Goal: Contribute content: Contribute content

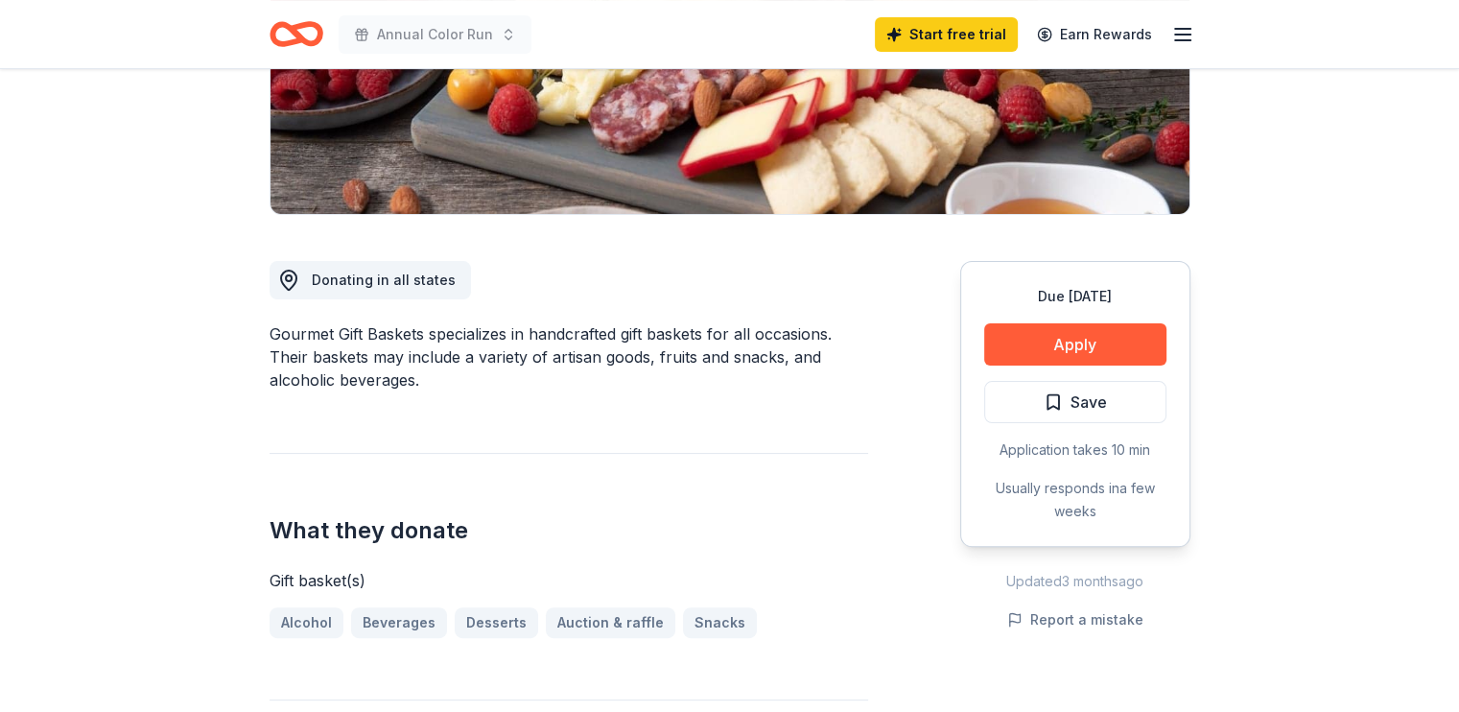
scroll to position [326, 0]
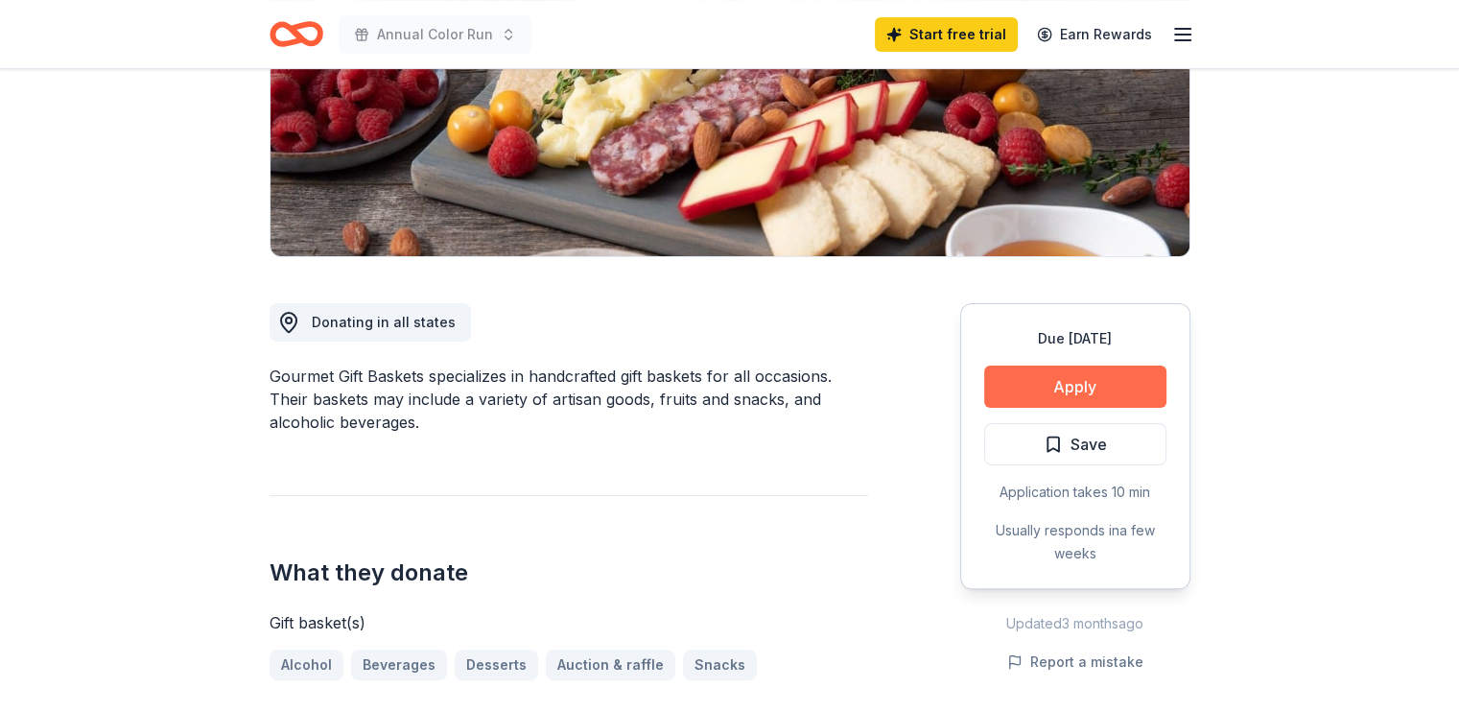
click at [1079, 382] on button "Apply" at bounding box center [1075, 387] width 182 height 42
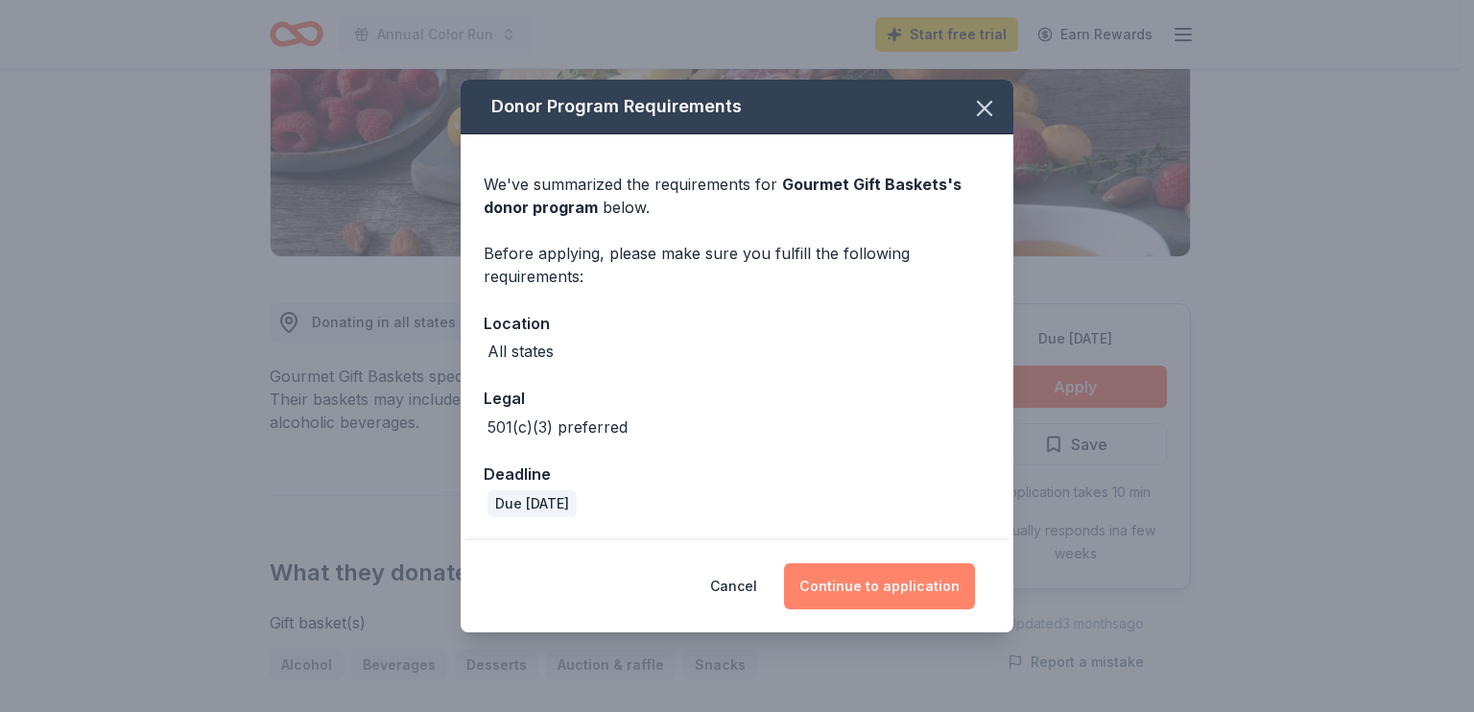
click at [878, 588] on button "Continue to application" at bounding box center [879, 586] width 191 height 46
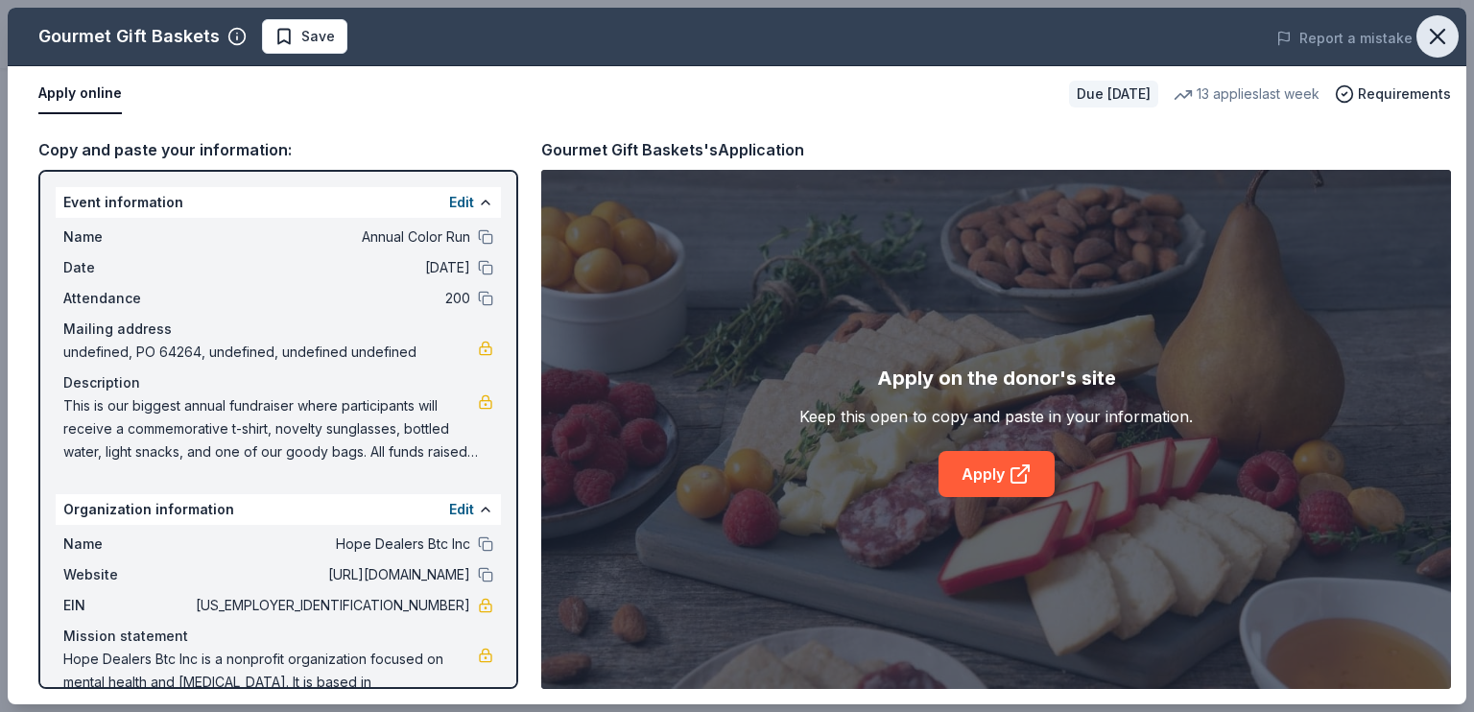
click at [1434, 30] on icon "button" at bounding box center [1437, 36] width 27 height 27
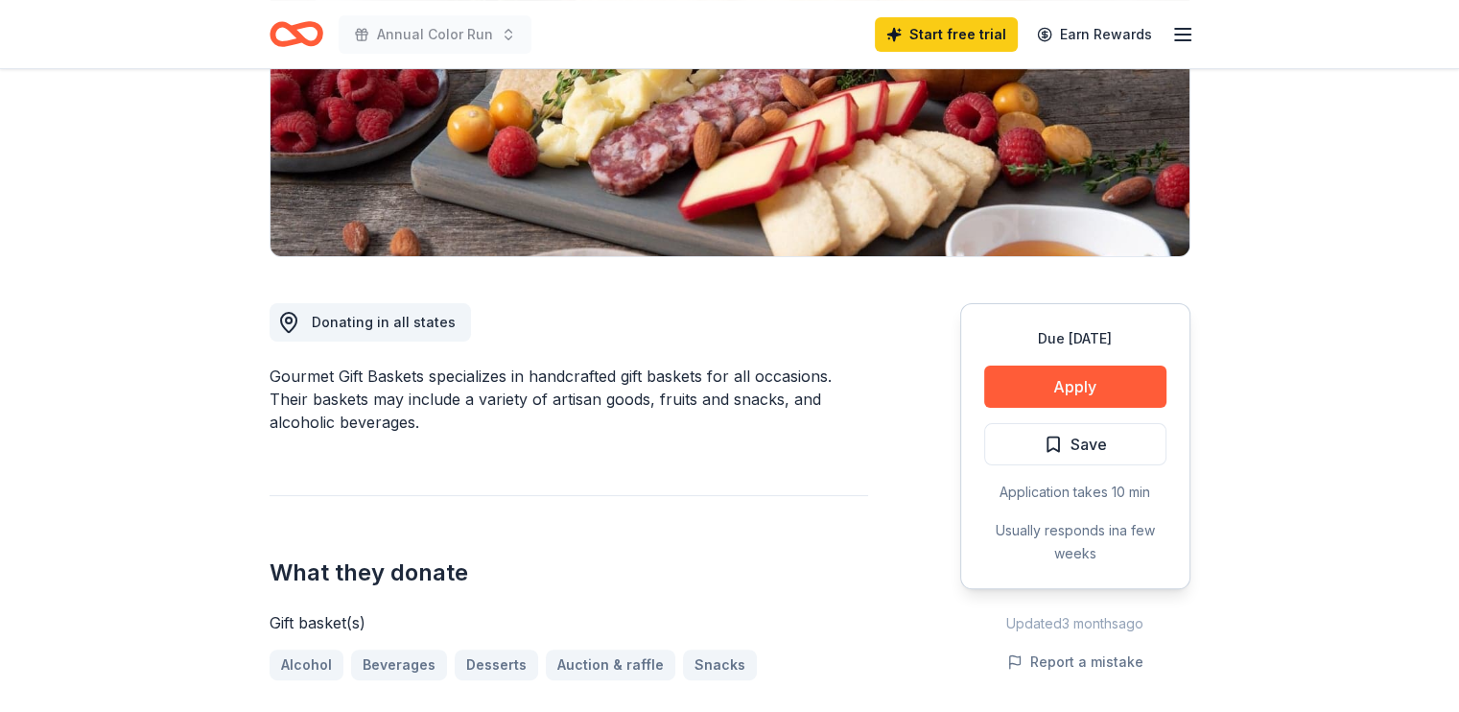
click at [1183, 31] on icon "button" at bounding box center [1183, 34] width 23 height 23
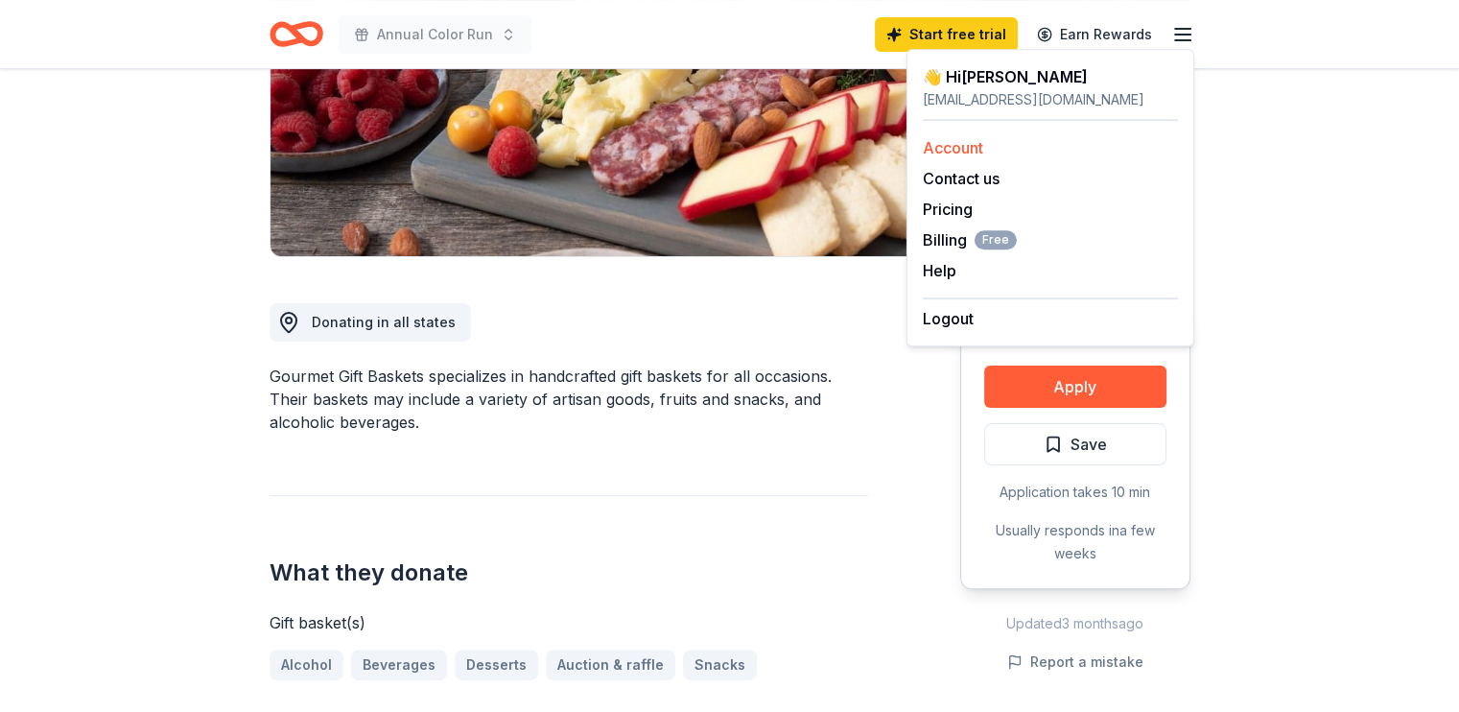
click at [971, 141] on link "Account" at bounding box center [953, 147] width 60 height 19
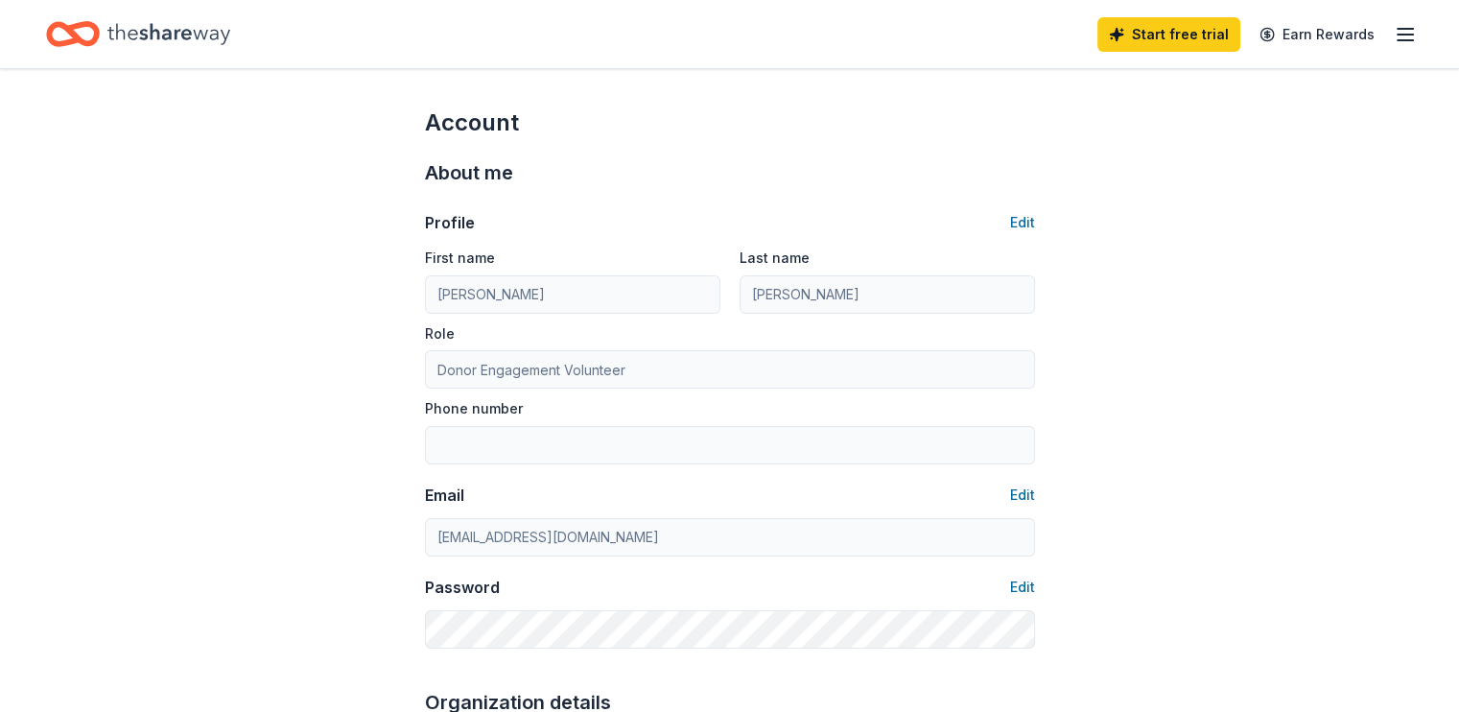
click at [1394, 33] on icon "button" at bounding box center [1405, 34] width 23 height 23
click at [206, 34] on icon "Home" at bounding box center [168, 33] width 123 height 21
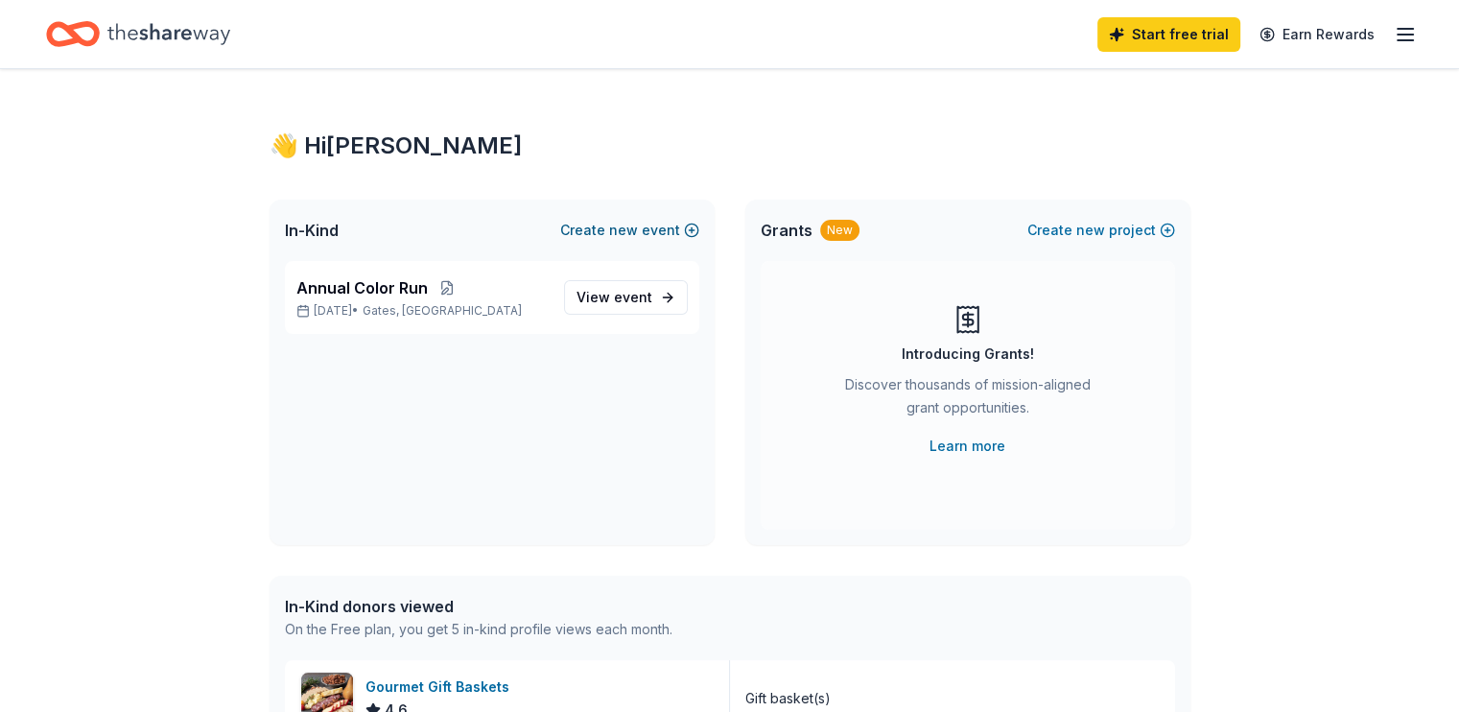
click at [633, 231] on span "new" at bounding box center [623, 230] width 29 height 23
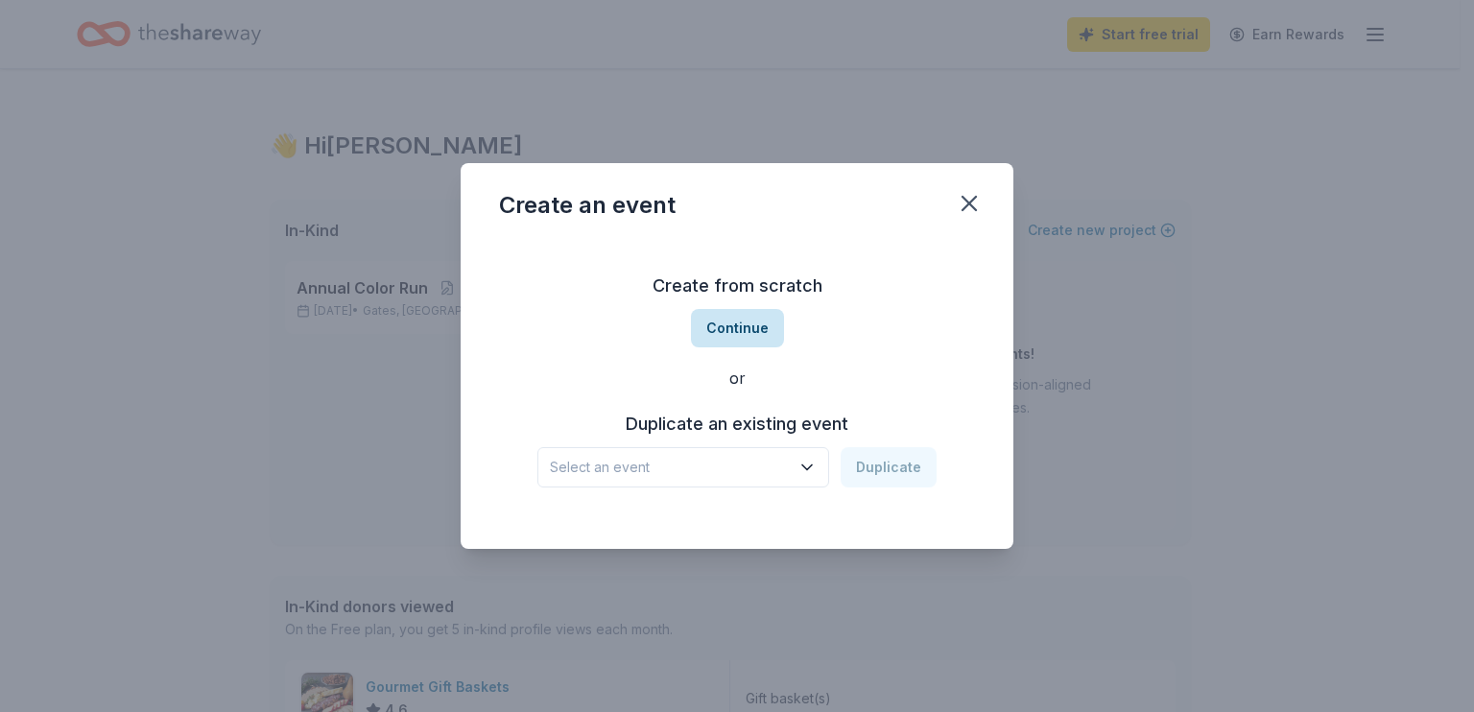
click at [725, 327] on button "Continue" at bounding box center [737, 328] width 93 height 38
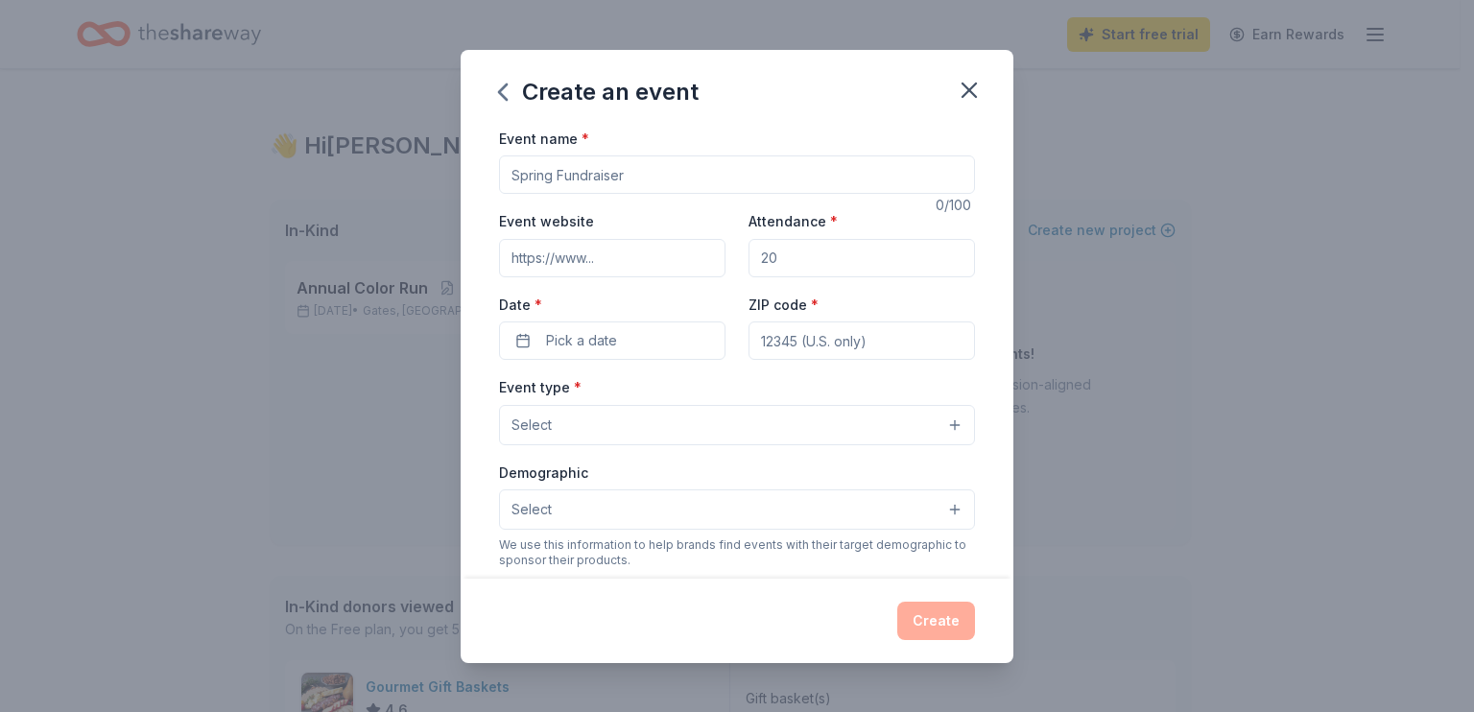
click at [609, 170] on input "Event name *" at bounding box center [737, 174] width 476 height 38
type input ""Be Kind" 3Heads Brewing Fundraiser"
click at [812, 260] on input "Attendance *" at bounding box center [861, 258] width 226 height 38
type input "100"
click at [614, 349] on span "Pick a date" at bounding box center [581, 340] width 71 height 23
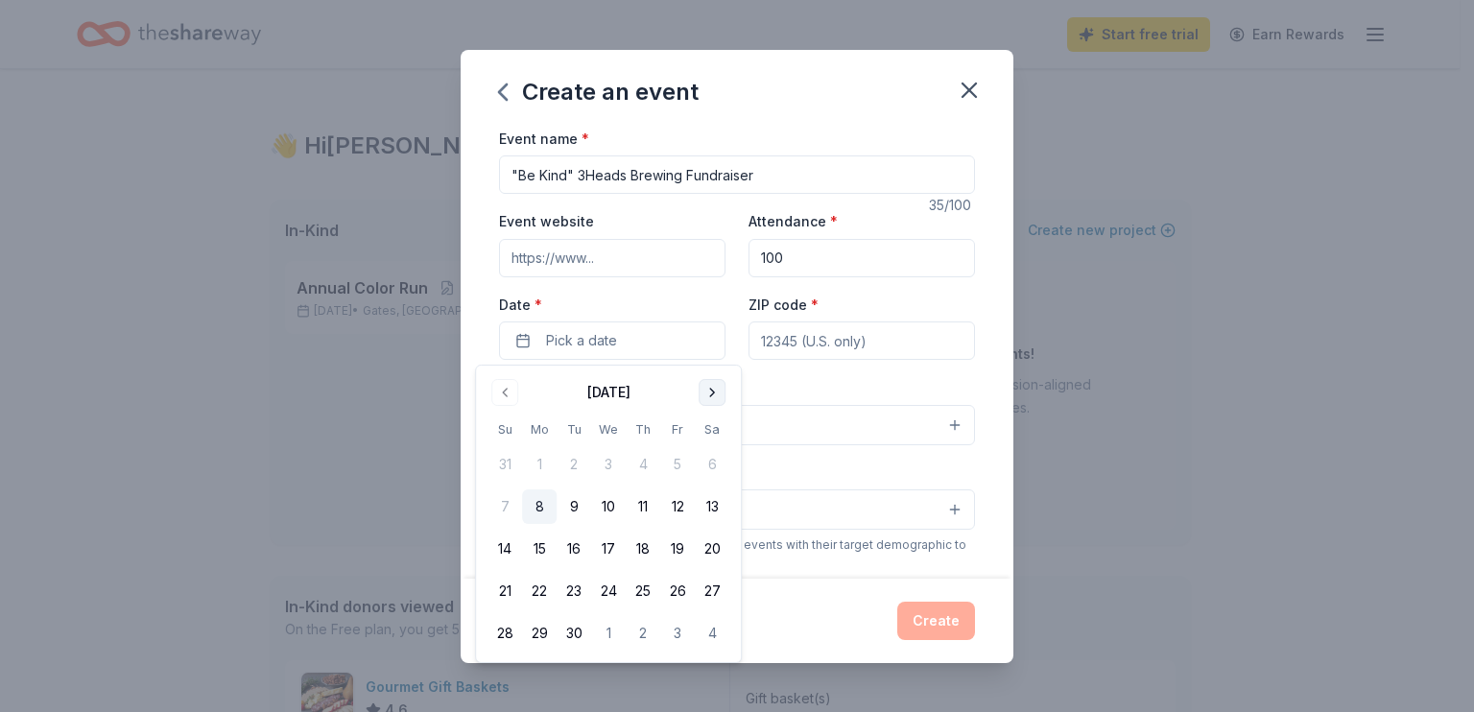
click at [718, 388] on button "Go to next month" at bounding box center [712, 392] width 27 height 27
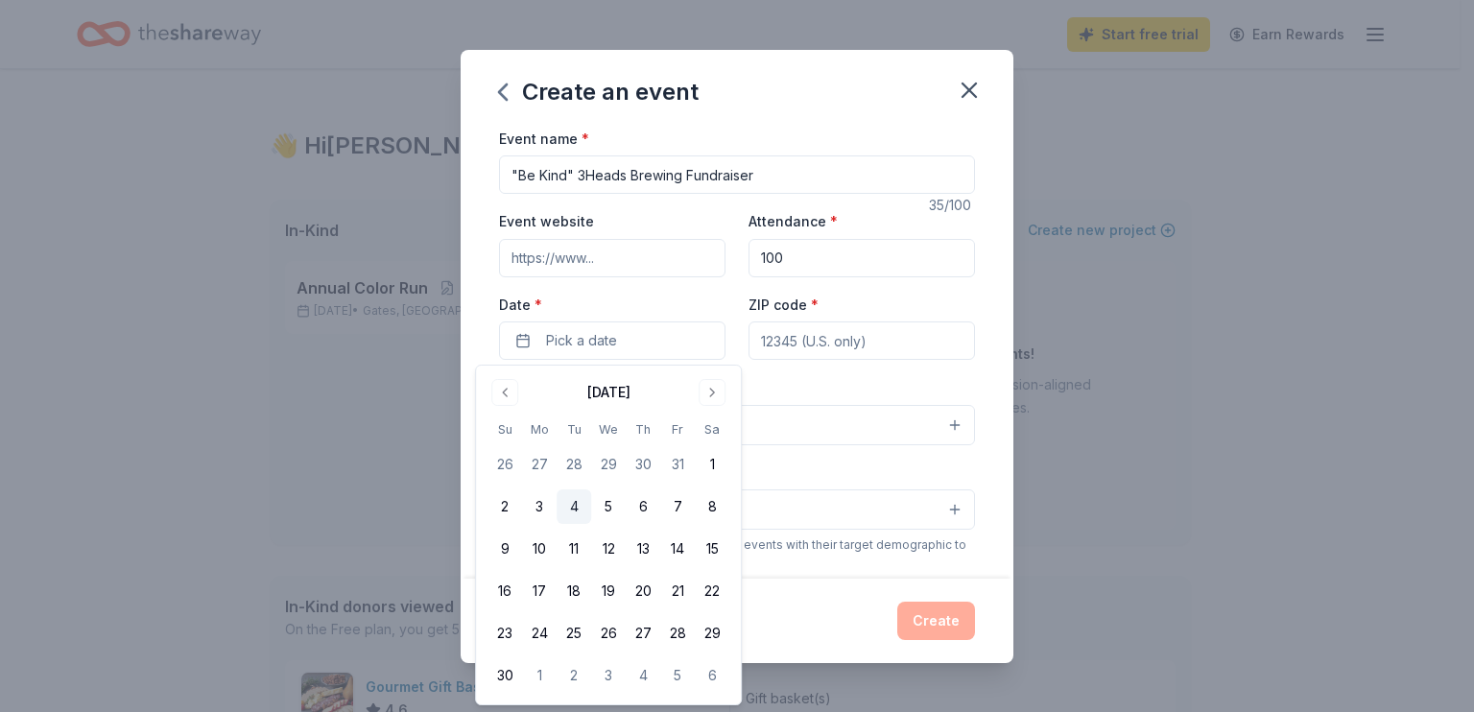
click at [574, 506] on button "4" at bounding box center [574, 506] width 35 height 35
click at [841, 336] on input "ZIP code *" at bounding box center [861, 340] width 226 height 38
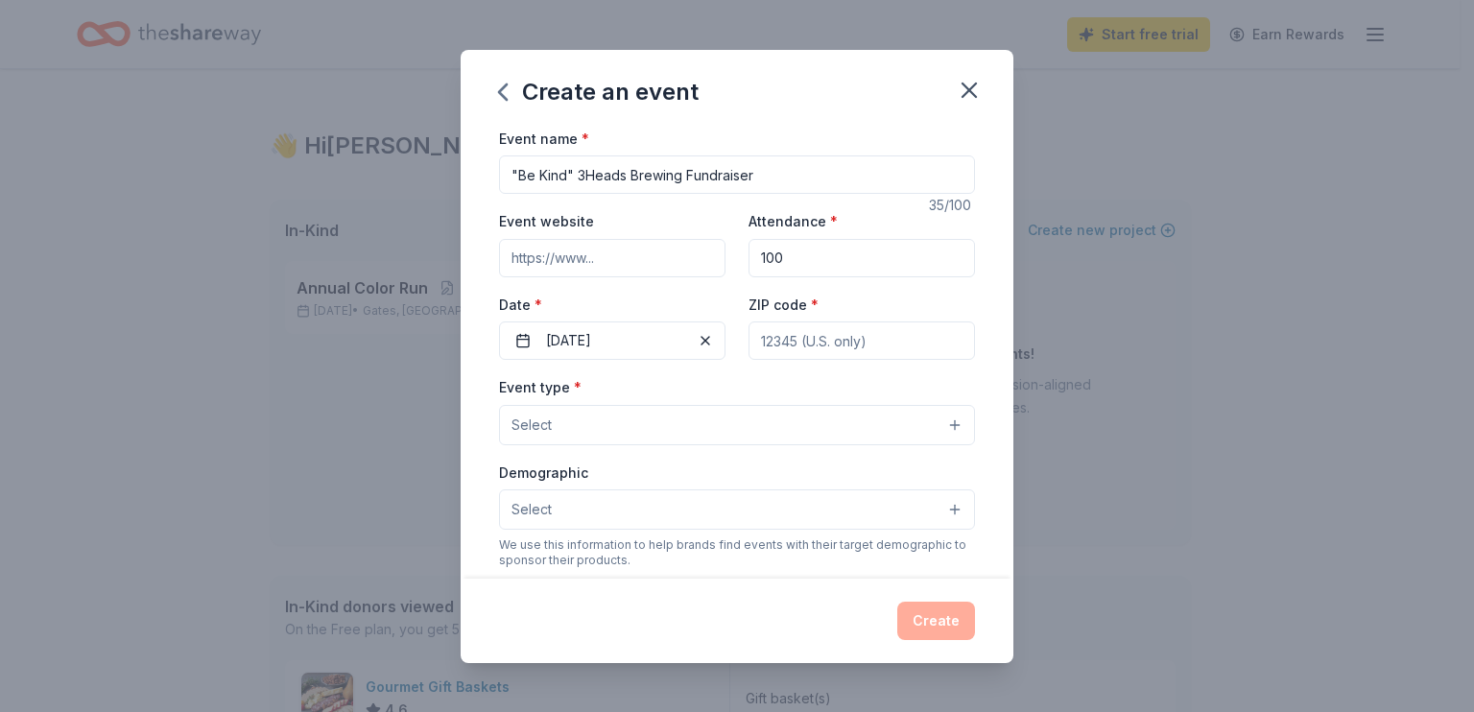
type input "14264"
type input "[STREET_ADDRESS][PERSON_NAME]"
type input "PO 64264"
click at [576, 421] on button "Select" at bounding box center [737, 425] width 476 height 40
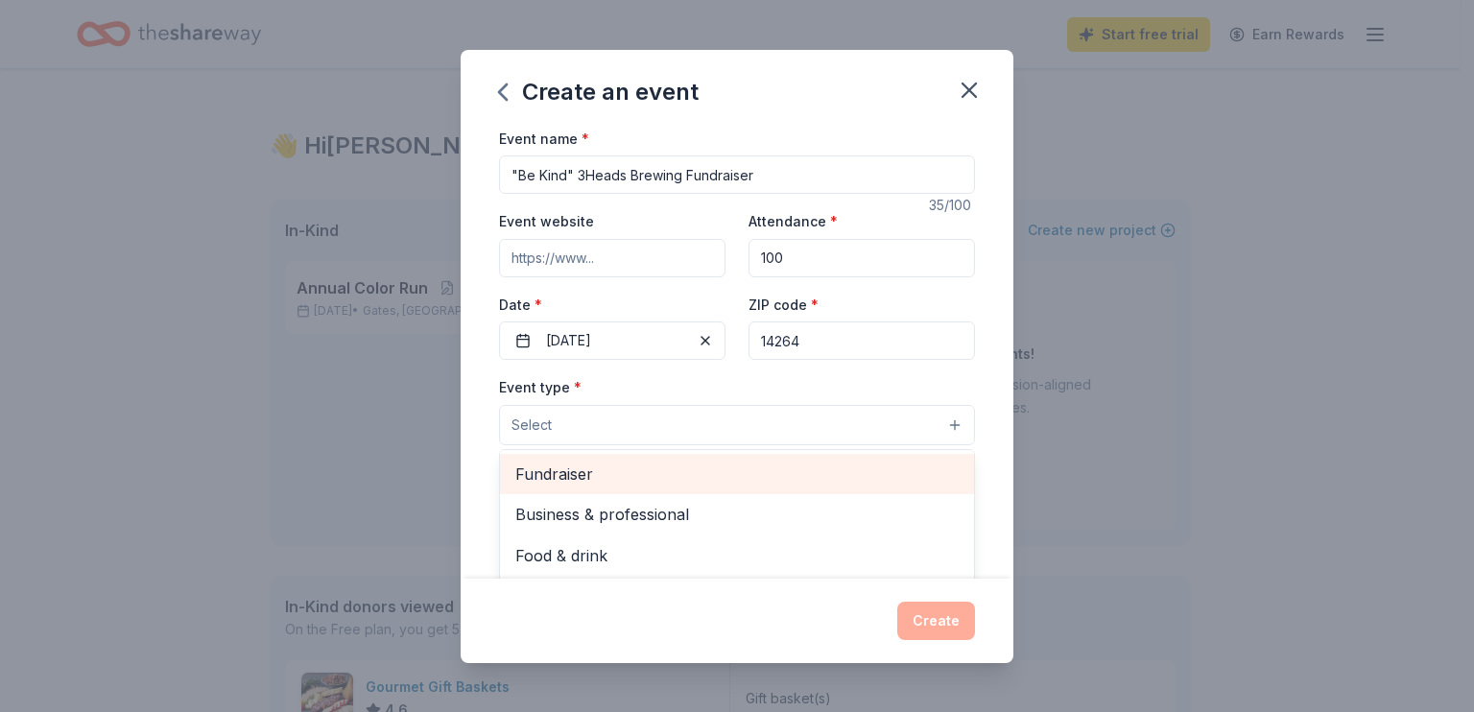
click at [571, 471] on span "Fundraiser" at bounding box center [736, 474] width 443 height 25
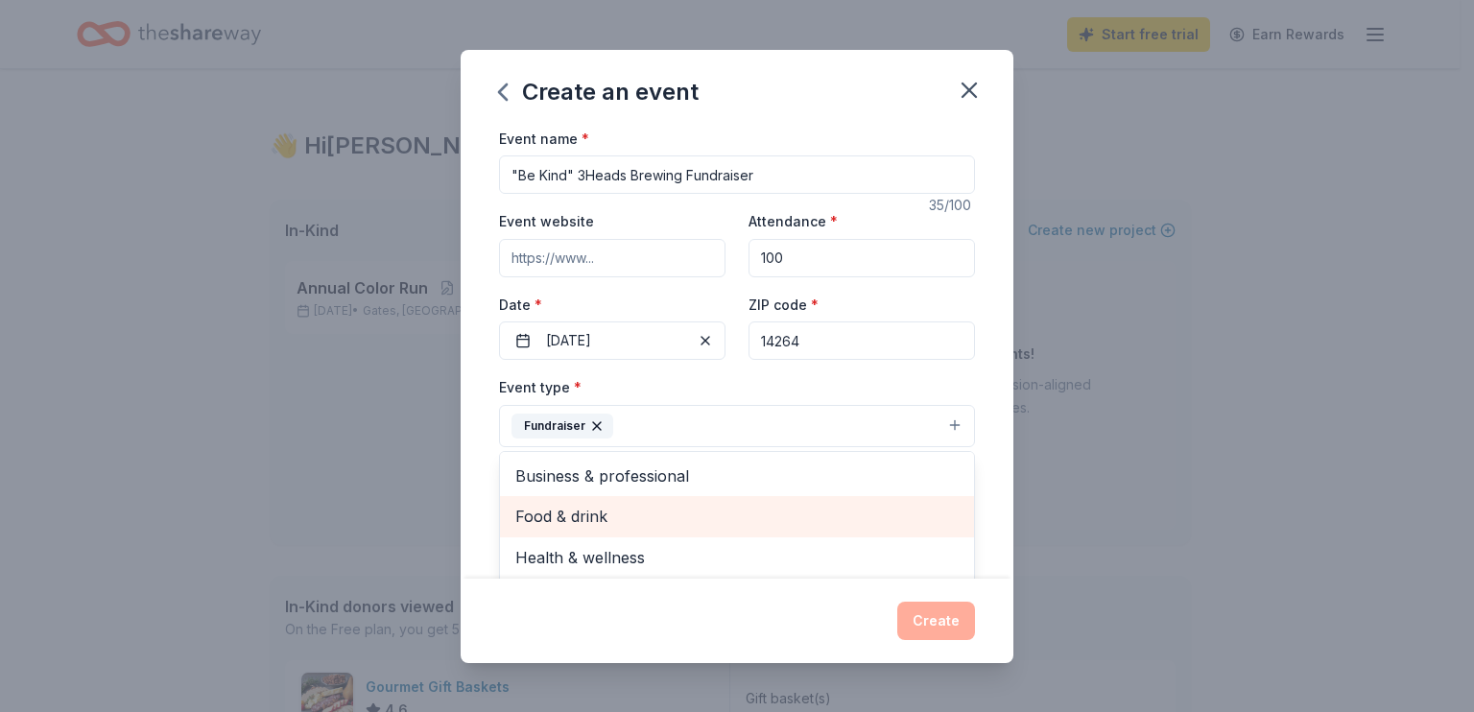
click at [577, 511] on span "Food & drink" at bounding box center [736, 516] width 443 height 25
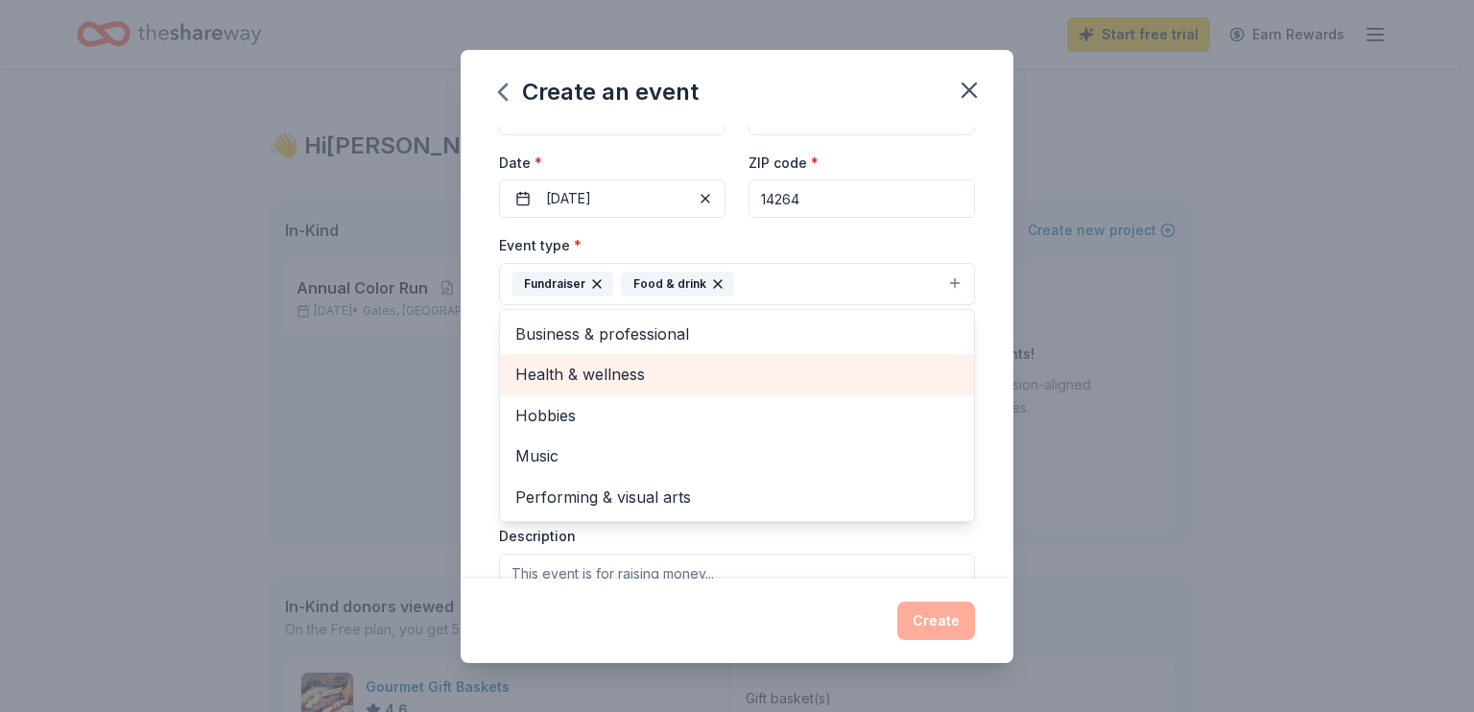
scroll to position [142, 0]
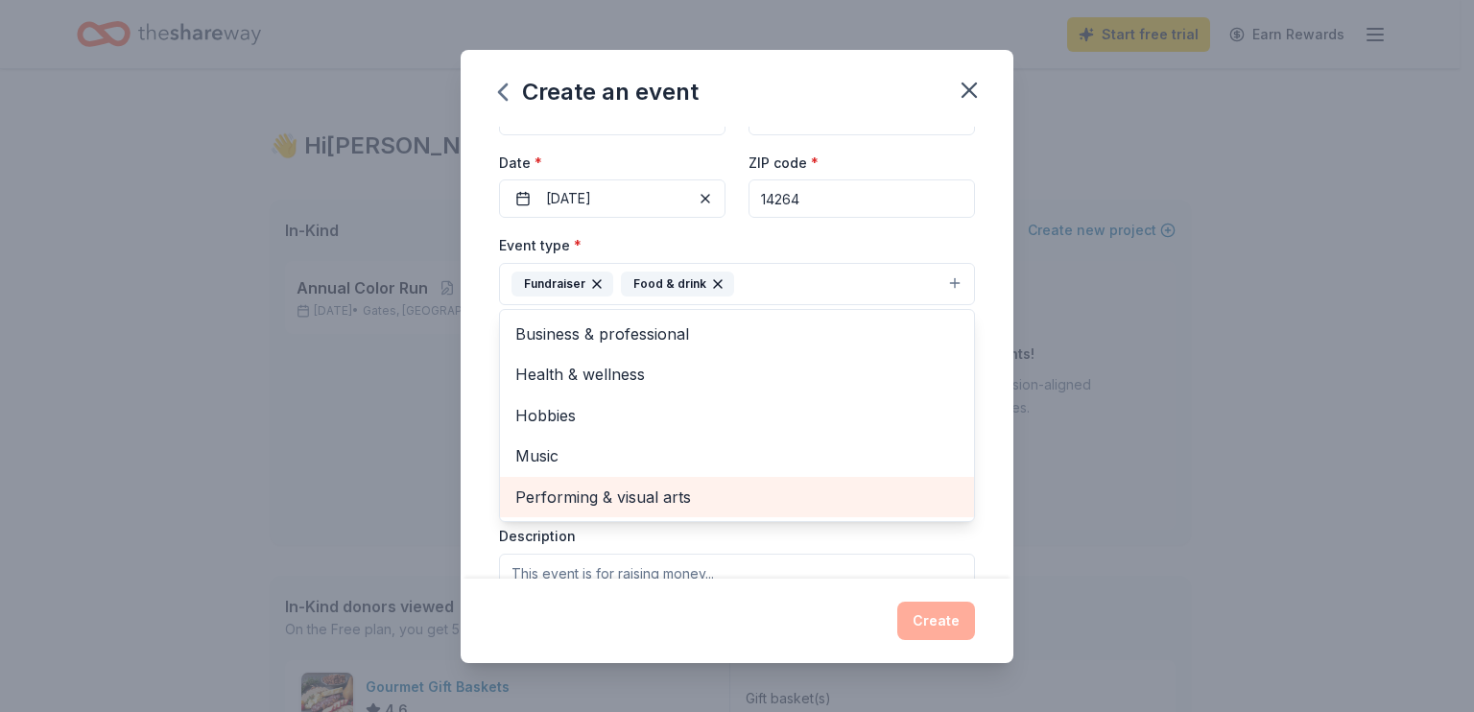
click at [610, 494] on span "Performing & visual arts" at bounding box center [736, 497] width 443 height 25
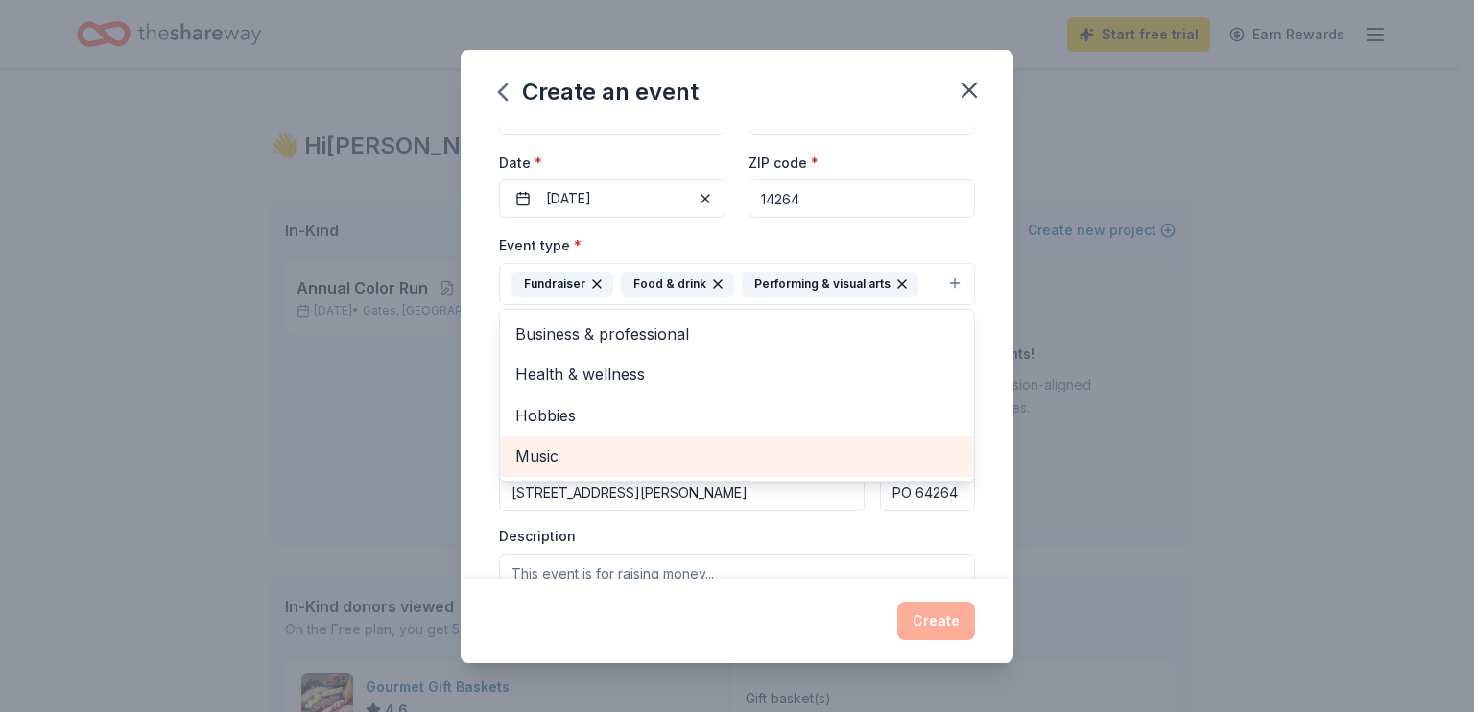
click at [532, 449] on span "Music" at bounding box center [736, 455] width 443 height 25
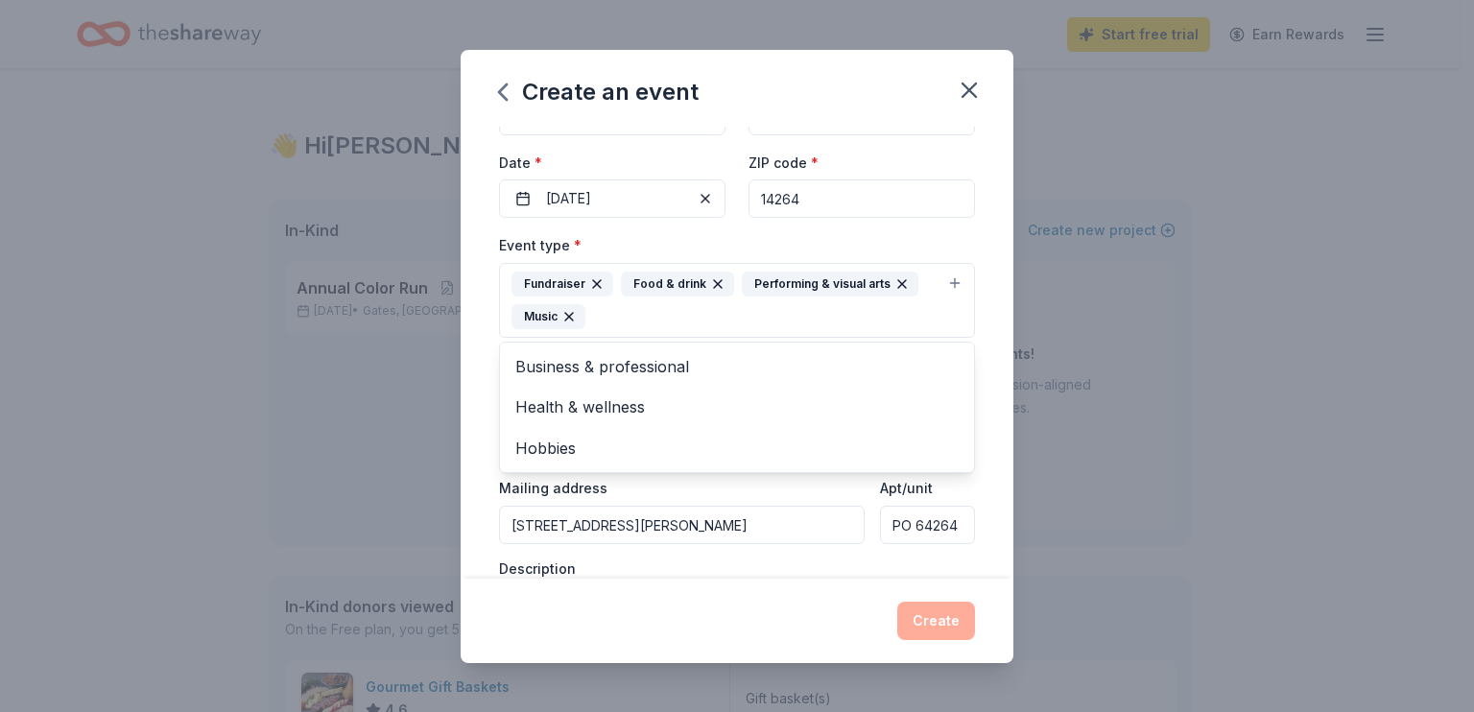
click at [475, 448] on div "Event name * "Be Kind" 3Heads Brewing Fundraiser 35 /100 Event website Attendan…" at bounding box center [737, 353] width 553 height 452
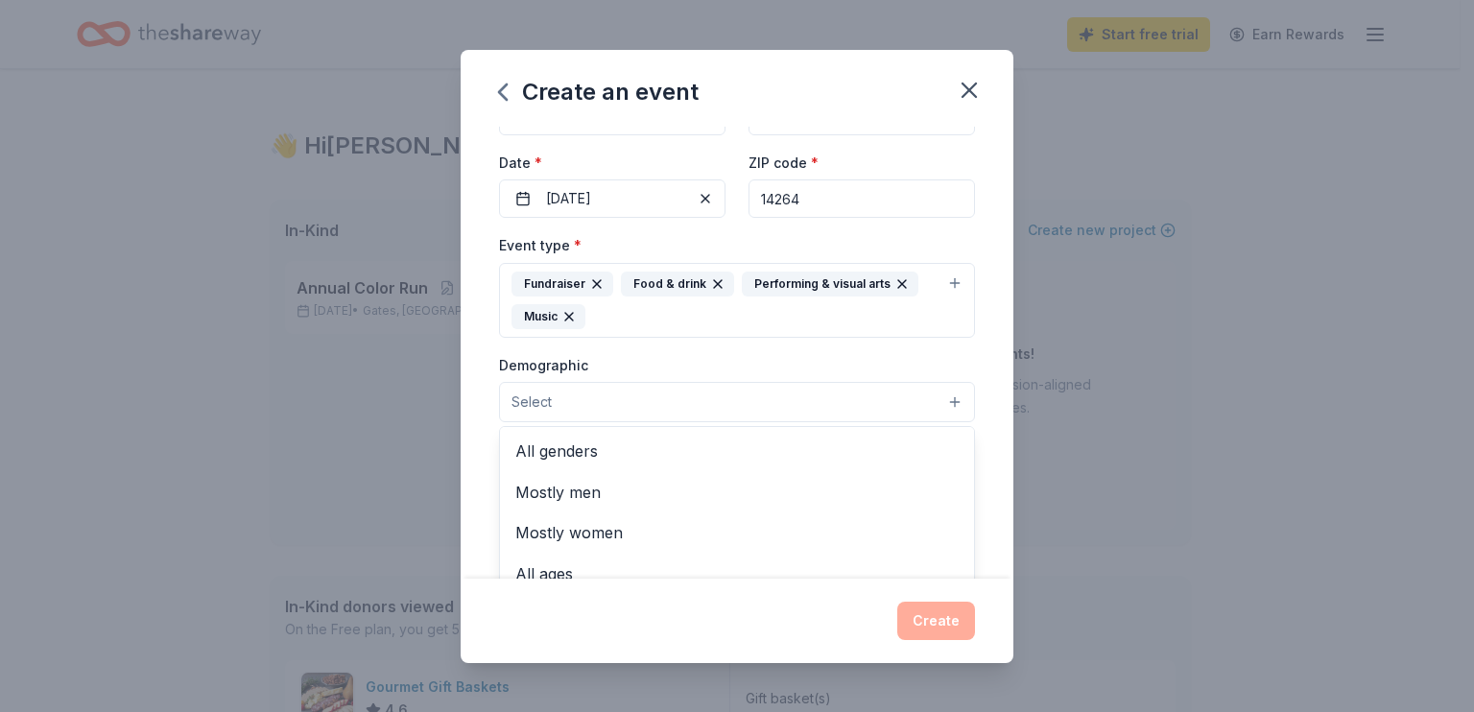
click at [546, 402] on span "Select" at bounding box center [531, 402] width 40 height 23
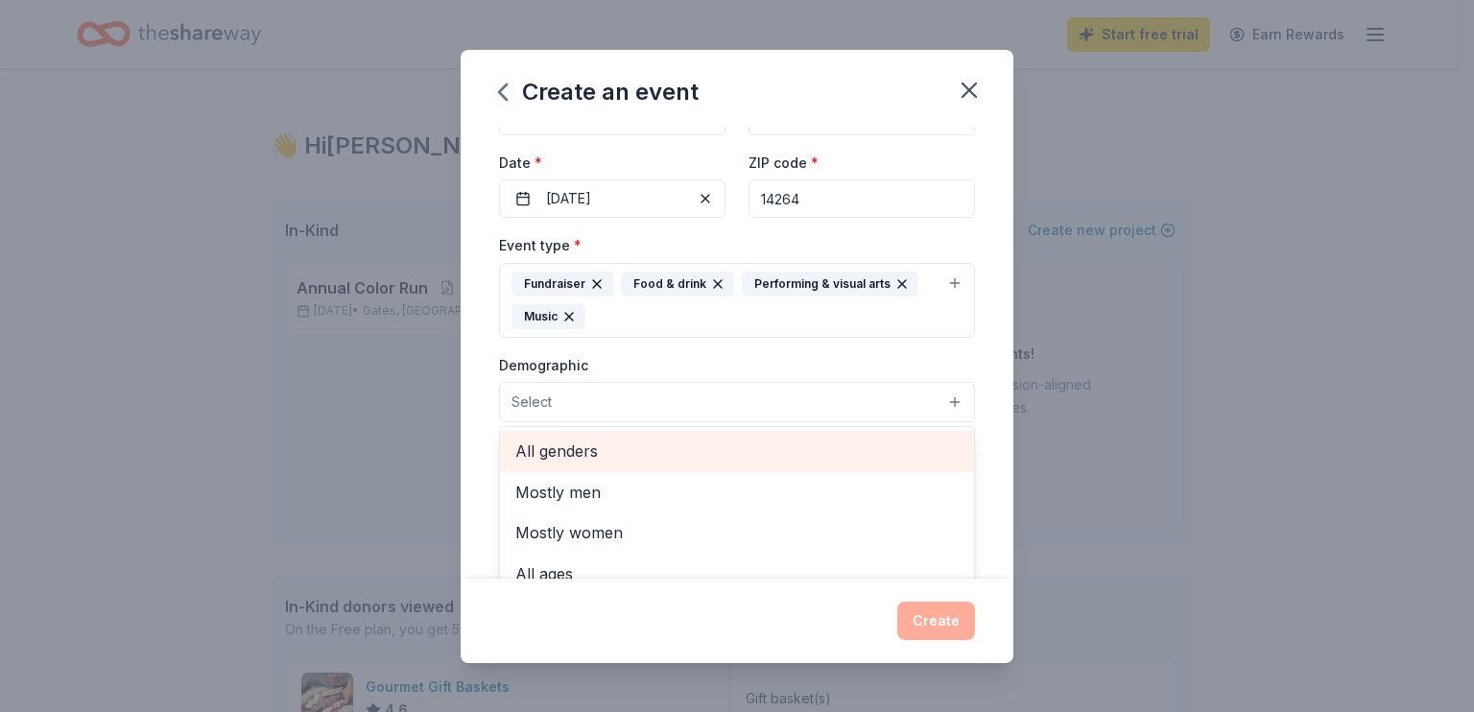
click at [558, 444] on span "All genders" at bounding box center [736, 450] width 443 height 25
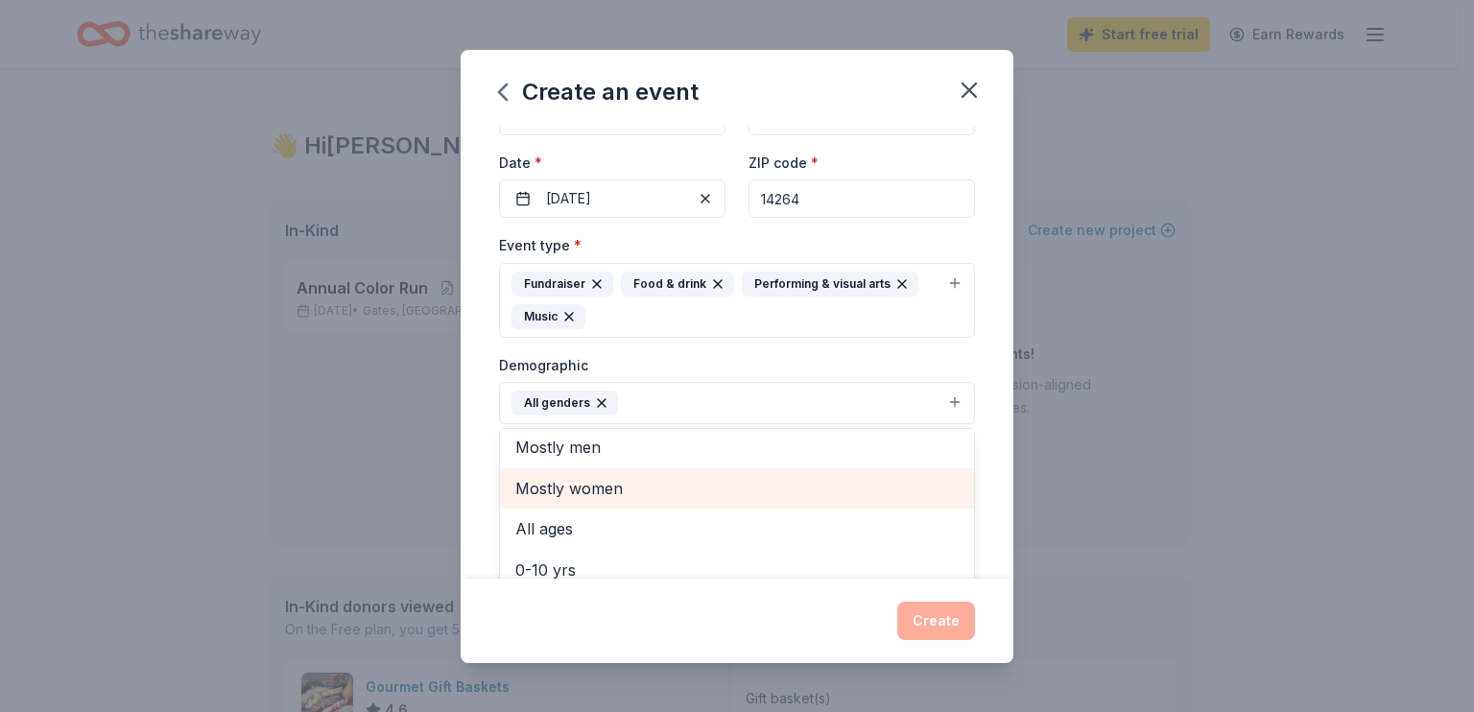
scroll to position [0, 0]
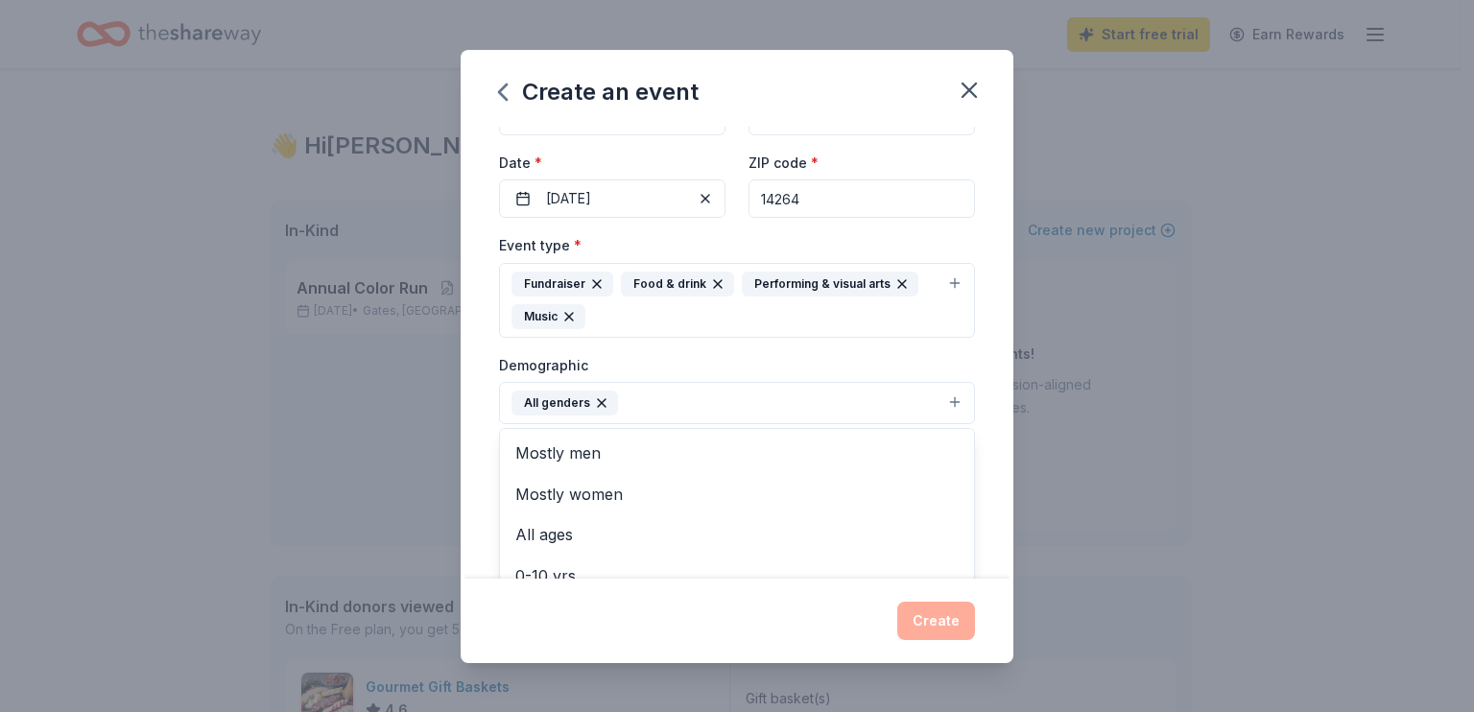
click at [477, 525] on div "Event name * "Be Kind" 3Heads Brewing Fundraiser 35 /100 Event website Attendan…" at bounding box center [737, 353] width 553 height 452
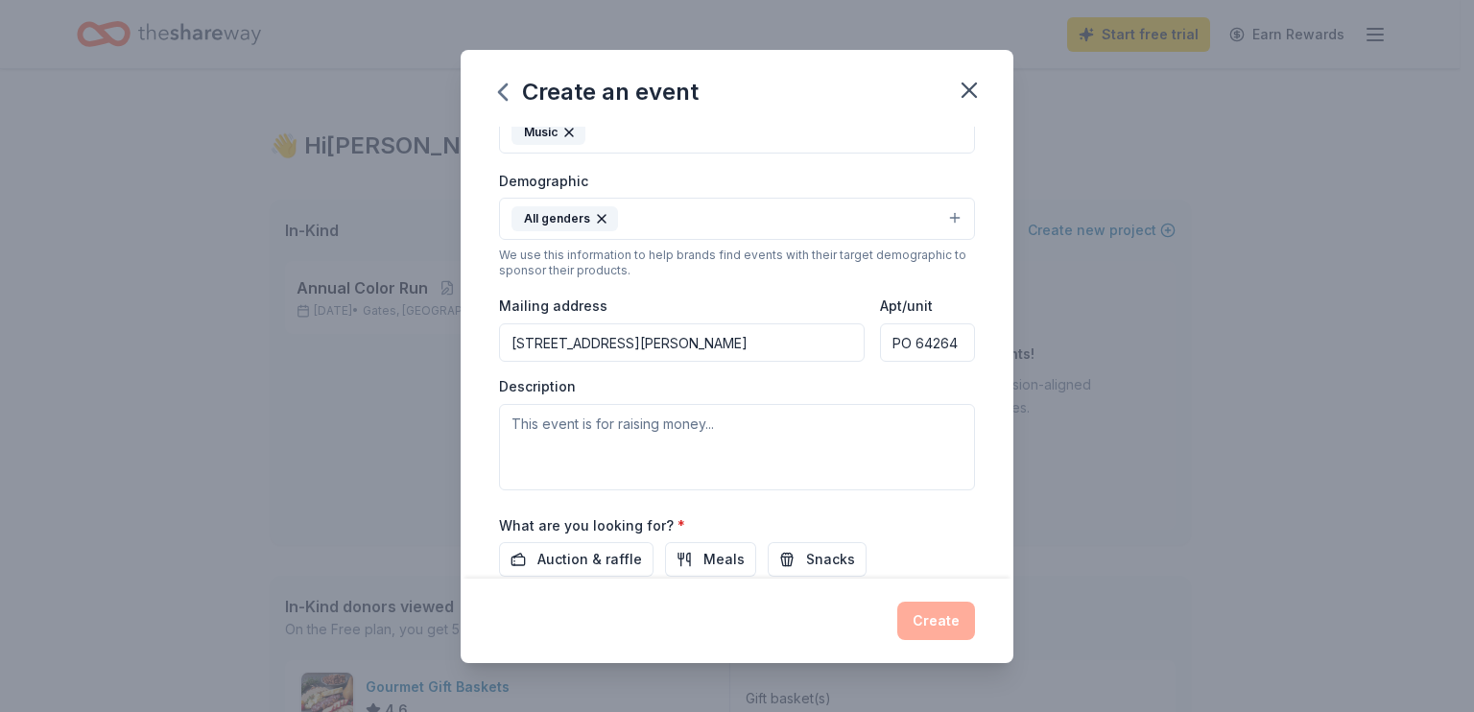
scroll to position [430, 0]
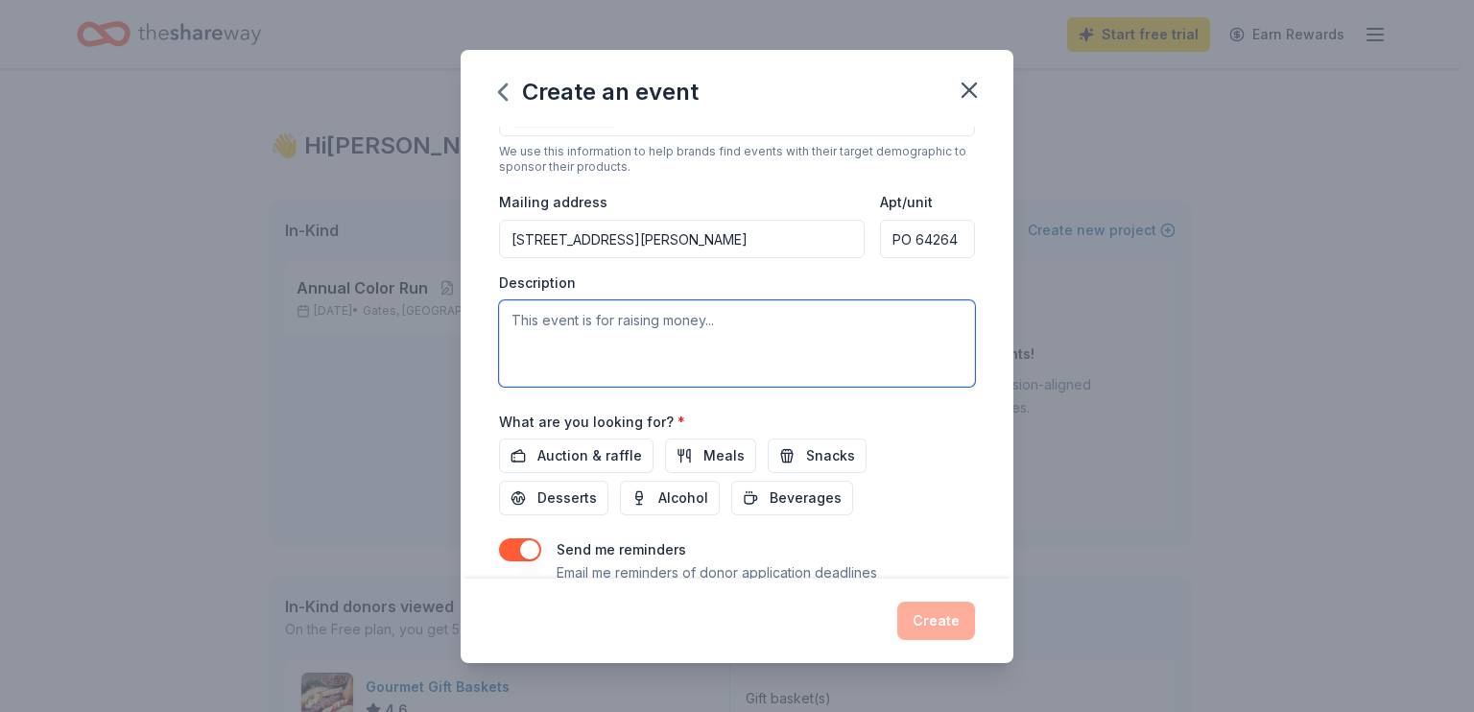
click at [759, 307] on textarea at bounding box center [737, 343] width 476 height 86
click at [599, 444] on span "Auction & raffle" at bounding box center [589, 455] width 105 height 23
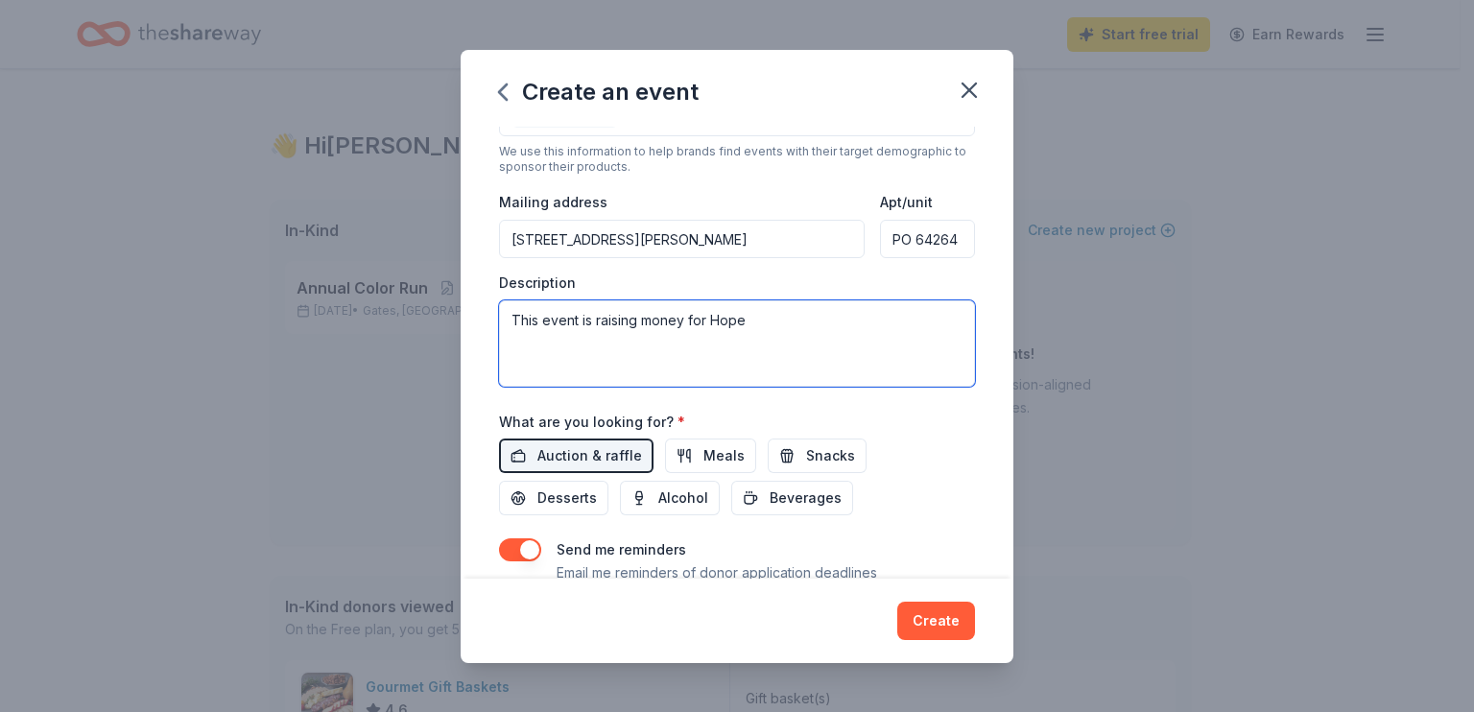
click at [771, 314] on textarea "This event is raising money for Hope" at bounding box center [737, 343] width 476 height 86
type textarea "This event is raising money for Hope Dealers BTC (Be The Change)"
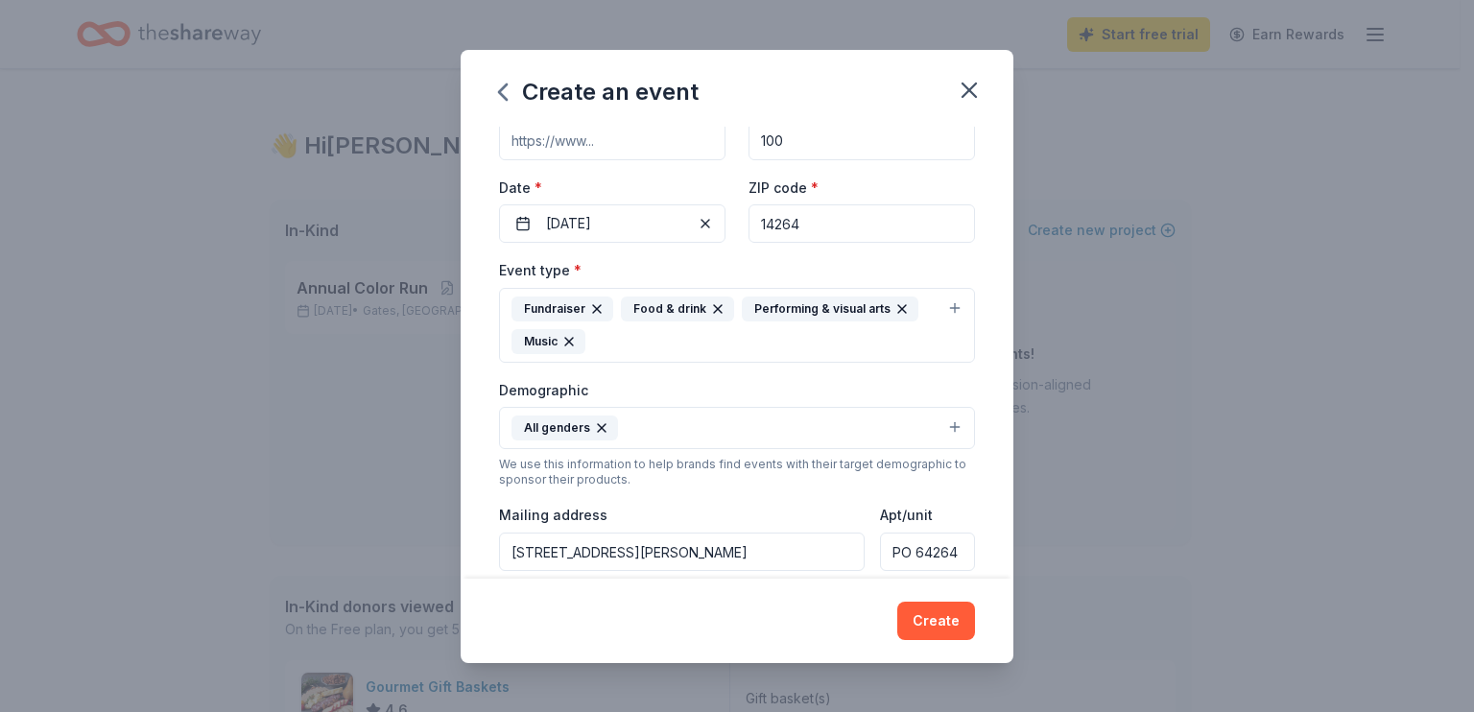
scroll to position [115, 0]
click at [810, 210] on input "14264" at bounding box center [861, 225] width 226 height 38
type input "14607"
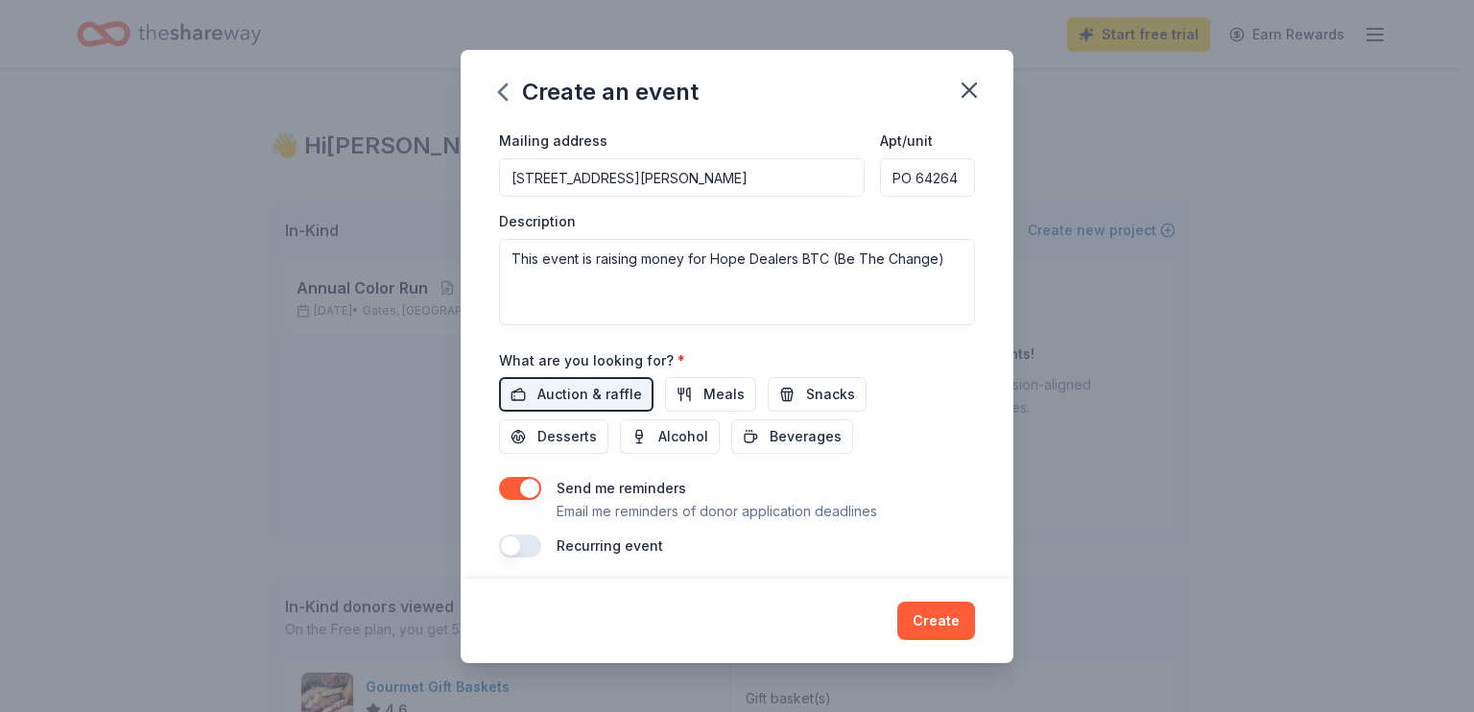
scroll to position [499, 0]
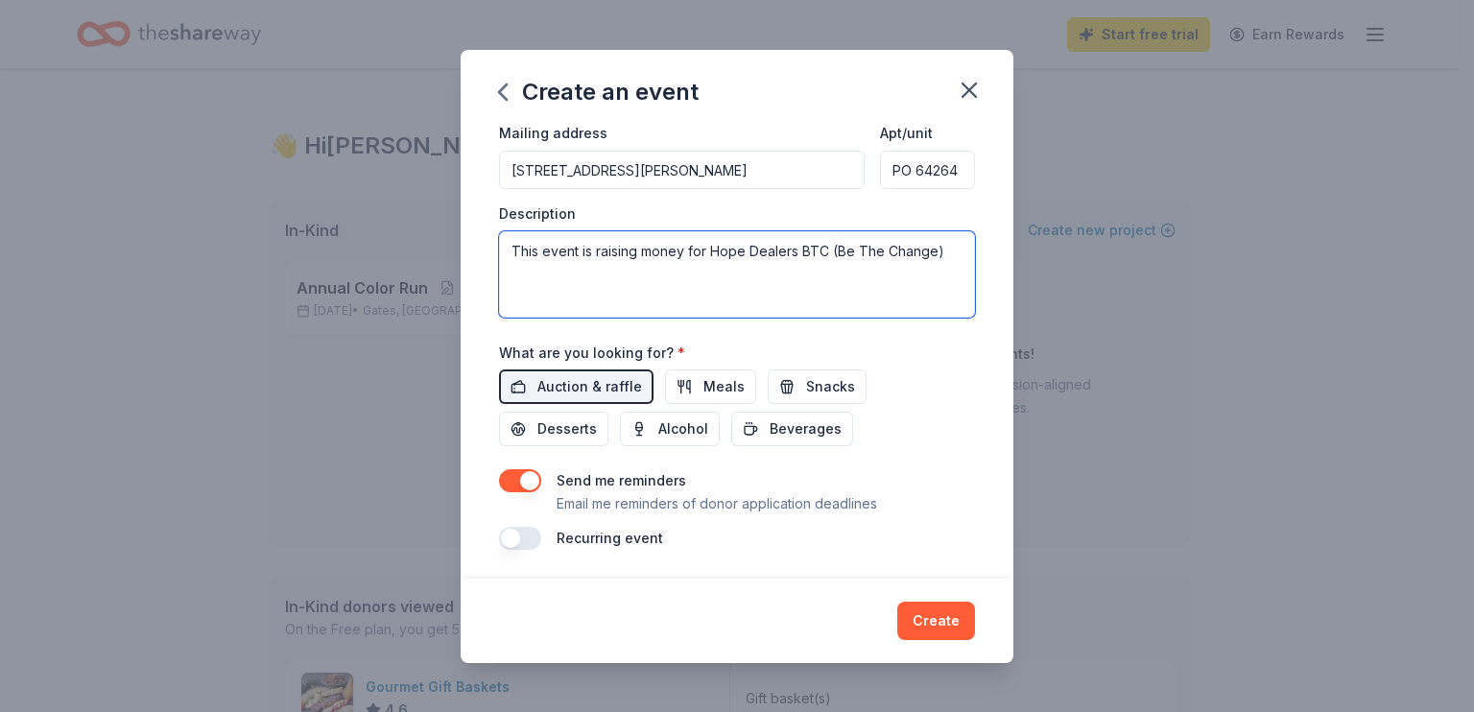
click at [949, 247] on textarea "This event is raising money for Hope Dealers BTC (Be The Change)" at bounding box center [737, 274] width 476 height 86
paste textarea "This special night is your chance to directly support our vital outreach, [MEDI…"
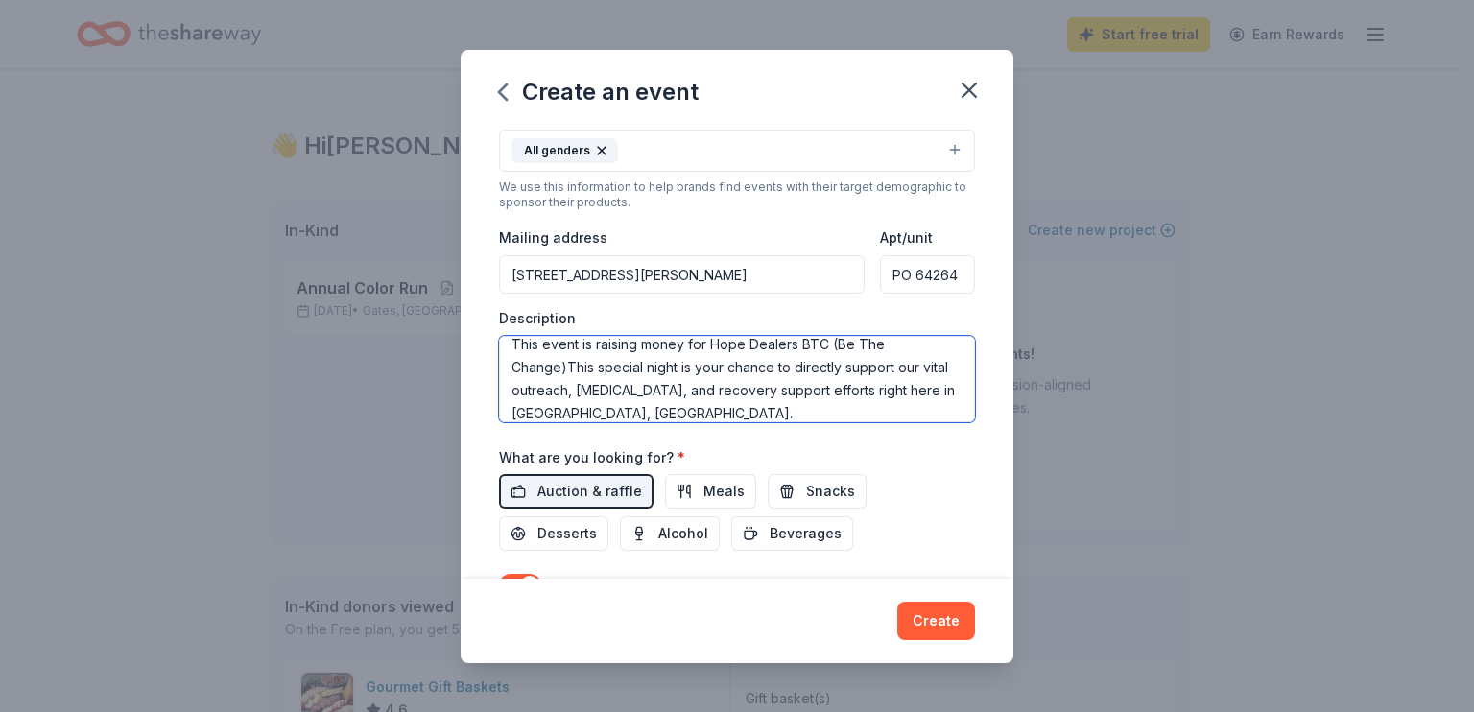
scroll to position [391, 0]
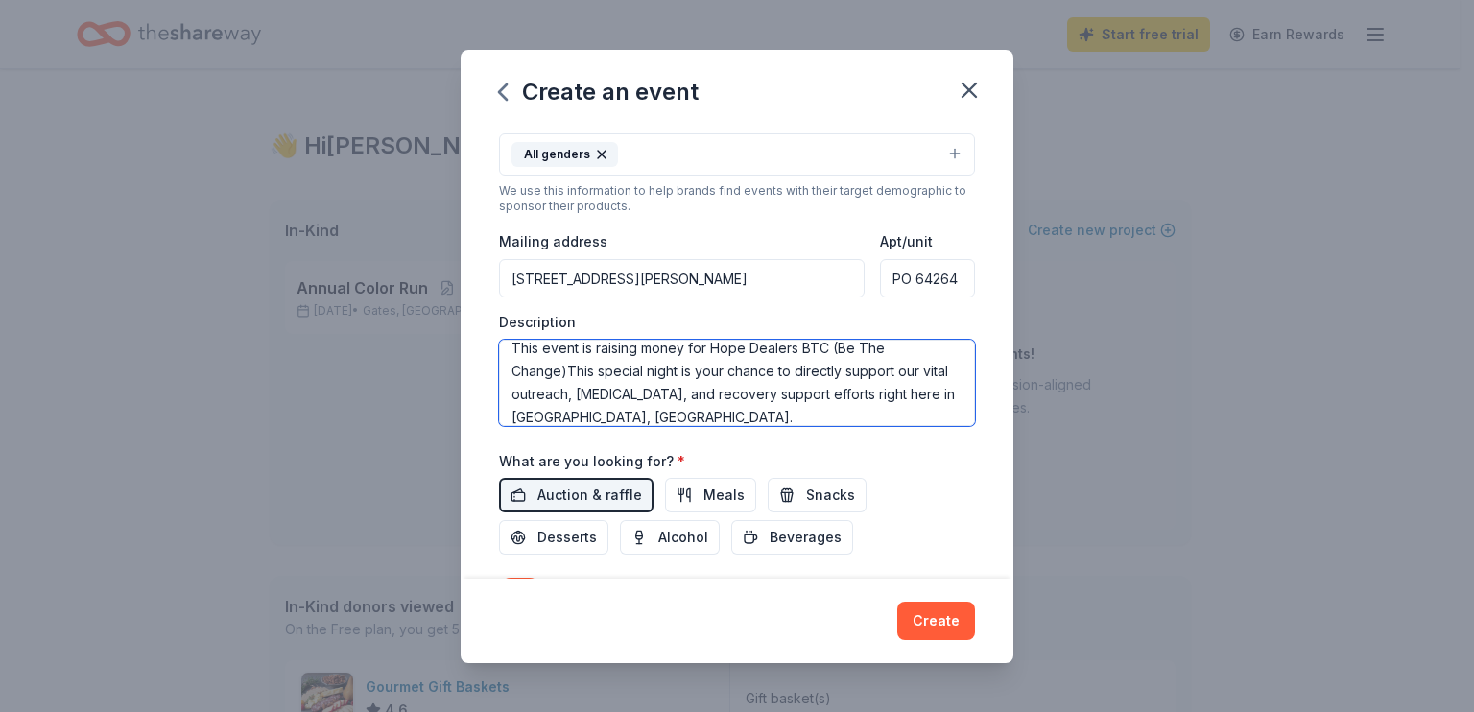
click at [562, 371] on textarea "This event is raising money for Hope Dealers BTC (Be The Change)This special ni…" at bounding box center [737, 383] width 476 height 86
click at [670, 391] on textarea "This event is raising money for Hope Dealers BTC (Be The Change).This special n…" at bounding box center [737, 383] width 476 height 86
click at [571, 370] on textarea "This event is raising money for Hope Dealers BTC (Be The Change).This special n…" at bounding box center [737, 383] width 476 height 86
click at [719, 412] on textarea "This event is raising money for Hope Dealers BTC (Be The Change). This special …" at bounding box center [737, 383] width 476 height 86
paste textarea "This "Be Kind" event offers a fun, free, and impactful way to spend your [DATE]…"
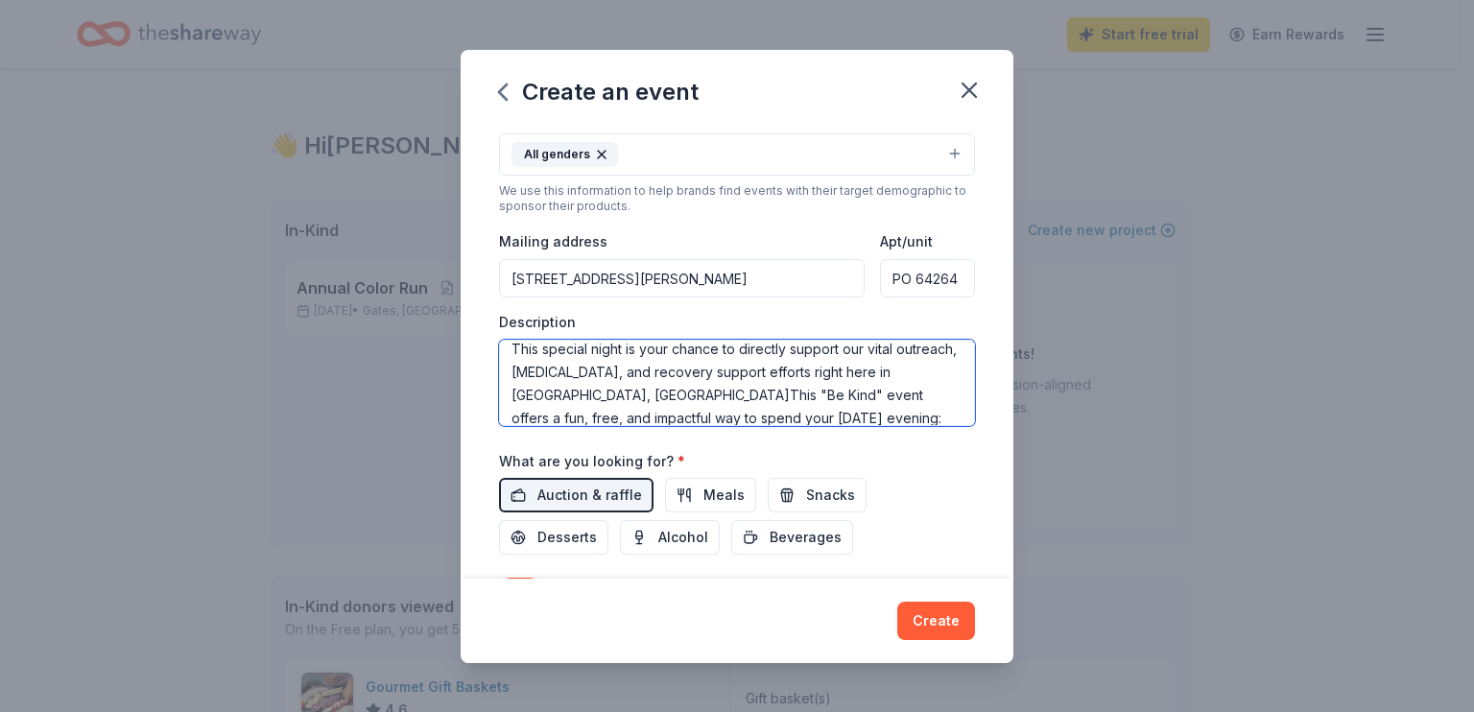
scroll to position [38, 0]
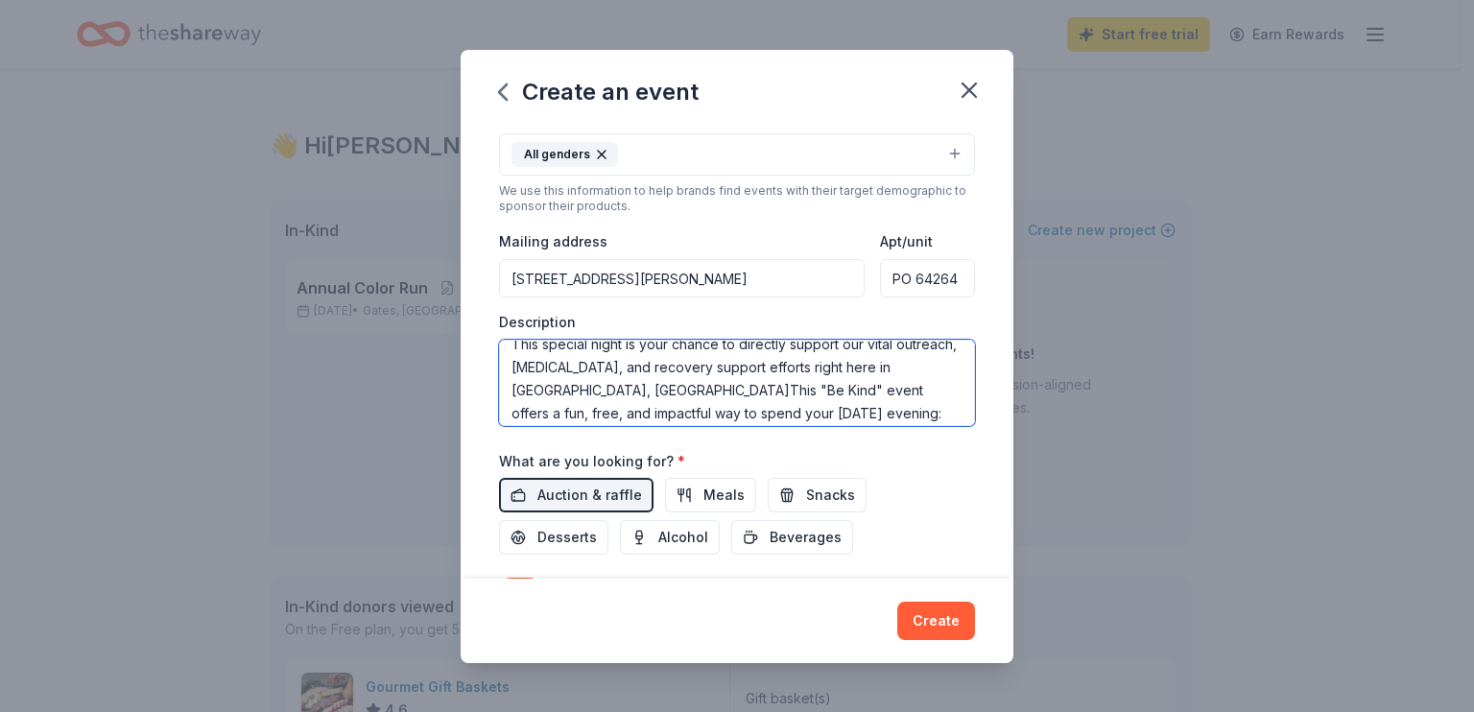
click at [652, 387] on textarea "This event is raising money for Hope Dealers BTC (Be The Change). This special …" at bounding box center [737, 383] width 476 height 86
click at [695, 410] on textarea "This event is raising money for Hope Dealers BTC (Be The Change). This special …" at bounding box center [737, 383] width 476 height 86
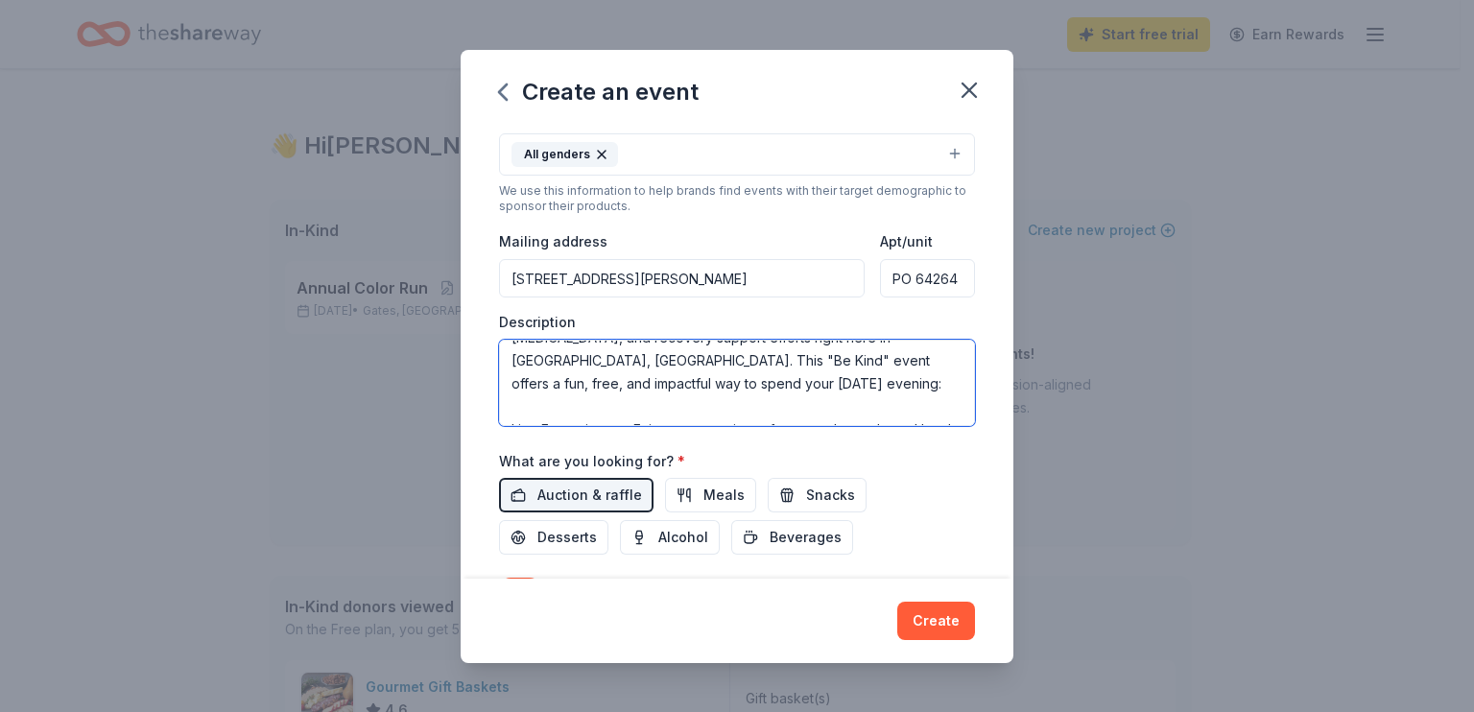
scroll to position [75, 0]
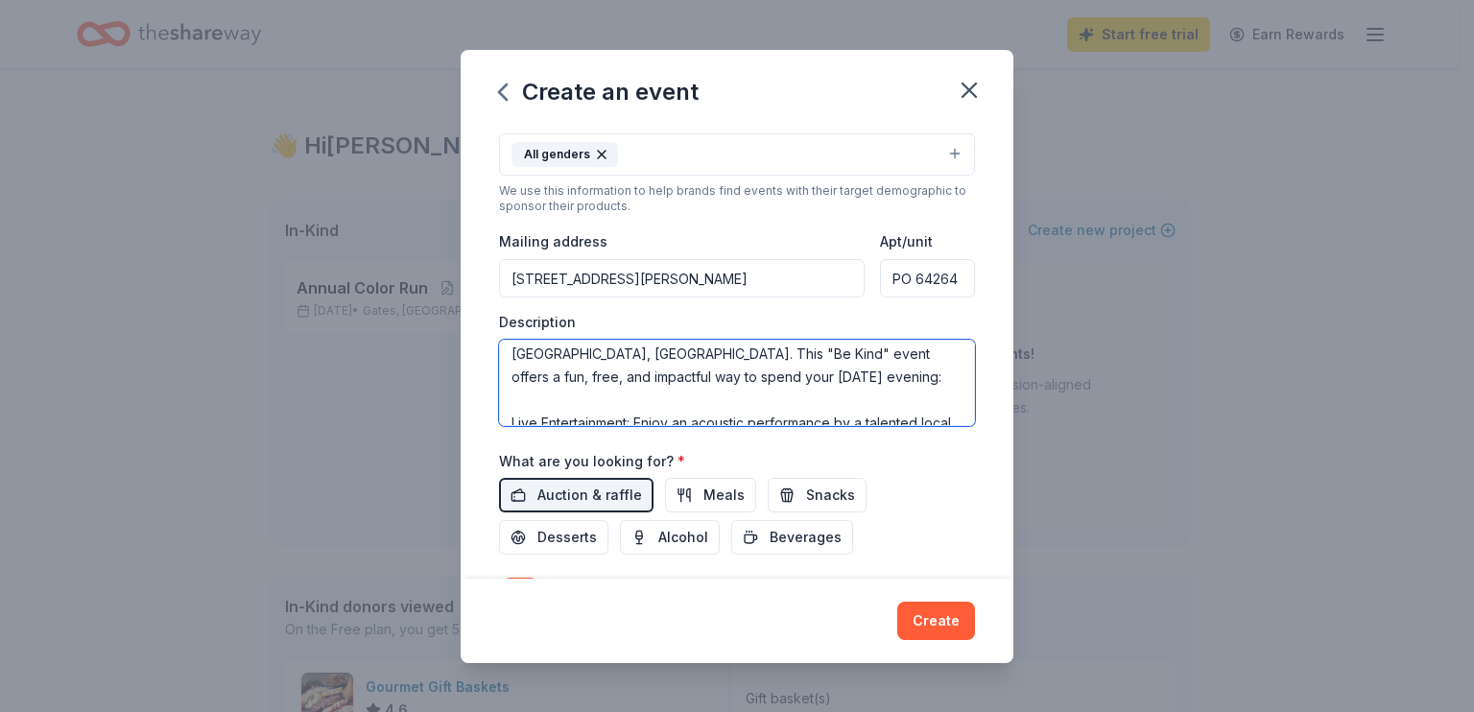
click at [521, 390] on textarea "This event is raising money for Hope Dealers BTC (Be The Change). This special …" at bounding box center [737, 383] width 476 height 86
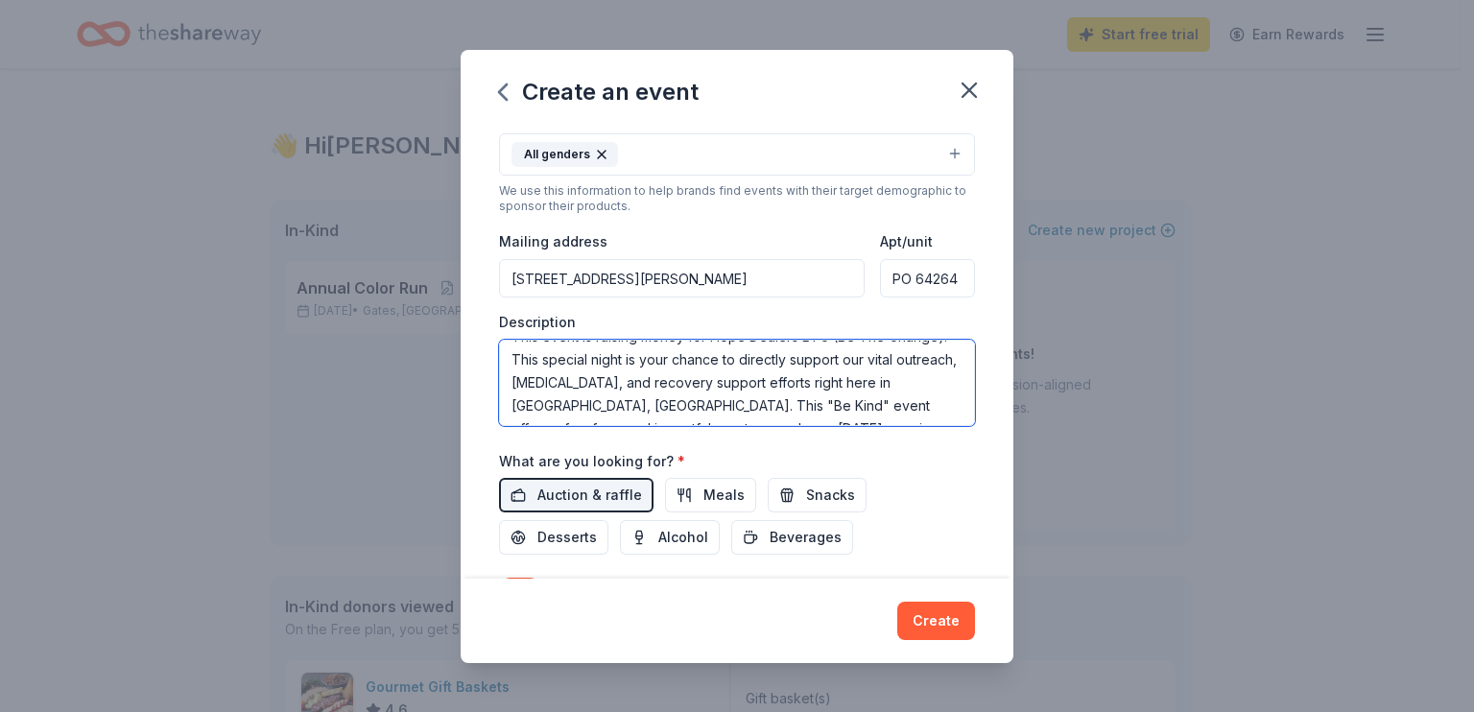
scroll to position [35, 0]
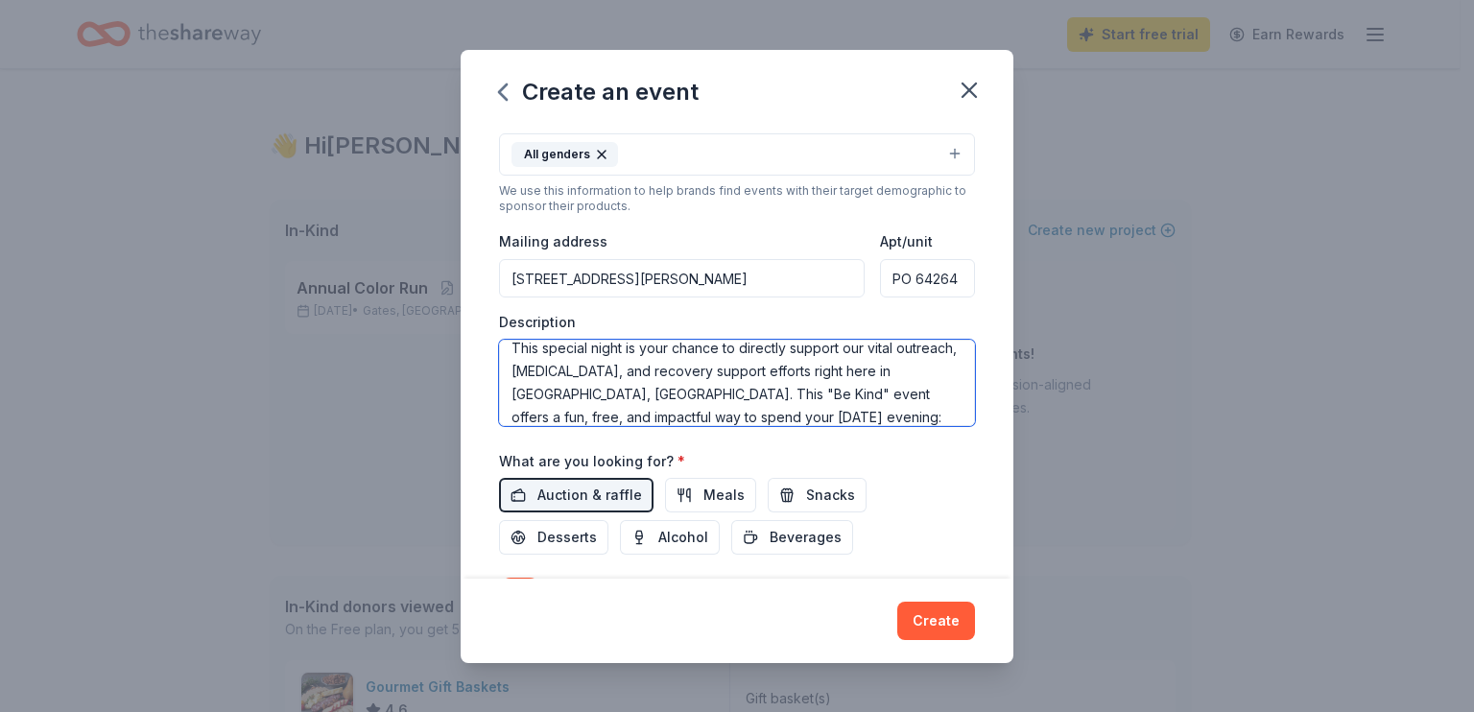
drag, startPoint x: 628, startPoint y: 390, endPoint x: 699, endPoint y: 406, distance: 72.9
click at [699, 406] on textarea "This event is raising money for Hope Dealers BTC (Be The Change). This special …" at bounding box center [737, 383] width 476 height 86
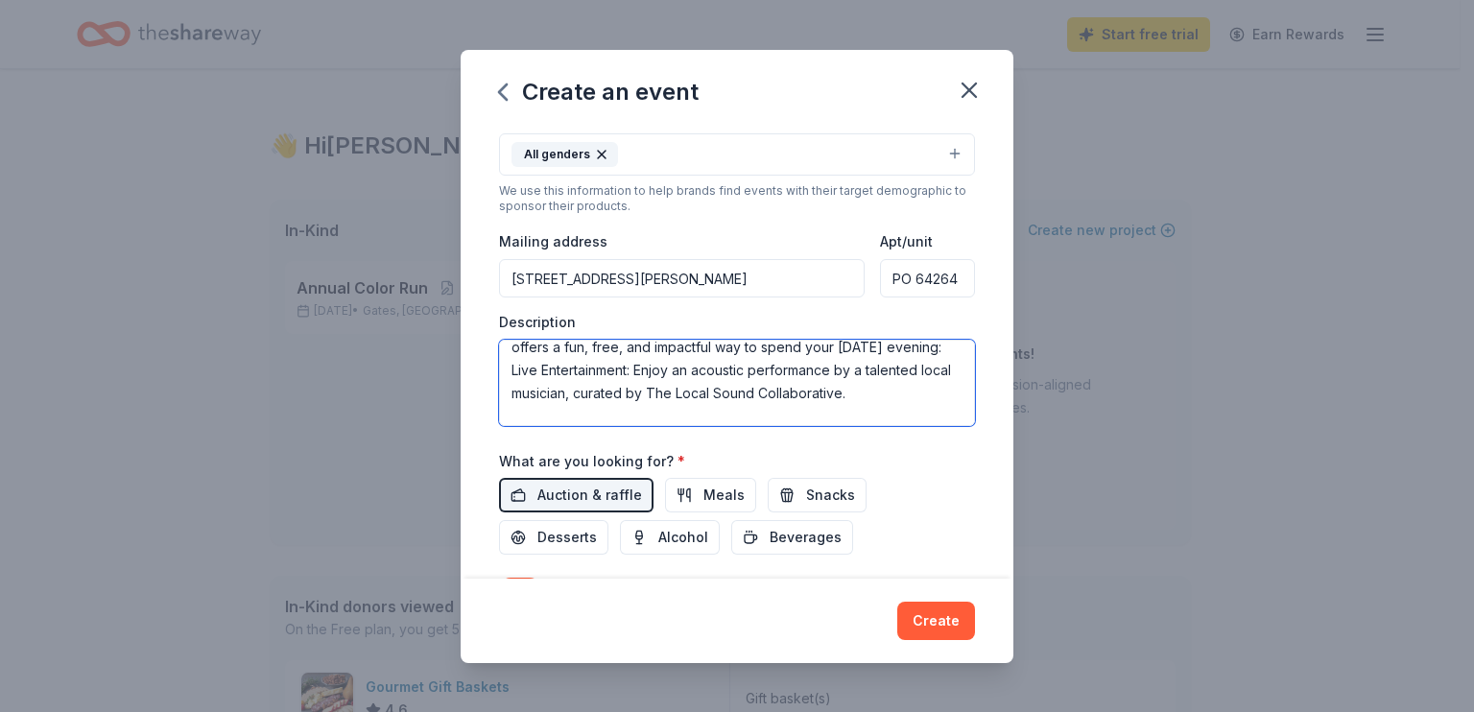
scroll to position [107, 0]
click at [890, 384] on textarea "This event is raising money for Hope Dealers BTC (Be The Change). This special …" at bounding box center [737, 383] width 476 height 86
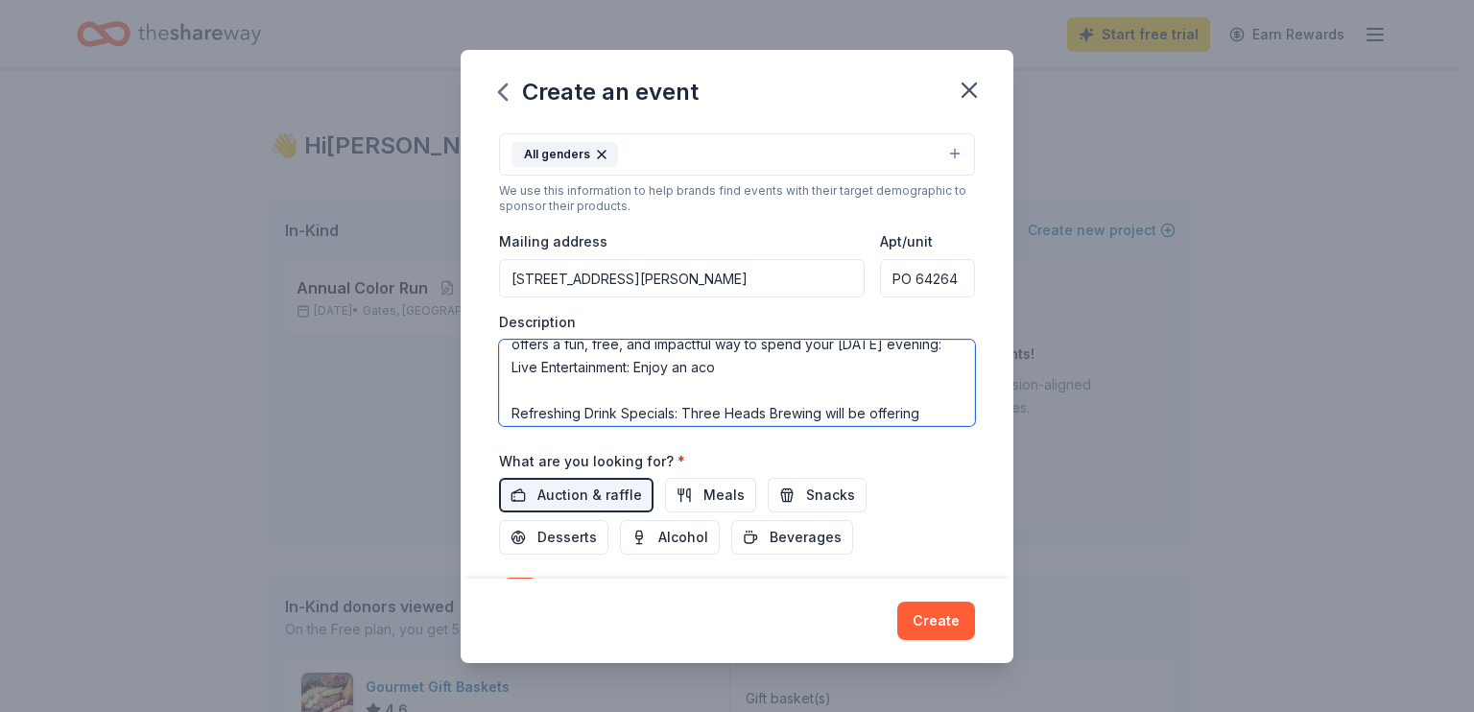
click at [725, 357] on textarea "This event is raising money for Hope Dealers BTC (Be The Change). This special …" at bounding box center [737, 383] width 476 height 86
paste textarea "n acoustic performance by a talented local musicia"
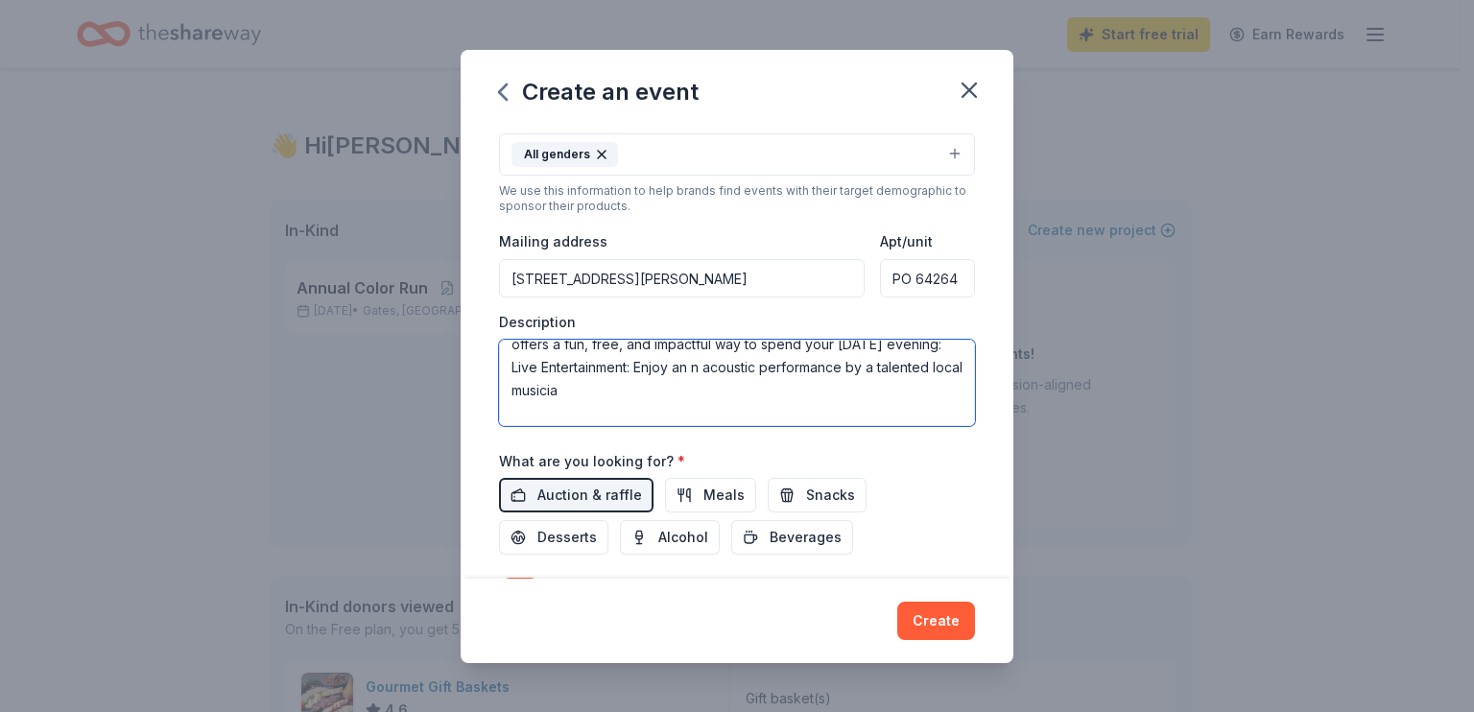
click at [703, 360] on textarea "This event is raising money for Hope Dealers BTC (Be The Change). This special …" at bounding box center [737, 383] width 476 height 86
click at [591, 389] on textarea "This event is raising money for Hope Dealers BTC (Be The Change). This special …" at bounding box center [737, 383] width 476 height 86
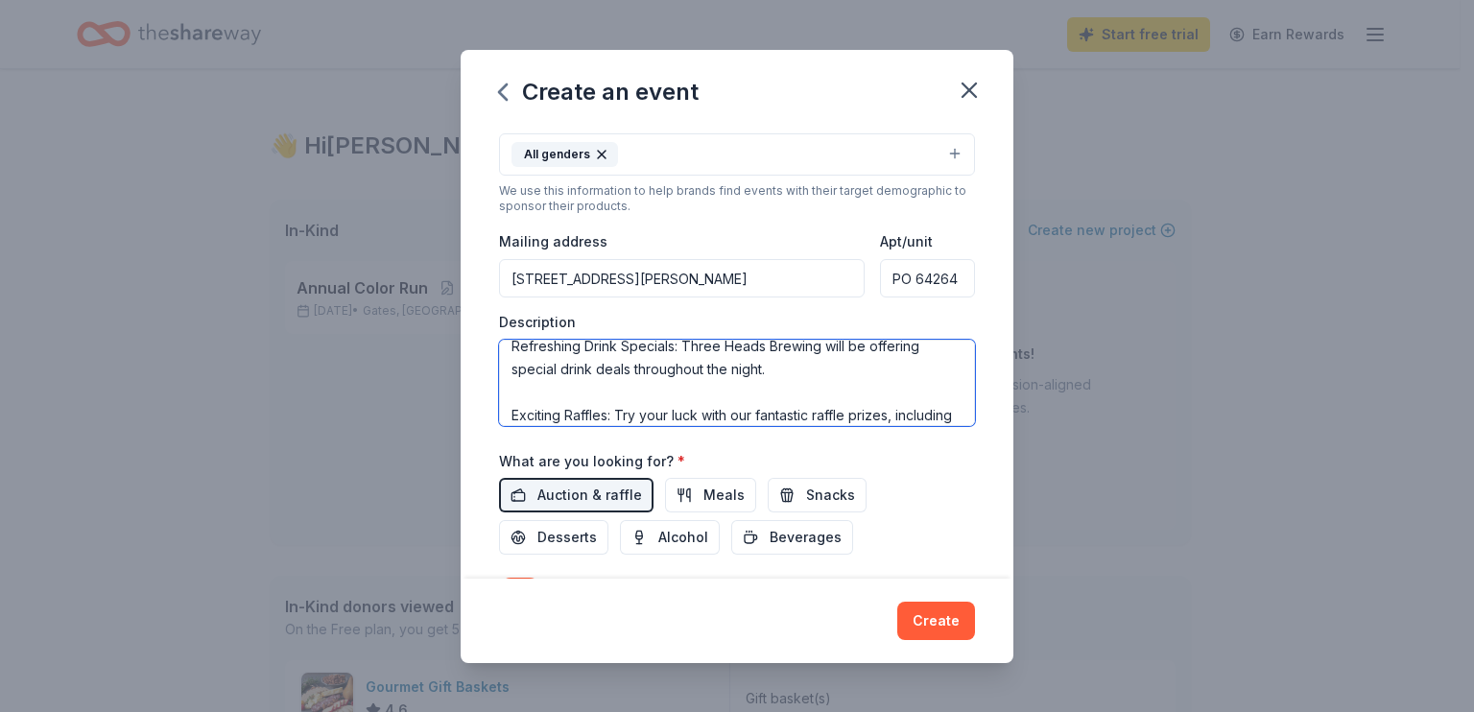
scroll to position [177, 0]
click at [514, 388] on textarea "This event is raising money for Hope Dealers BTC (Be The Change). This special …" at bounding box center [737, 383] width 476 height 86
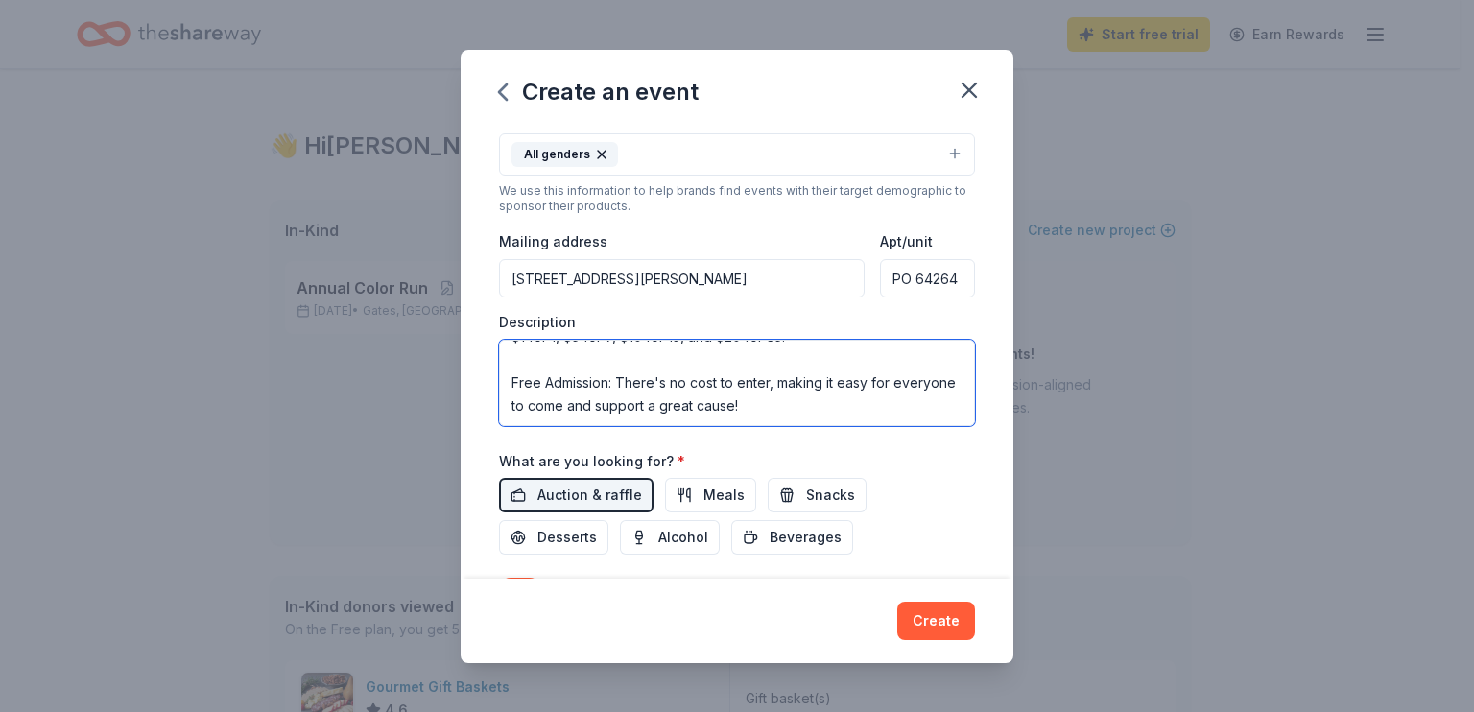
drag, startPoint x: 664, startPoint y: 375, endPoint x: 724, endPoint y: 365, distance: 61.4
click at [724, 365] on textarea "This event is raising money for Hope Dealers BTC (Be The Change). This special …" at bounding box center [737, 383] width 476 height 86
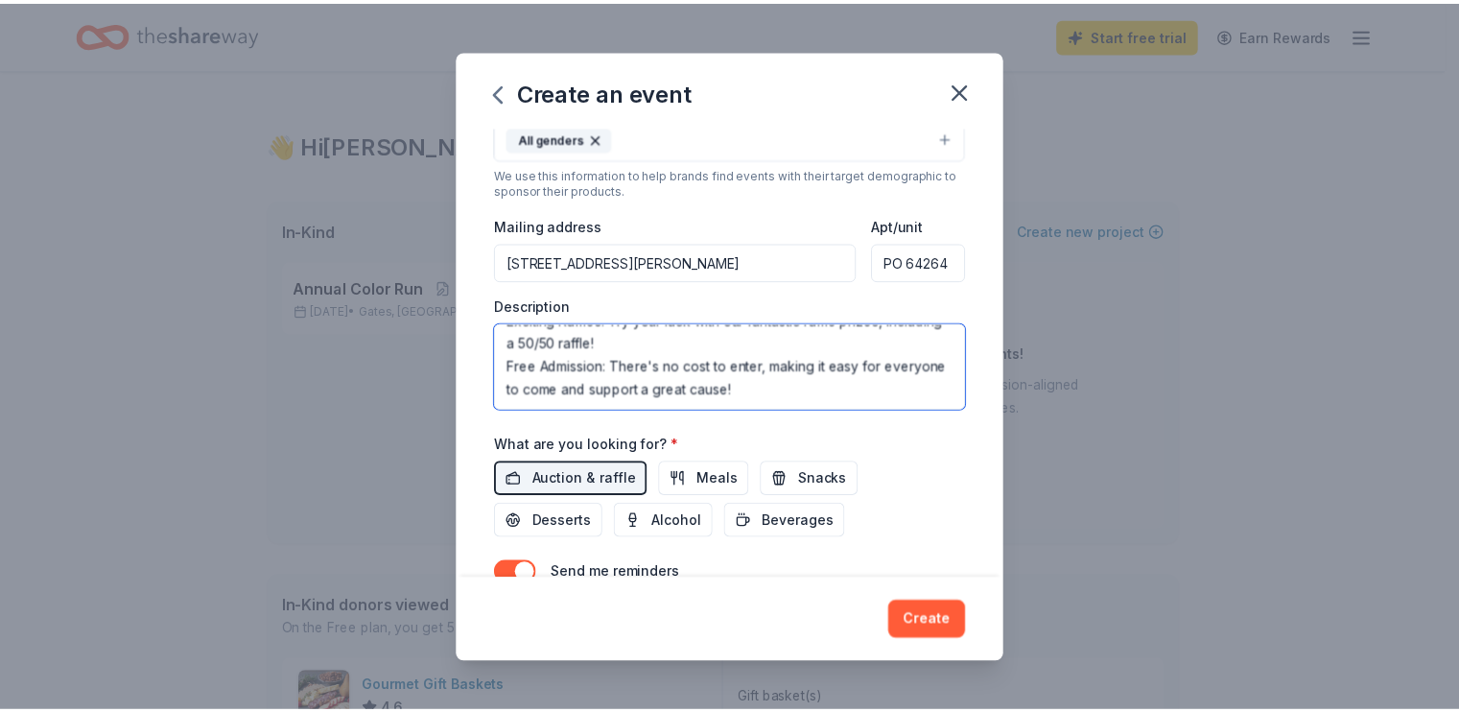
scroll to position [499, 0]
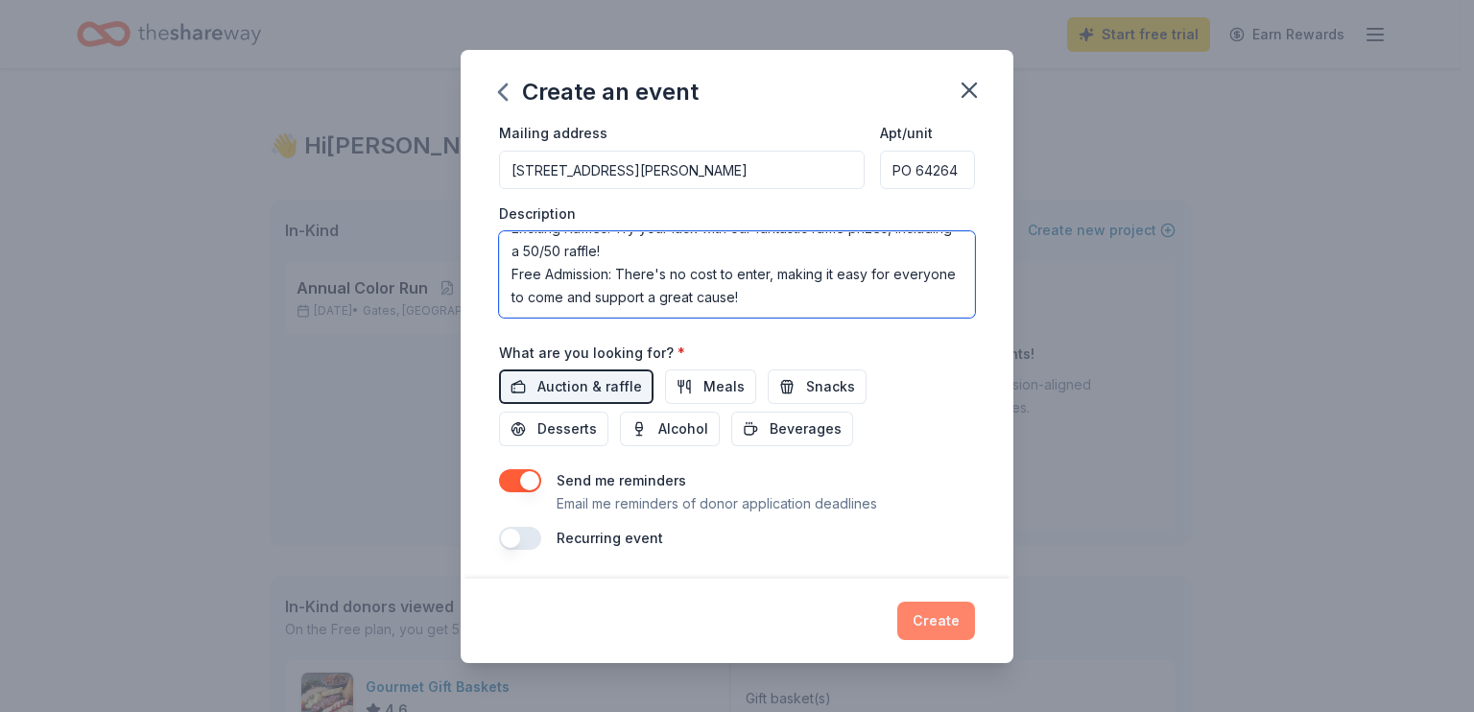
type textarea "This event is raising money for Hope Dealers BTC (Be The Change). This special …"
click at [928, 613] on button "Create" at bounding box center [936, 621] width 78 height 38
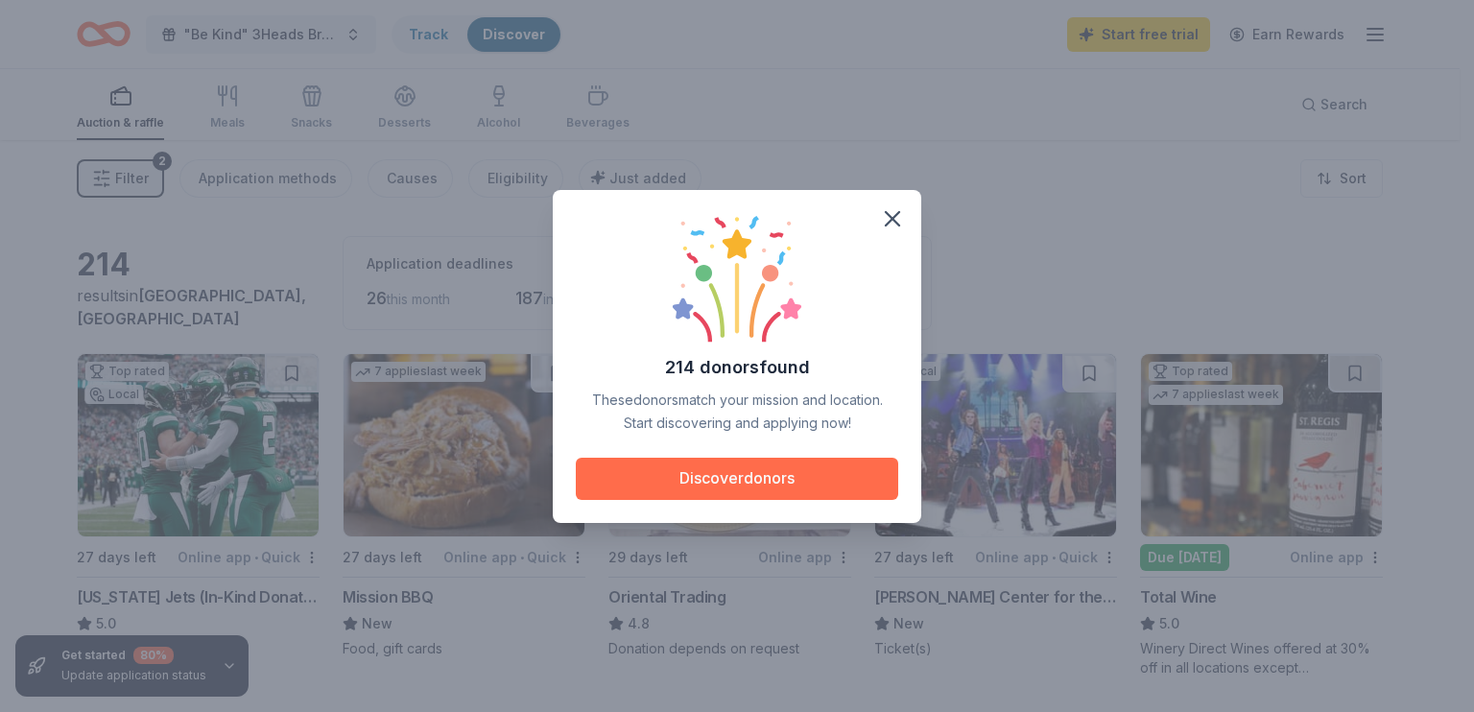
click at [792, 479] on button "Discover donors" at bounding box center [737, 479] width 322 height 42
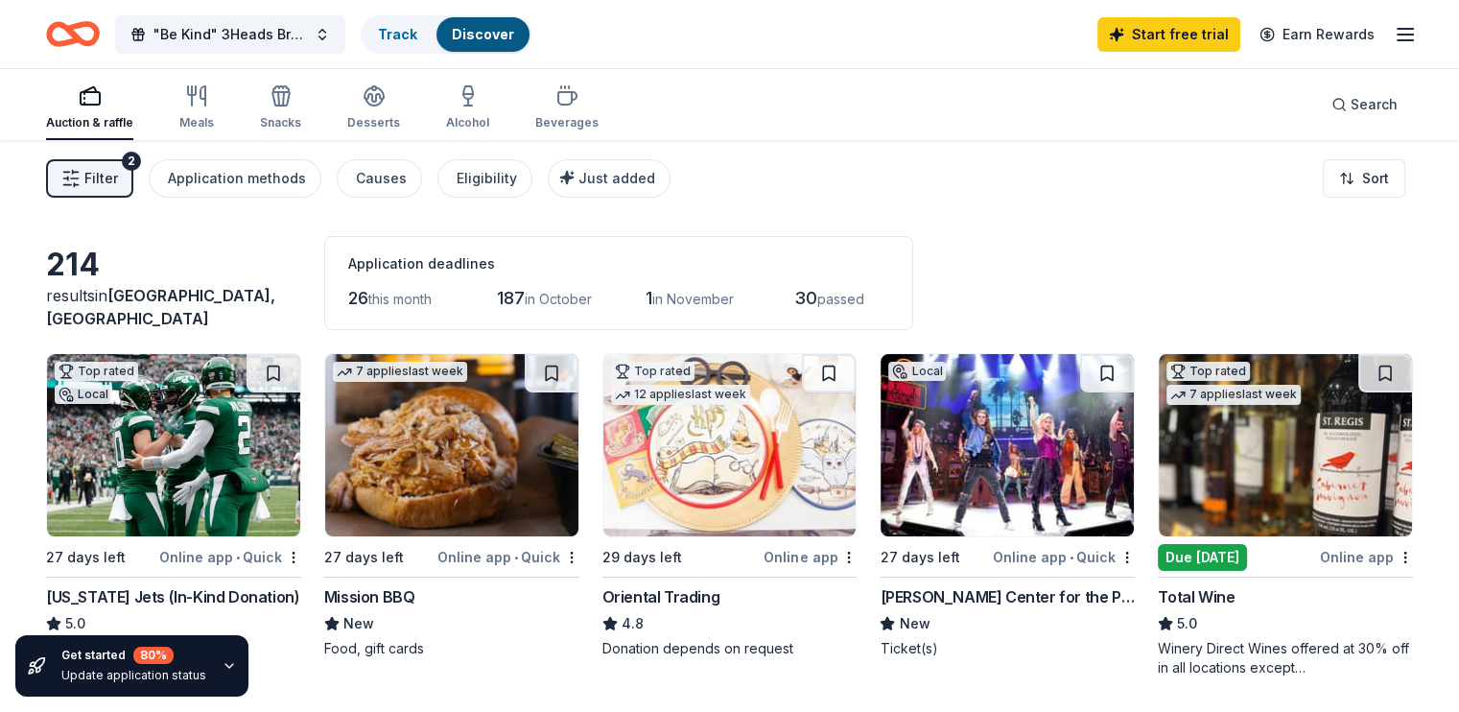
click at [449, 456] on img at bounding box center [451, 445] width 253 height 182
click at [1332, 101] on div "Search" at bounding box center [1365, 104] width 66 height 23
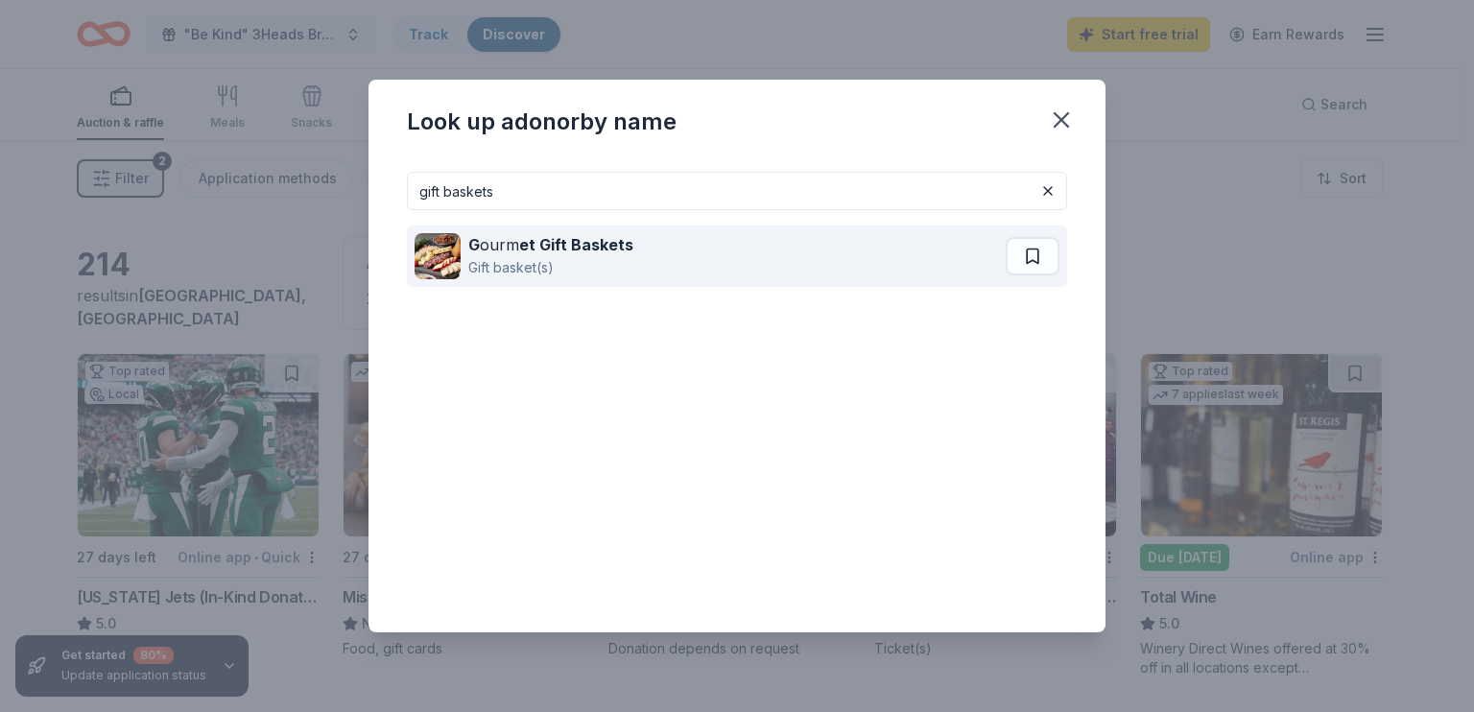
type input "gift baskets"
click at [591, 249] on strong "et Gift Baskets" at bounding box center [576, 244] width 114 height 19
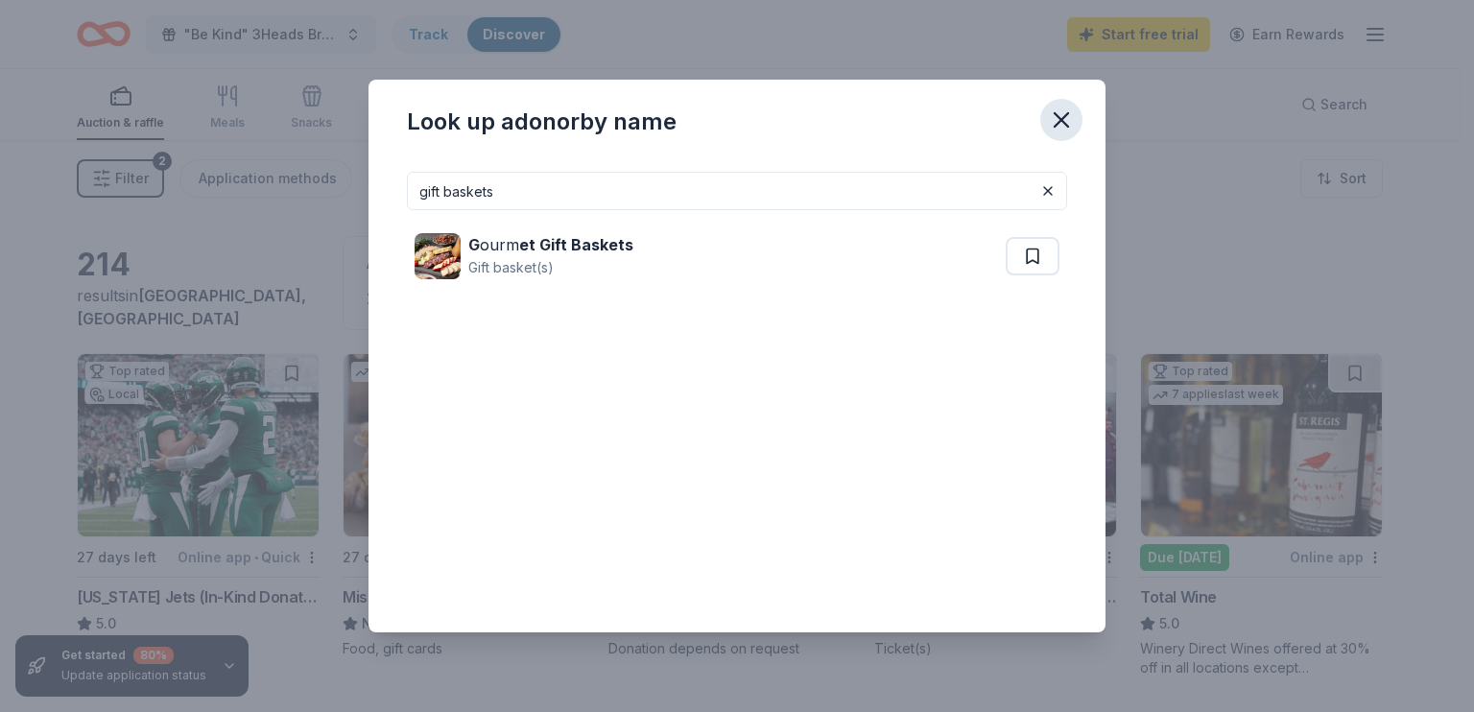
click at [1058, 109] on icon "button" at bounding box center [1061, 120] width 27 height 27
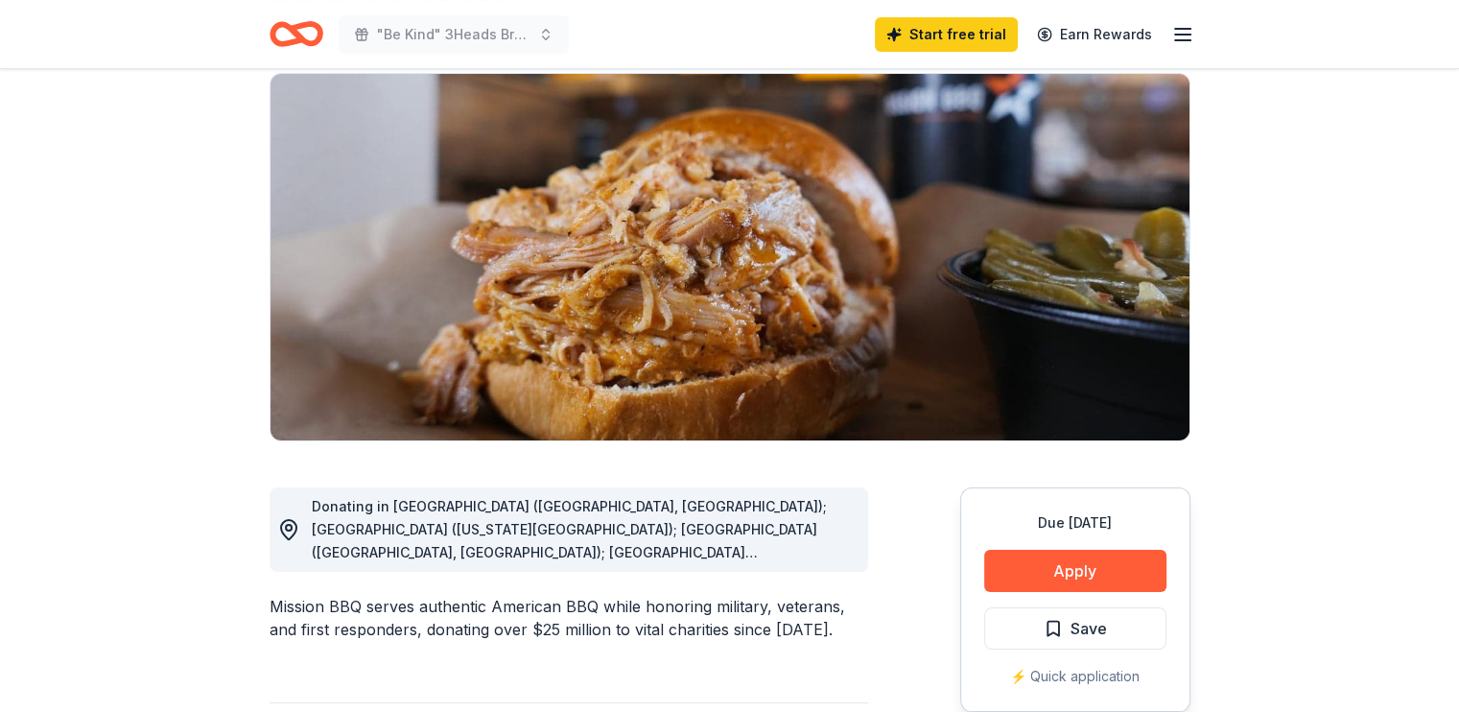
scroll to position [179, 0]
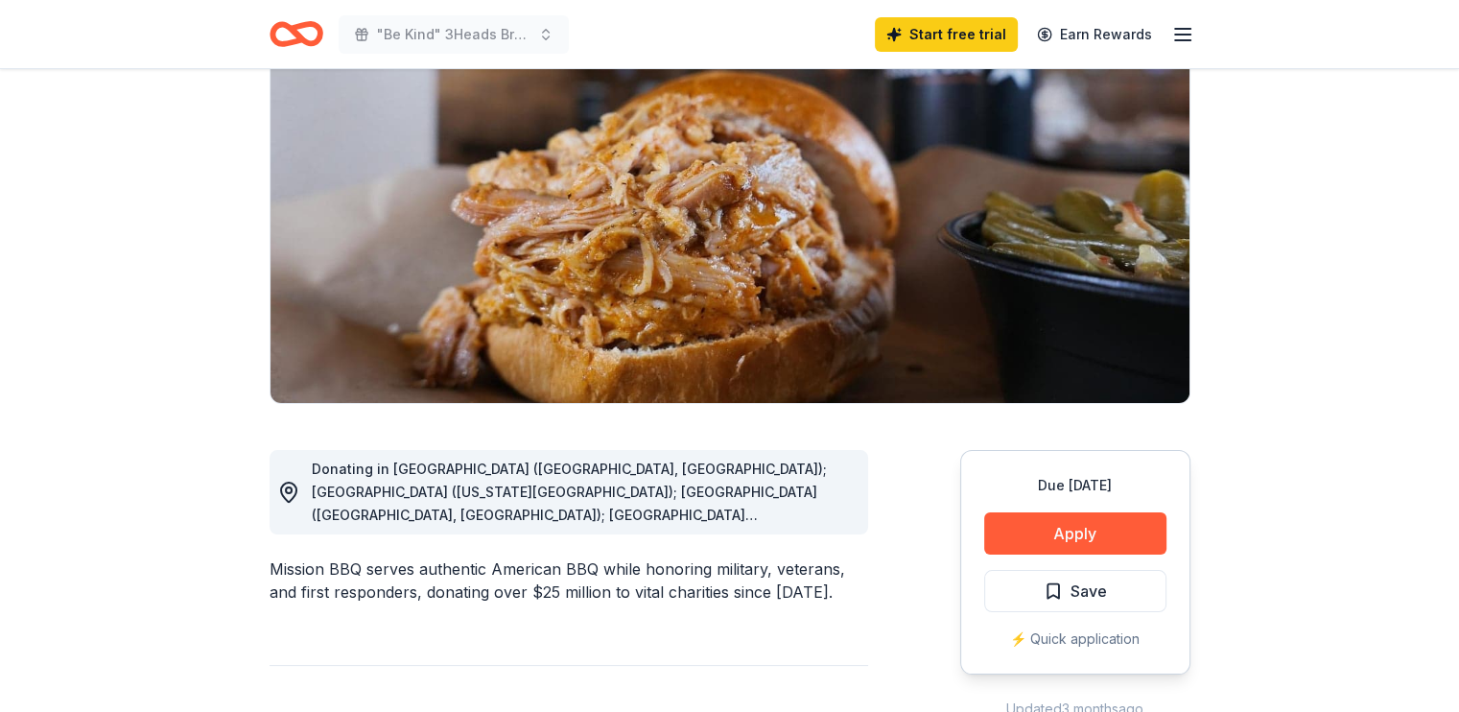
click at [711, 506] on div "Donating in AZ (Paradise Valley, Surprise); CO (Colorado Springs); CT (Orange, …" at bounding box center [582, 492] width 541 height 69
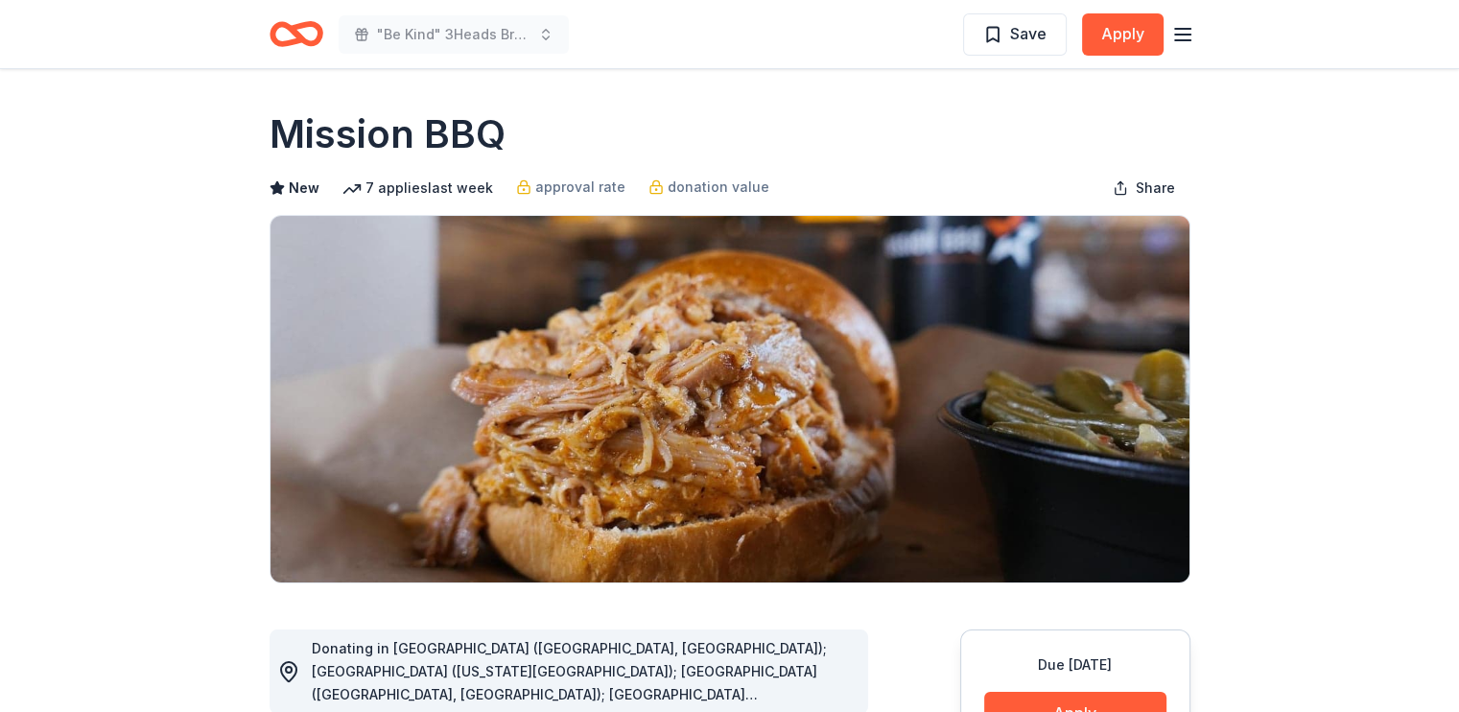
scroll to position [0, 0]
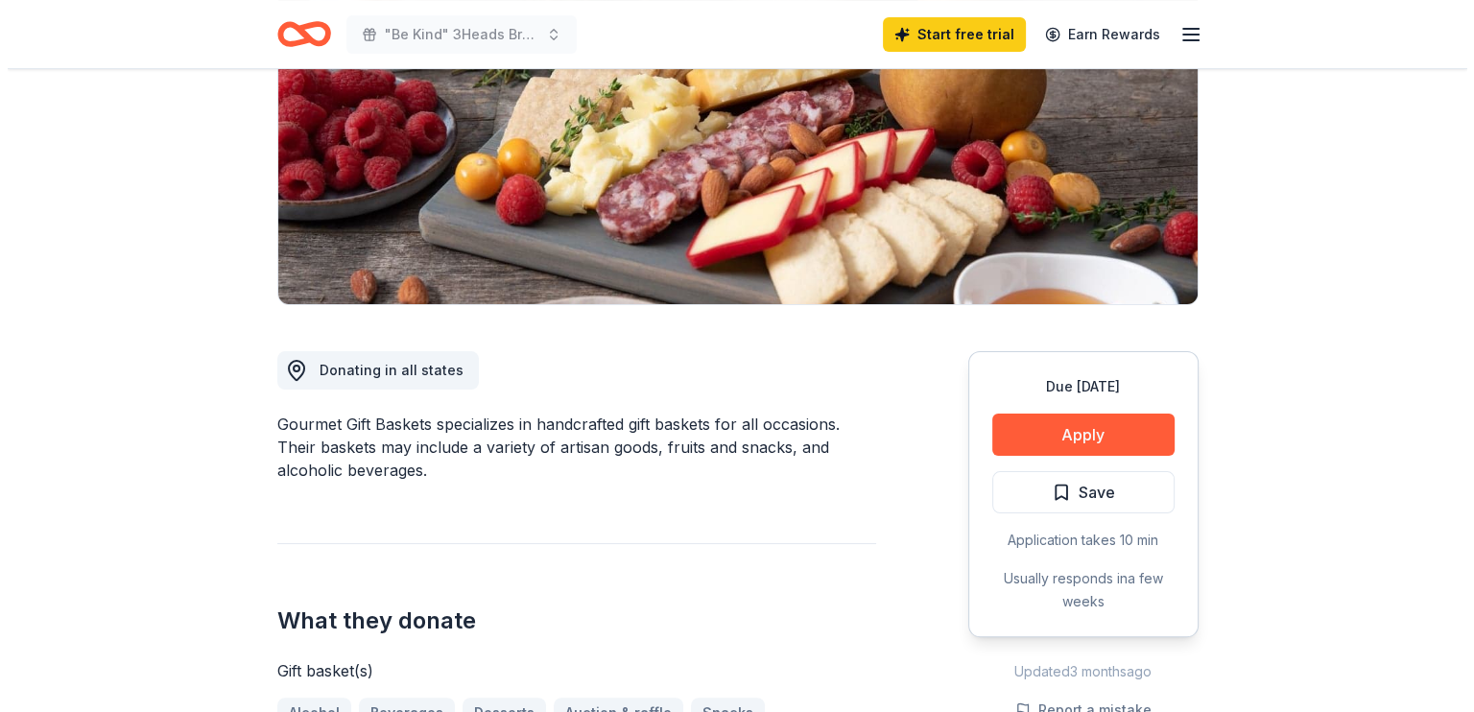
scroll to position [280, 0]
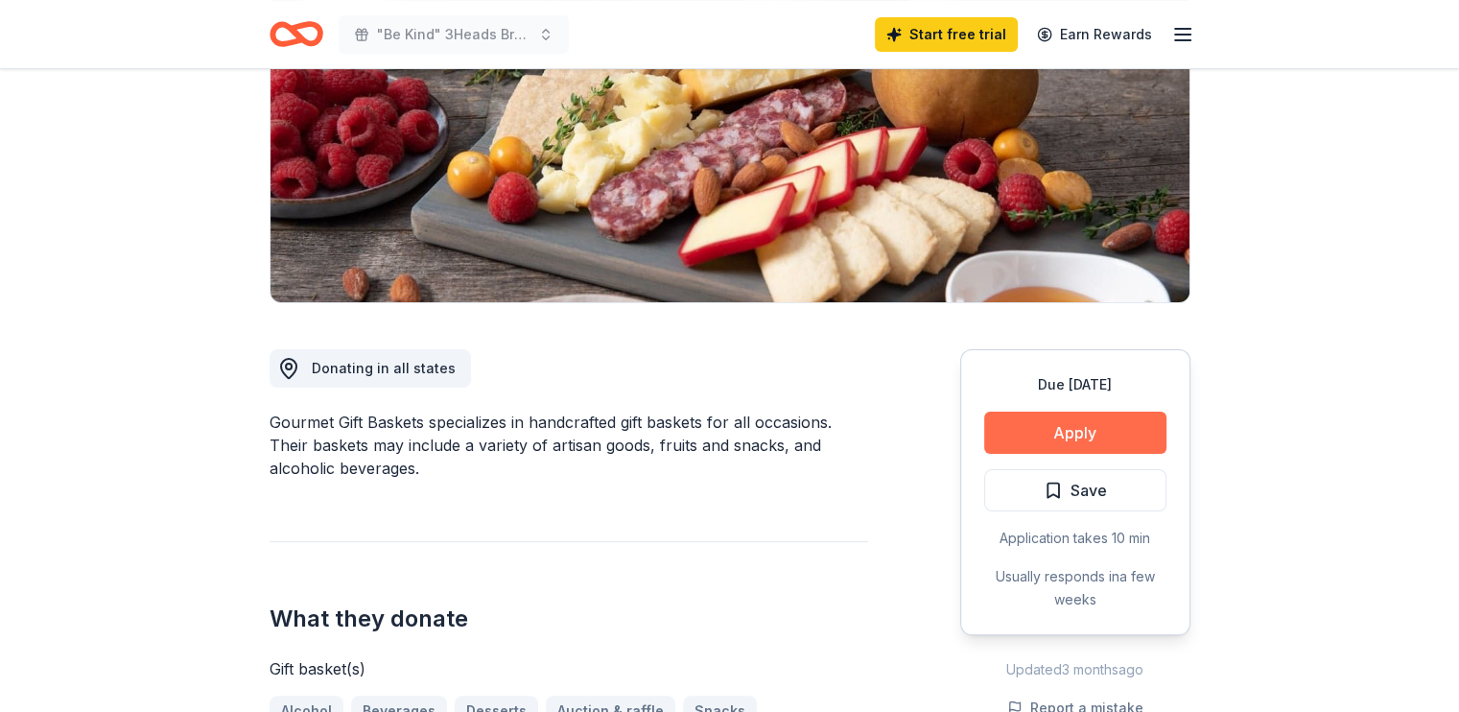
click at [1082, 424] on button "Apply" at bounding box center [1075, 433] width 182 height 42
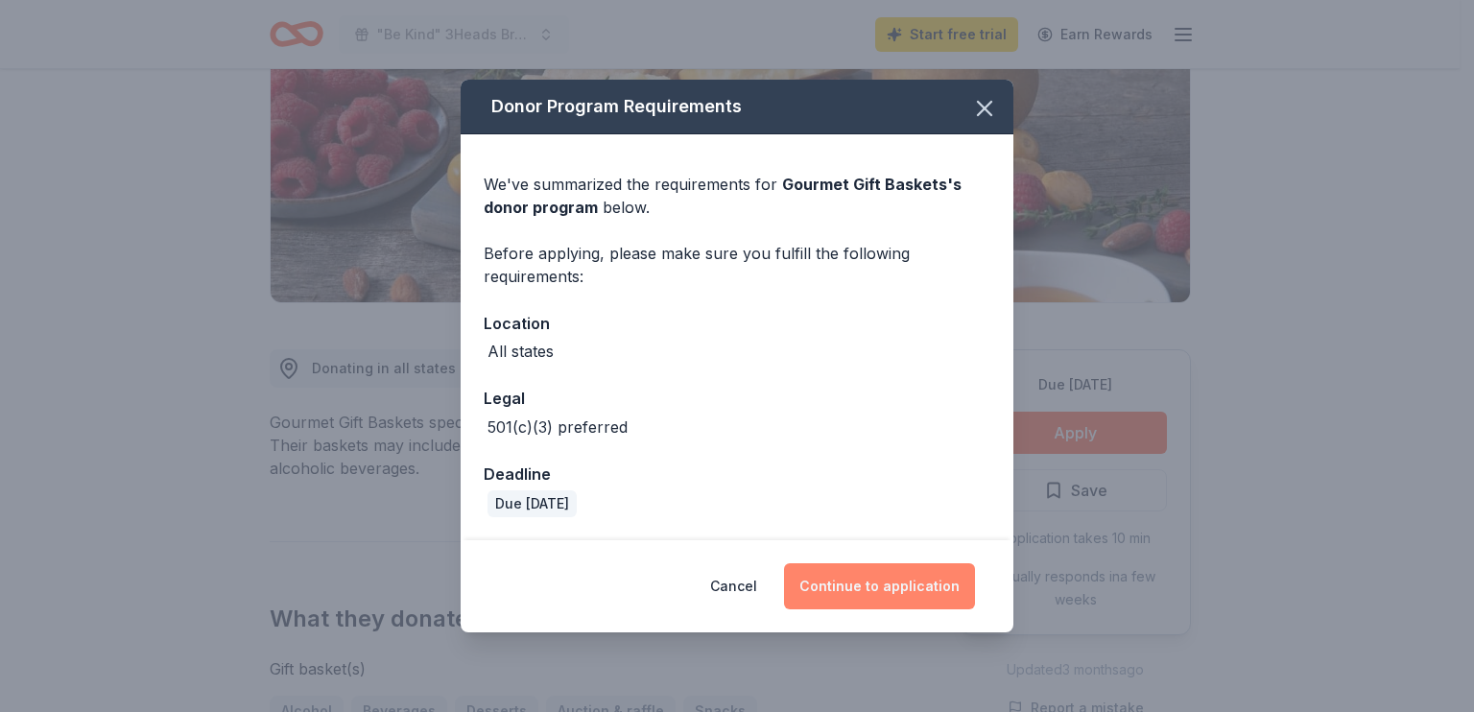
click at [871, 577] on button "Continue to application" at bounding box center [879, 586] width 191 height 46
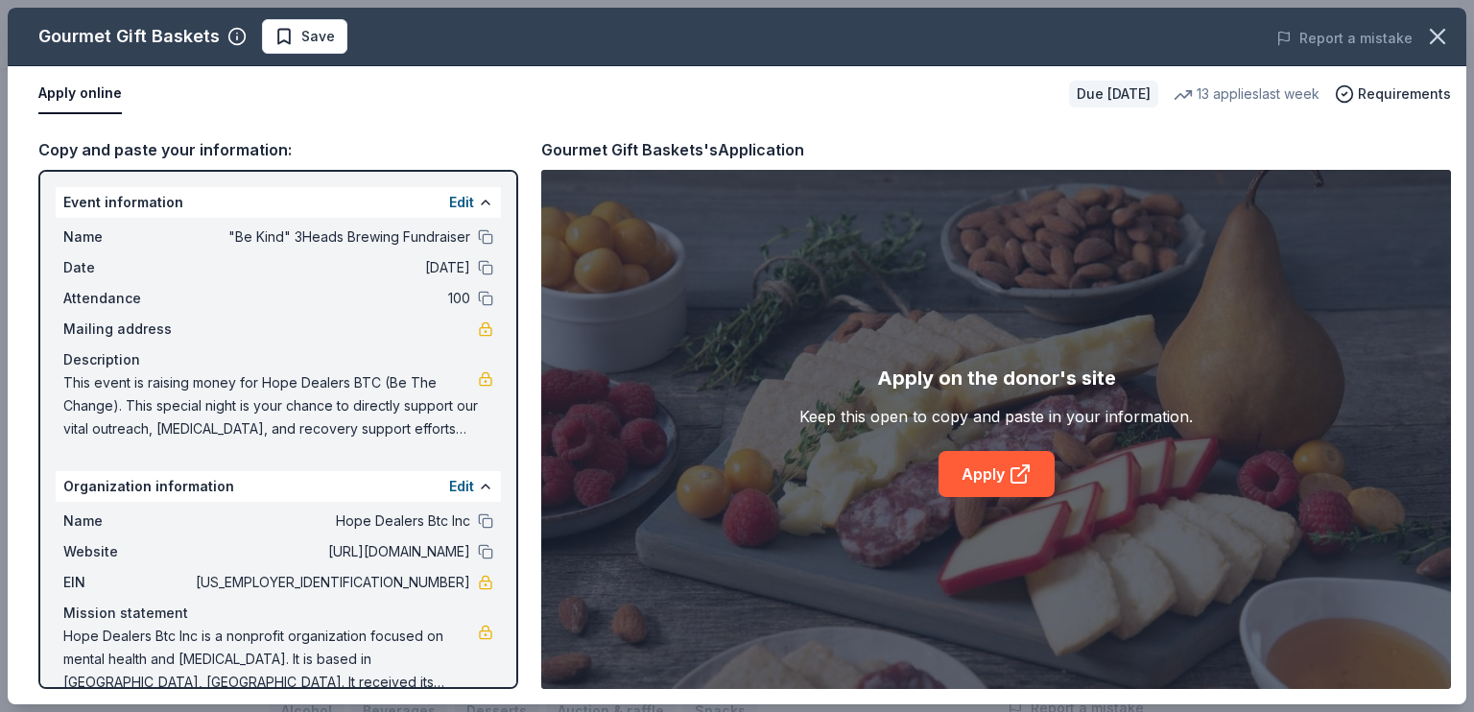
scroll to position [28, 0]
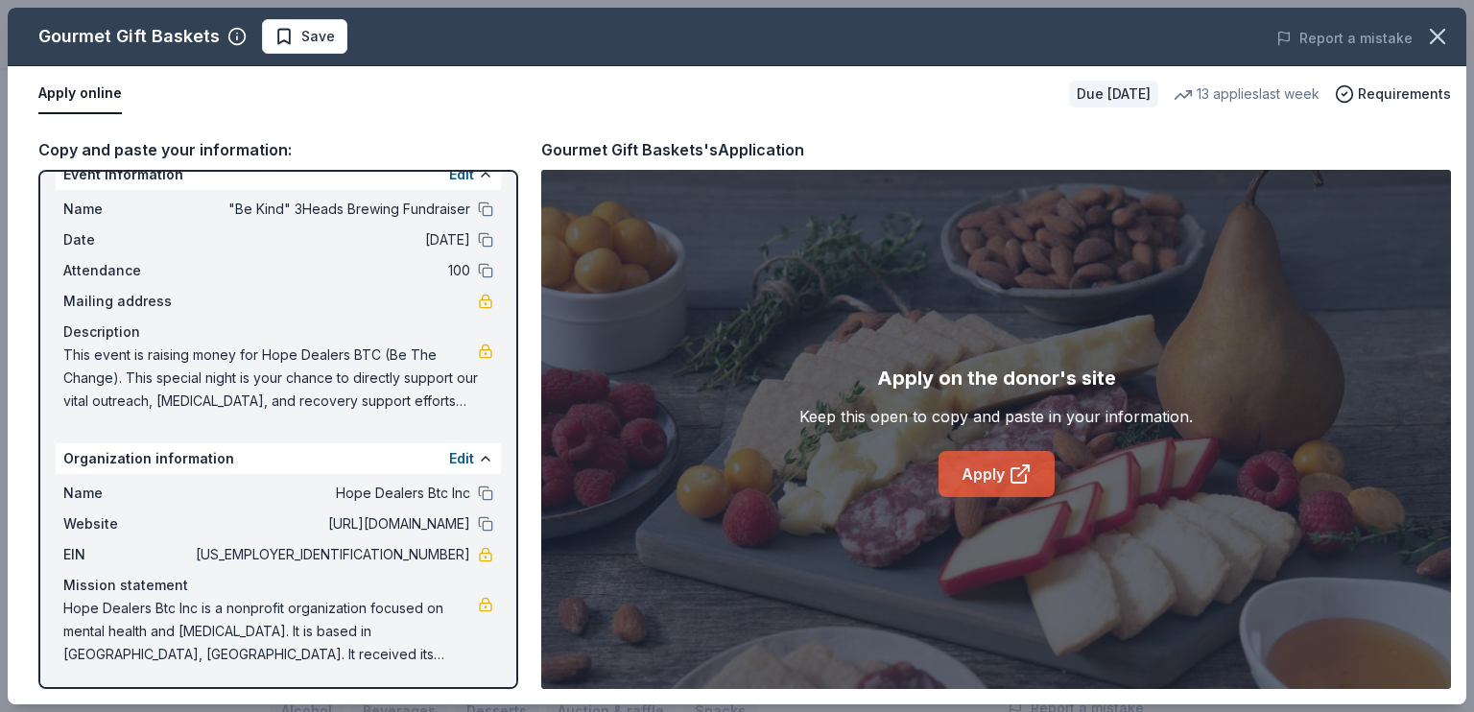
click at [1002, 478] on link "Apply" at bounding box center [996, 474] width 116 height 46
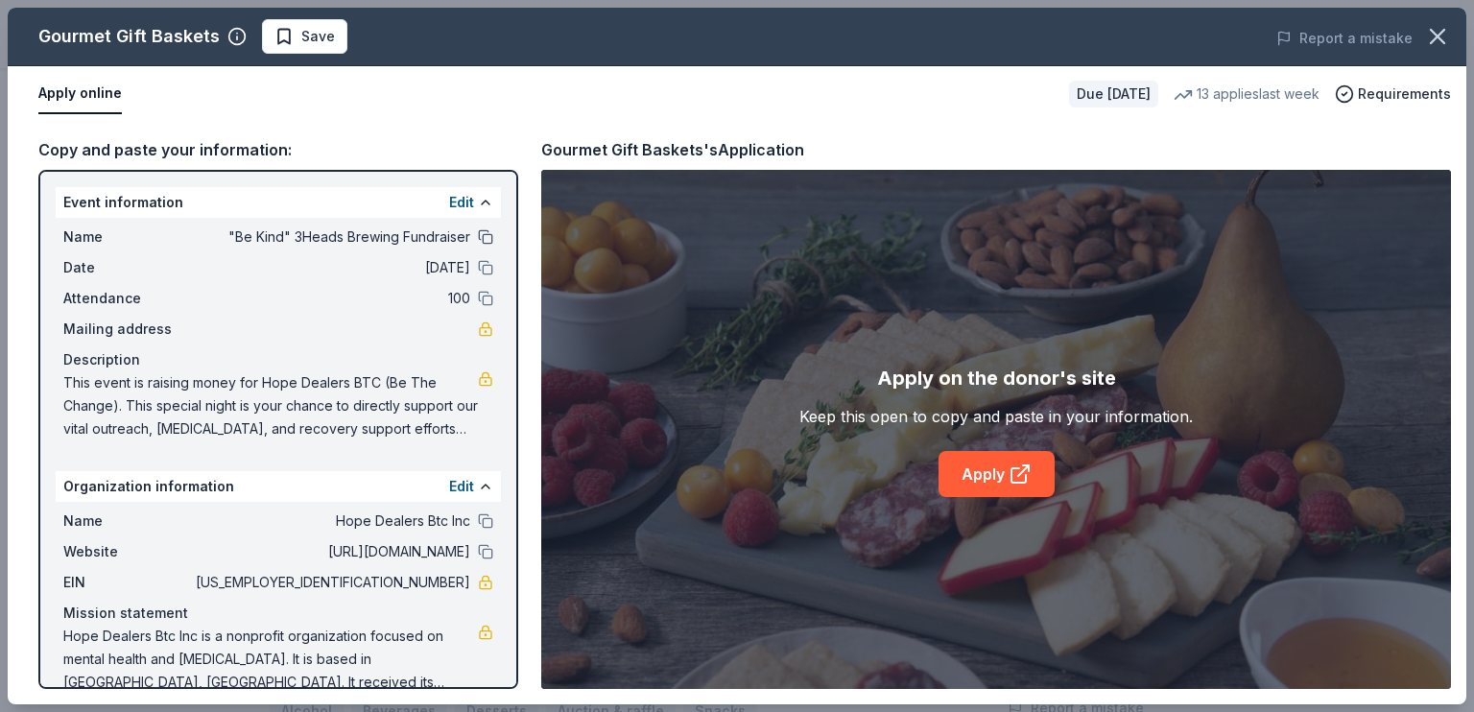
click at [478, 236] on button at bounding box center [485, 236] width 15 height 15
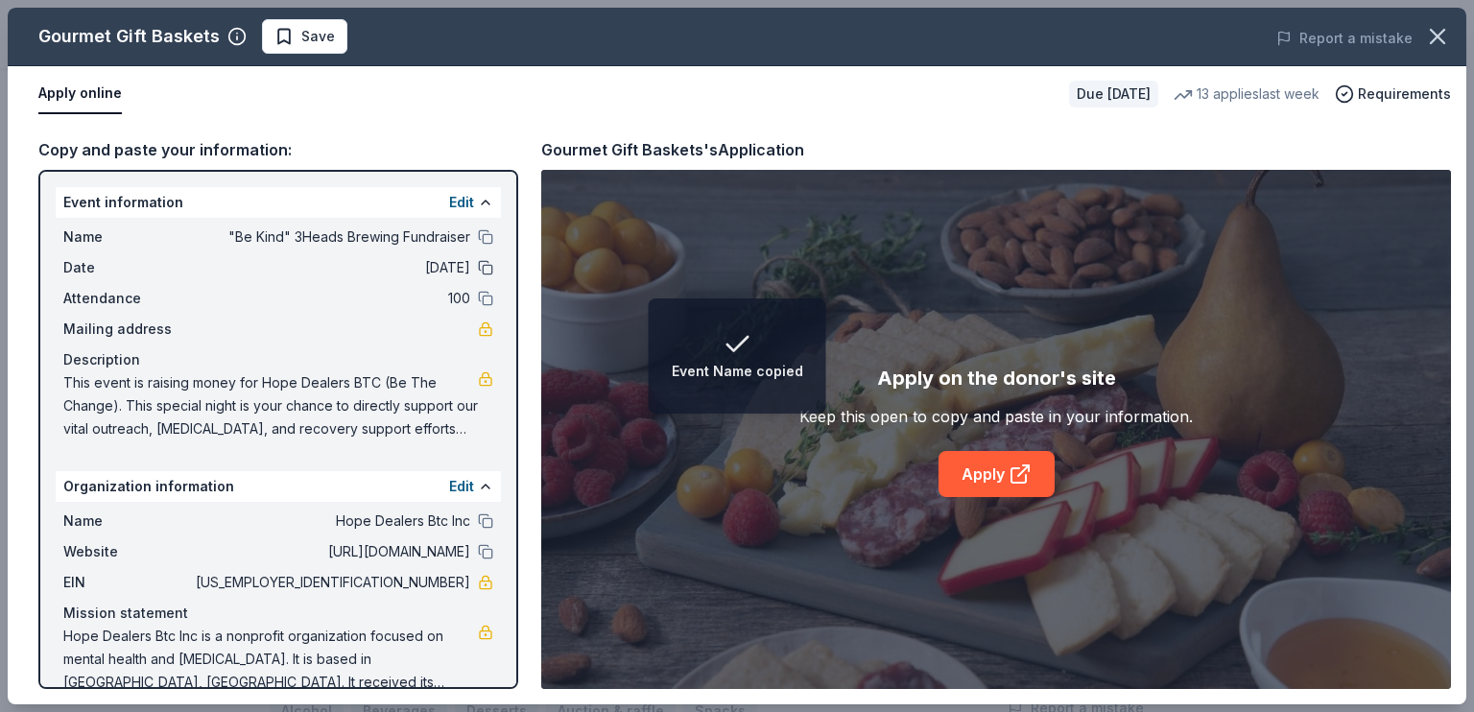
click at [478, 265] on button at bounding box center [485, 267] width 15 height 15
click at [478, 298] on button at bounding box center [485, 298] width 15 height 15
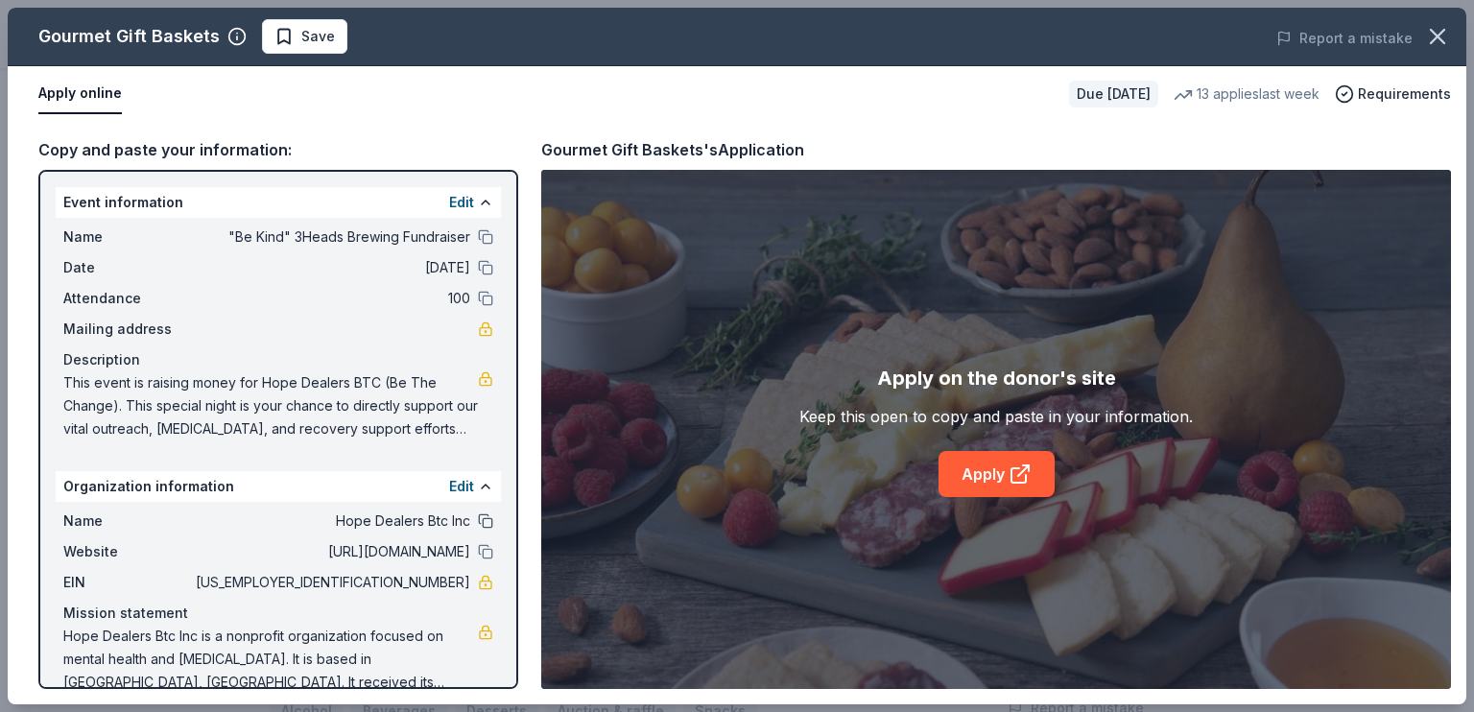
click at [478, 520] on button at bounding box center [485, 520] width 15 height 15
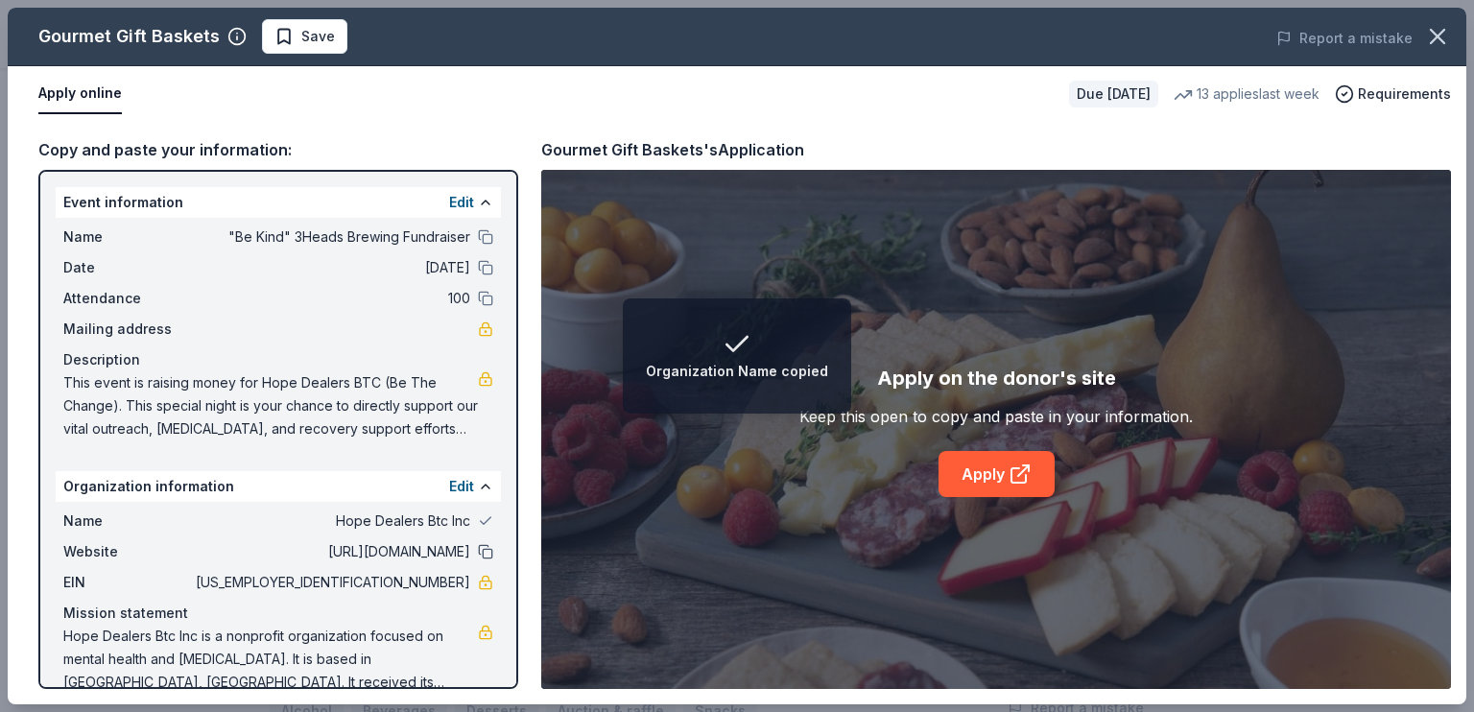
click at [478, 553] on button at bounding box center [485, 551] width 15 height 15
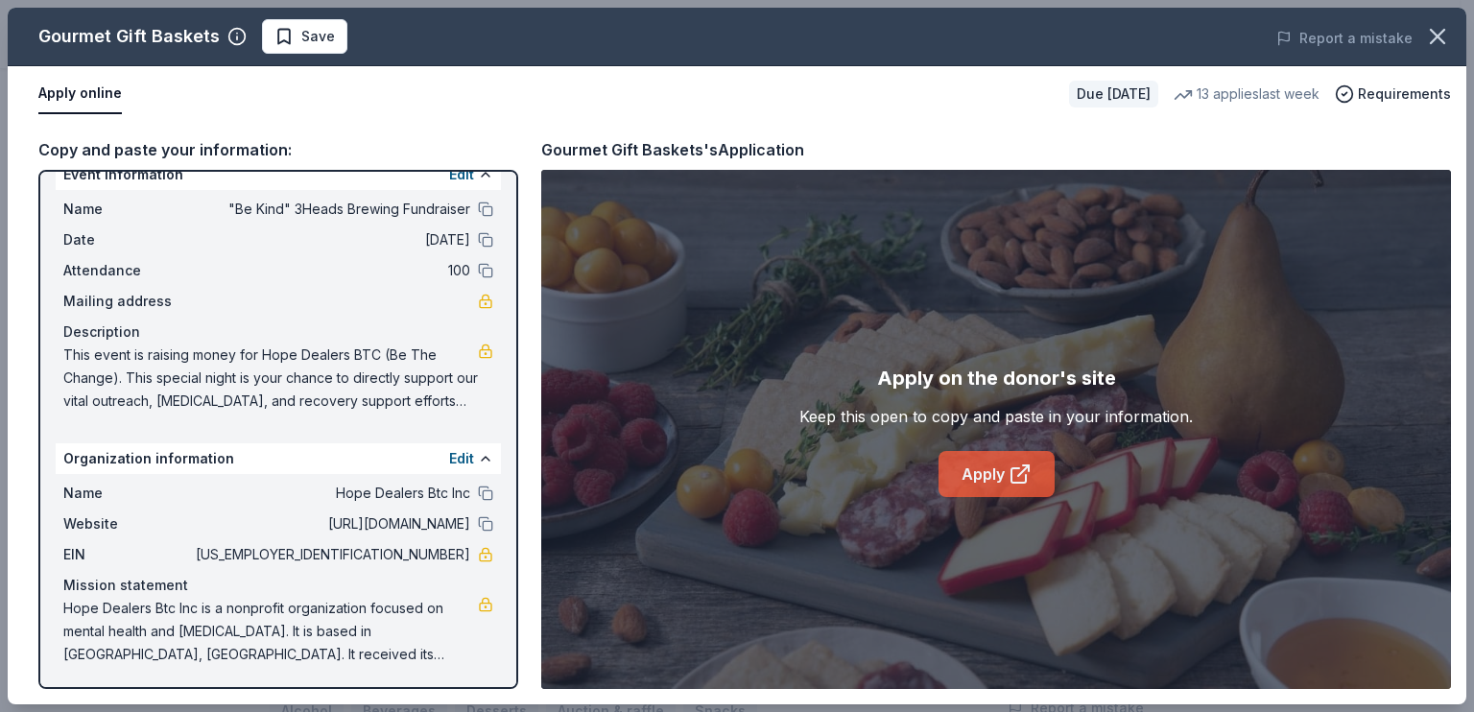
click at [1011, 471] on icon at bounding box center [1018, 475] width 14 height 14
click at [235, 360] on span "This event is raising money for Hope Dealers BTC (Be The Change). This special …" at bounding box center [270, 378] width 415 height 69
drag, startPoint x: 69, startPoint y: 356, endPoint x: 261, endPoint y: 402, distance: 197.4
click at [261, 402] on span "This event is raising money for Hope Dealers BTC (Be The Change). This special …" at bounding box center [270, 378] width 415 height 69
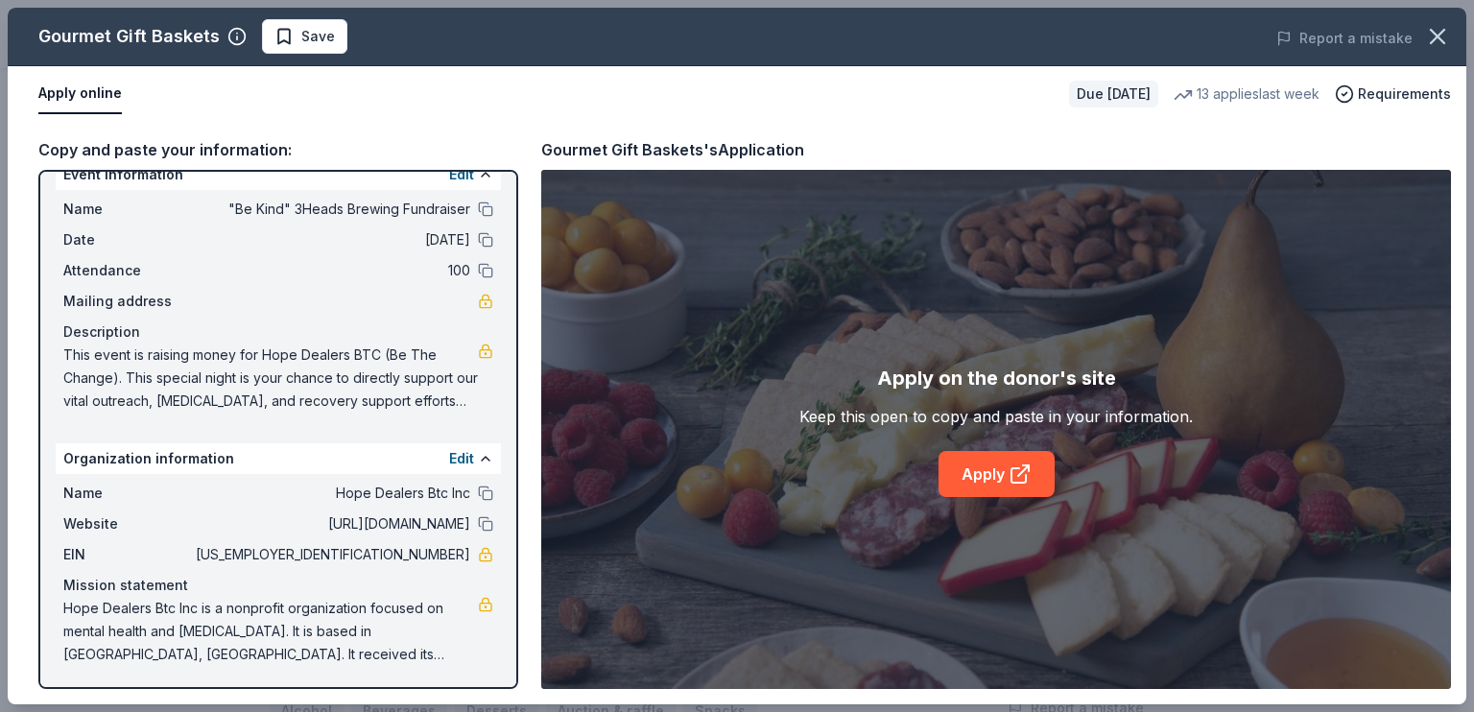
drag, startPoint x: 261, startPoint y: 402, endPoint x: 307, endPoint y: 383, distance: 49.9
click at [307, 383] on span "This event is raising money for Hope Dealers BTC (Be The Change). This special …" at bounding box center [270, 378] width 415 height 69
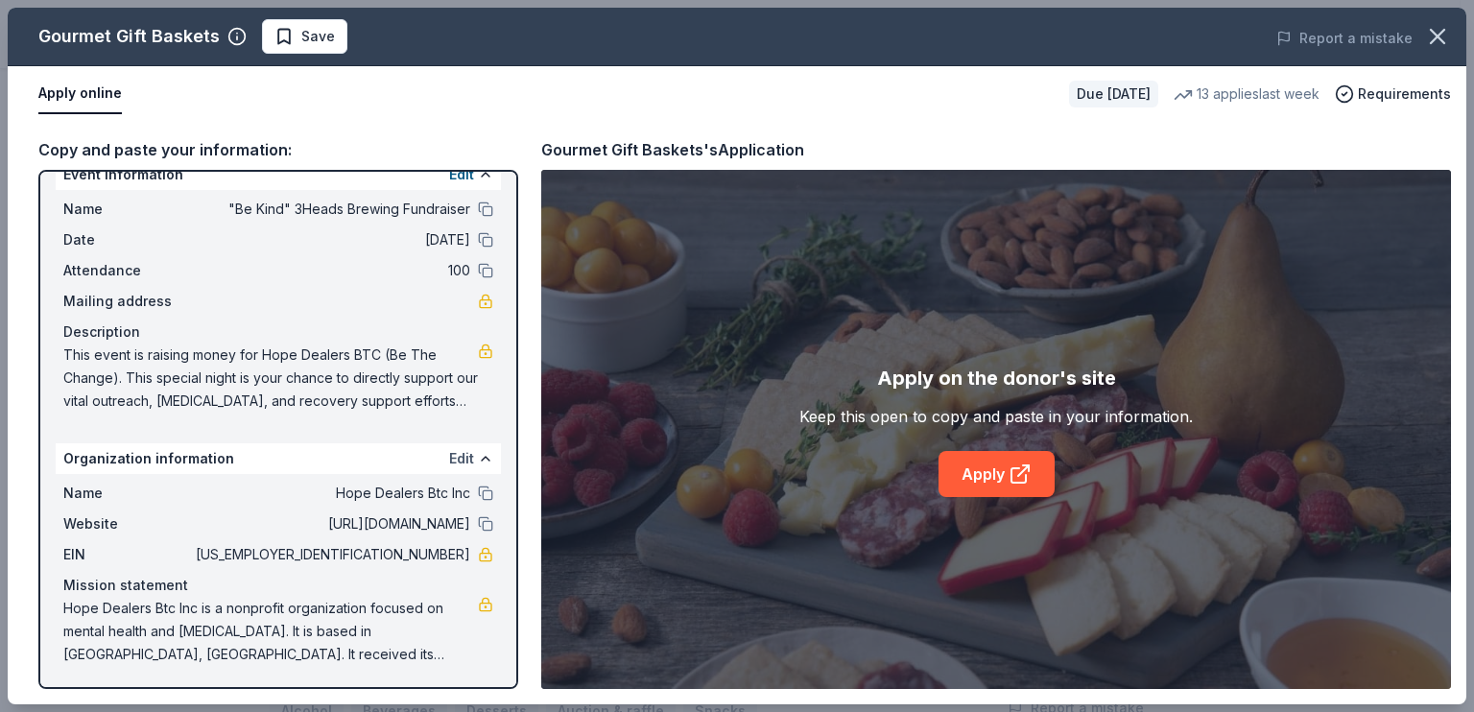
click at [449, 456] on button "Edit" at bounding box center [461, 458] width 25 height 23
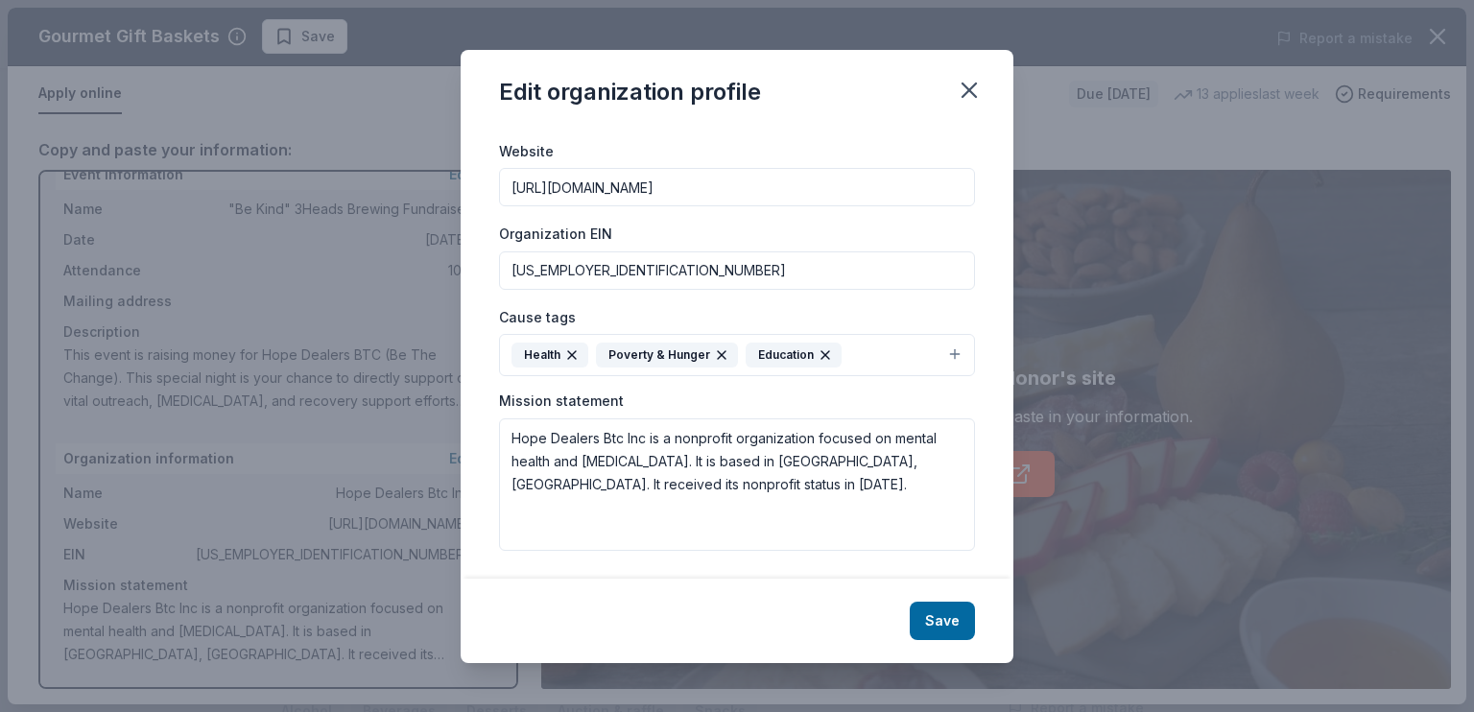
scroll to position [190, 0]
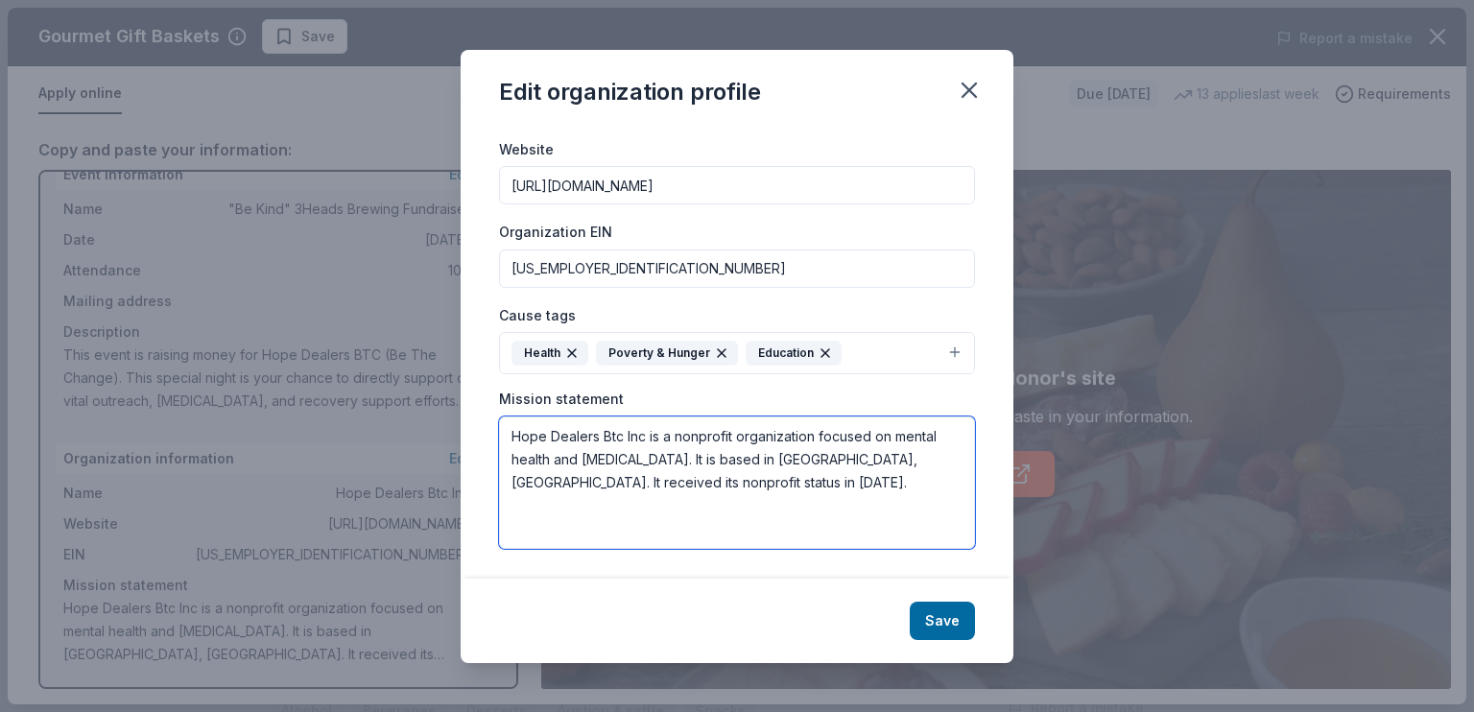
drag, startPoint x: 773, startPoint y: 477, endPoint x: 432, endPoint y: 374, distance: 356.7
click at [432, 374] on div "Edit organization profile Changes made here will be reflected on your Account. …" at bounding box center [737, 356] width 1474 height 712
paste textarea "Our primary purpose is to provide support to anyone affected by substance use d…"
type textarea "Our primary purpose is to provide support to anyone affected by substance use d…"
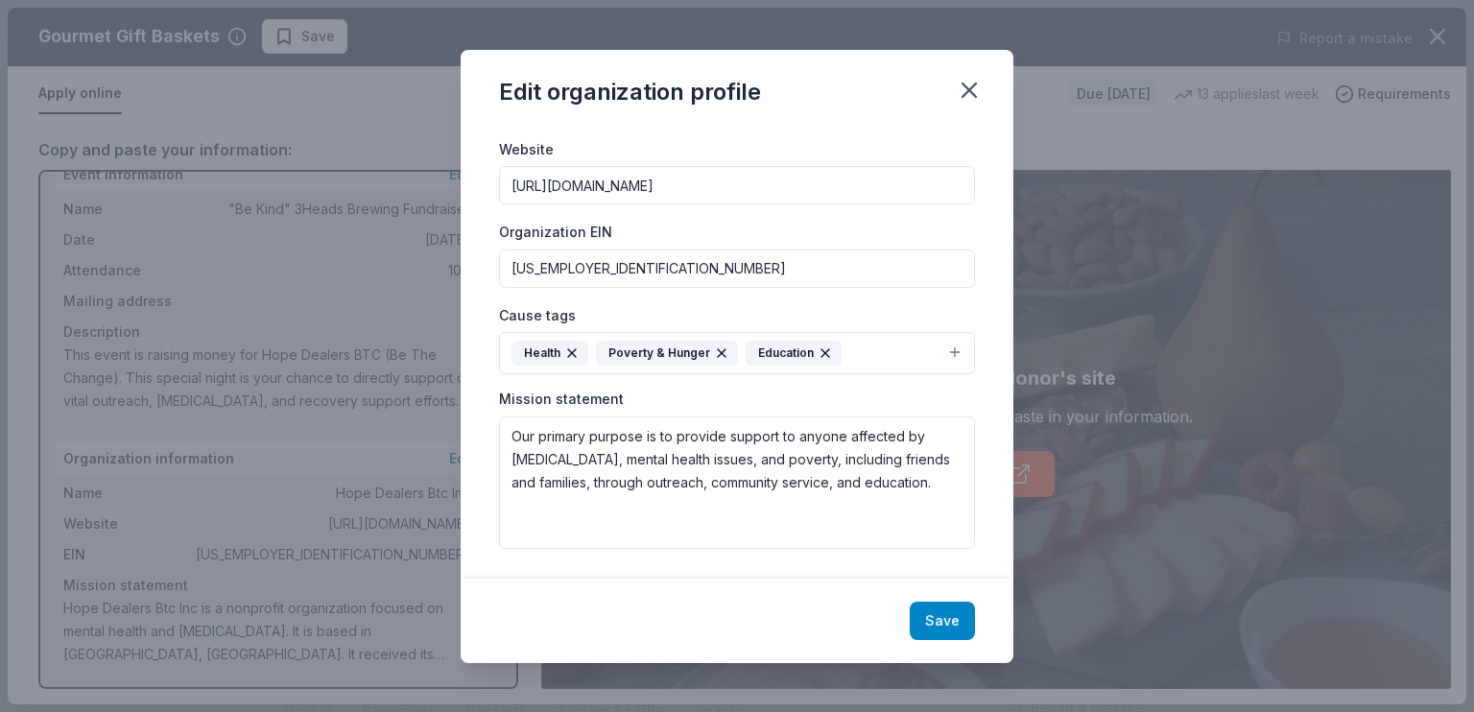
click at [946, 612] on button "Save" at bounding box center [942, 621] width 65 height 38
